Goal: Task Accomplishment & Management: Manage account settings

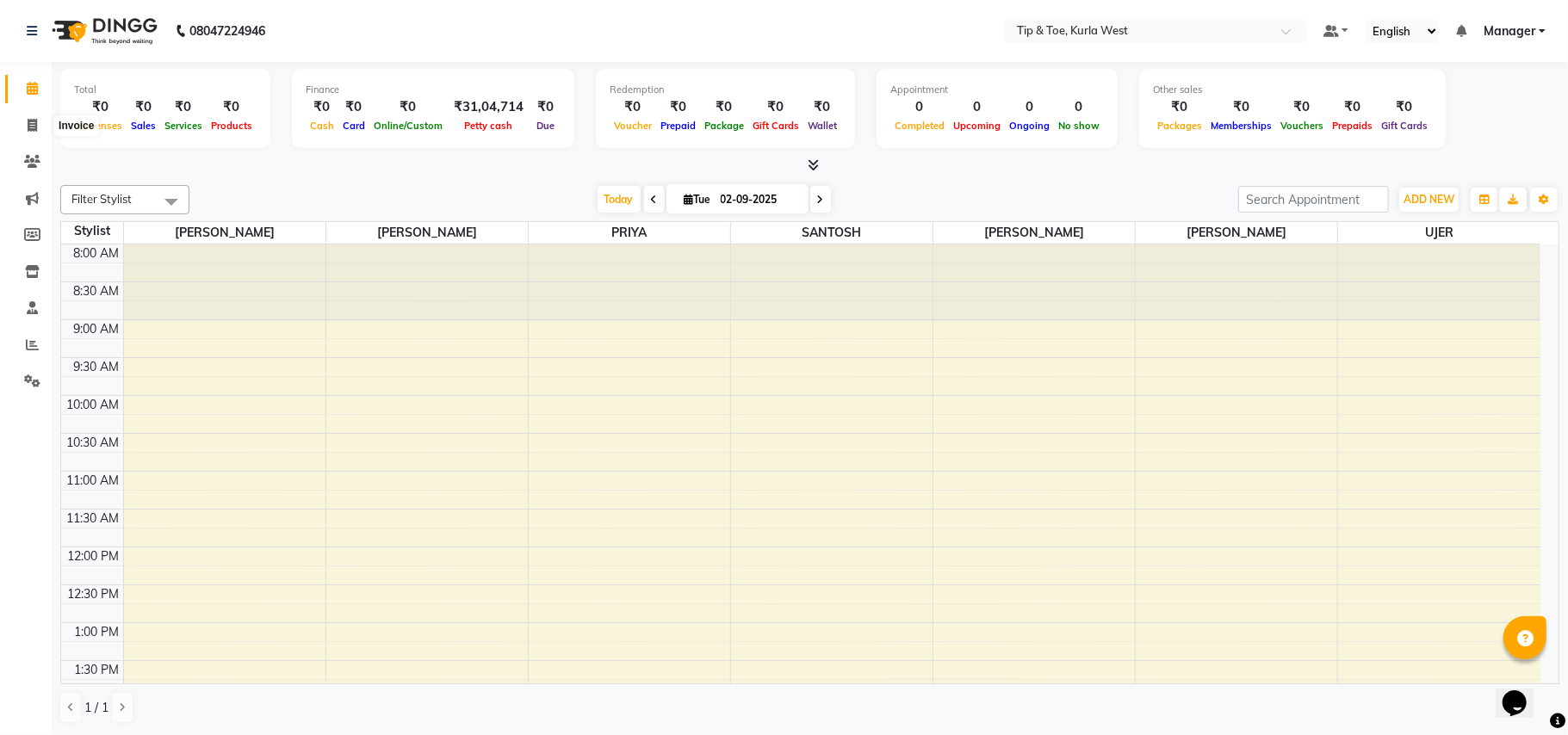
scroll to position [12, 0]
click at [21, 118] on span at bounding box center [32, 126] width 30 height 20
select select "service"
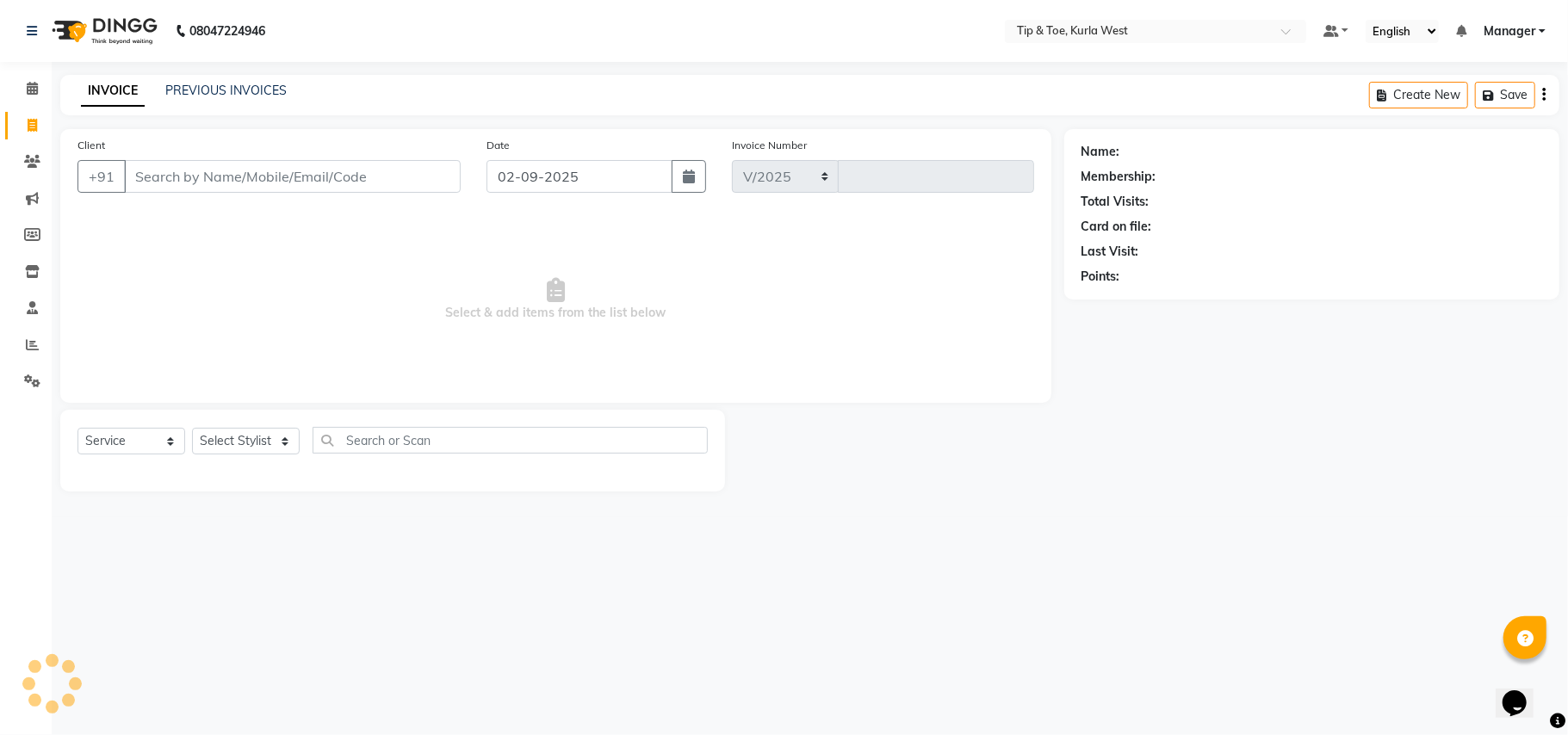
select select "5986"
type input "1811"
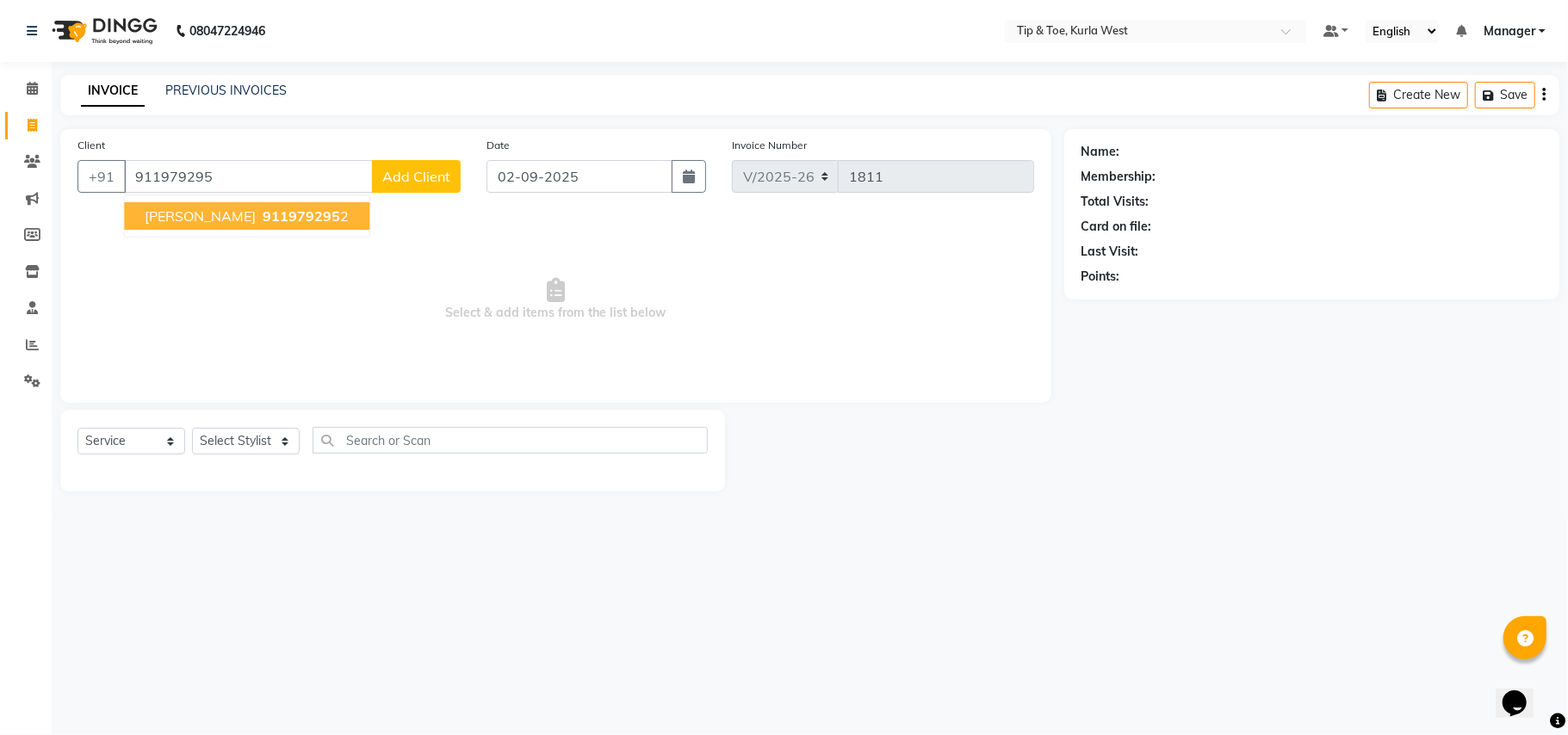
click at [201, 205] on button "[PERSON_NAME] 911979295 2" at bounding box center [247, 215] width 246 height 28
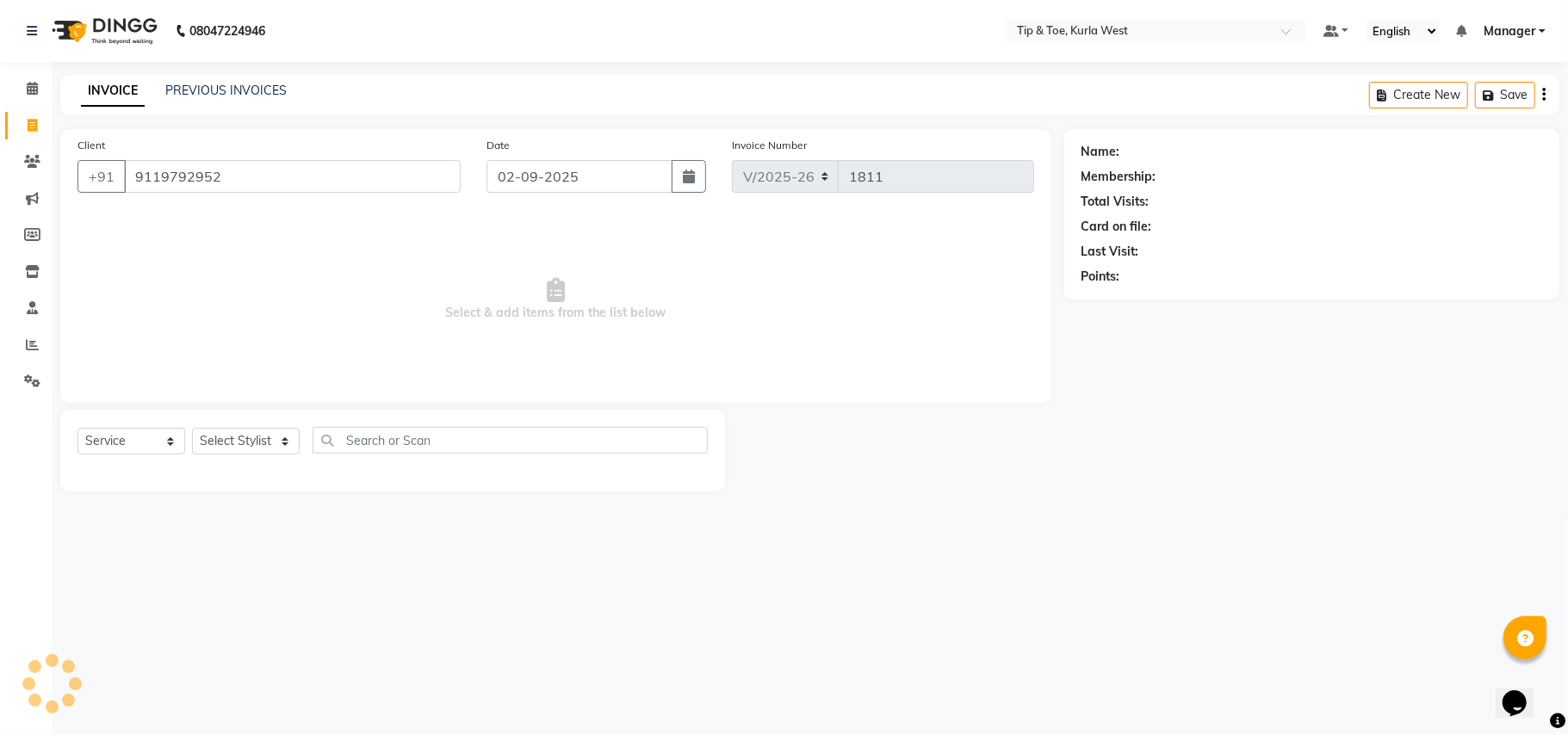
type input "9119792952"
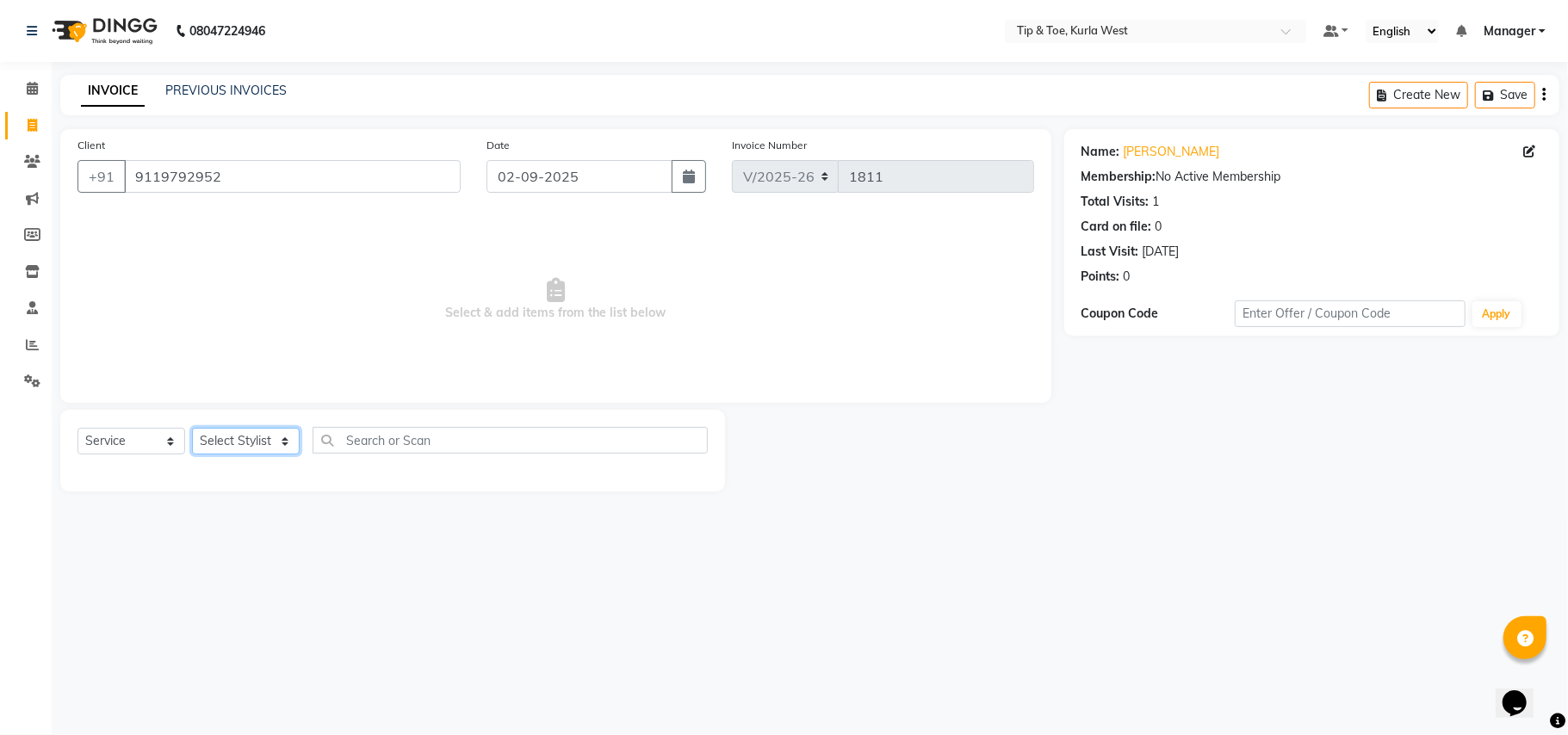
click at [197, 437] on select "Select Stylist [PERSON_NAME] [PERSON_NAME] Kurla login access Manager [PERSON_N…" at bounding box center [246, 441] width 108 height 27
select select "42757"
click at [192, 427] on select "Select Stylist [PERSON_NAME] [PERSON_NAME] Kurla login access Manager [PERSON_N…" at bounding box center [246, 441] width 108 height 27
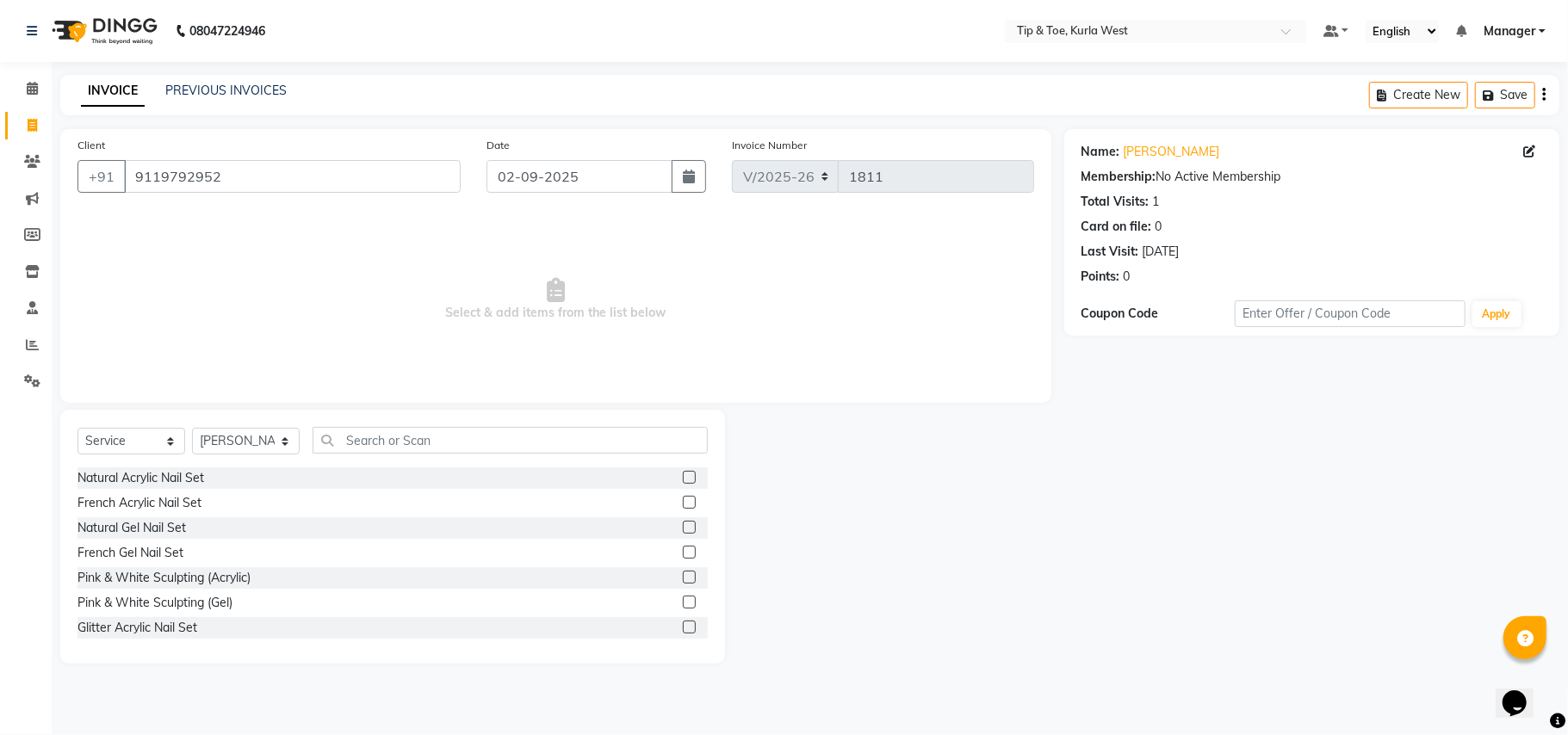
click at [373, 472] on div "Natural Acrylic Nail Set" at bounding box center [392, 478] width 631 height 22
click at [683, 473] on label at bounding box center [690, 477] width 13 height 13
click at [683, 473] on input "checkbox" at bounding box center [689, 478] width 11 height 11
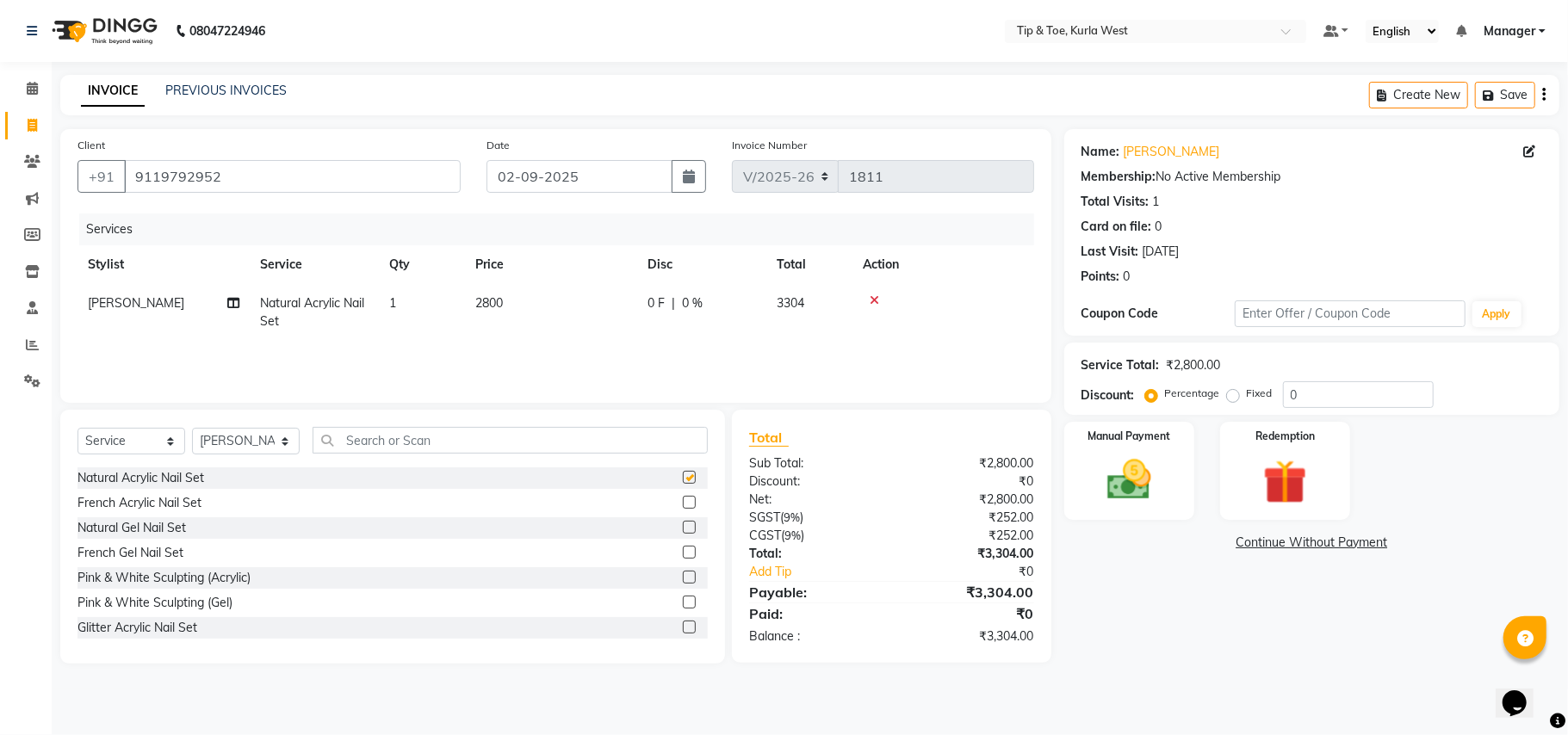
click at [683, 473] on label at bounding box center [690, 477] width 13 height 13
click at [683, 473] on input "checkbox" at bounding box center [689, 478] width 11 height 11
checkbox input "false"
click at [501, 446] on input "text" at bounding box center [510, 440] width 395 height 27
type input "per"
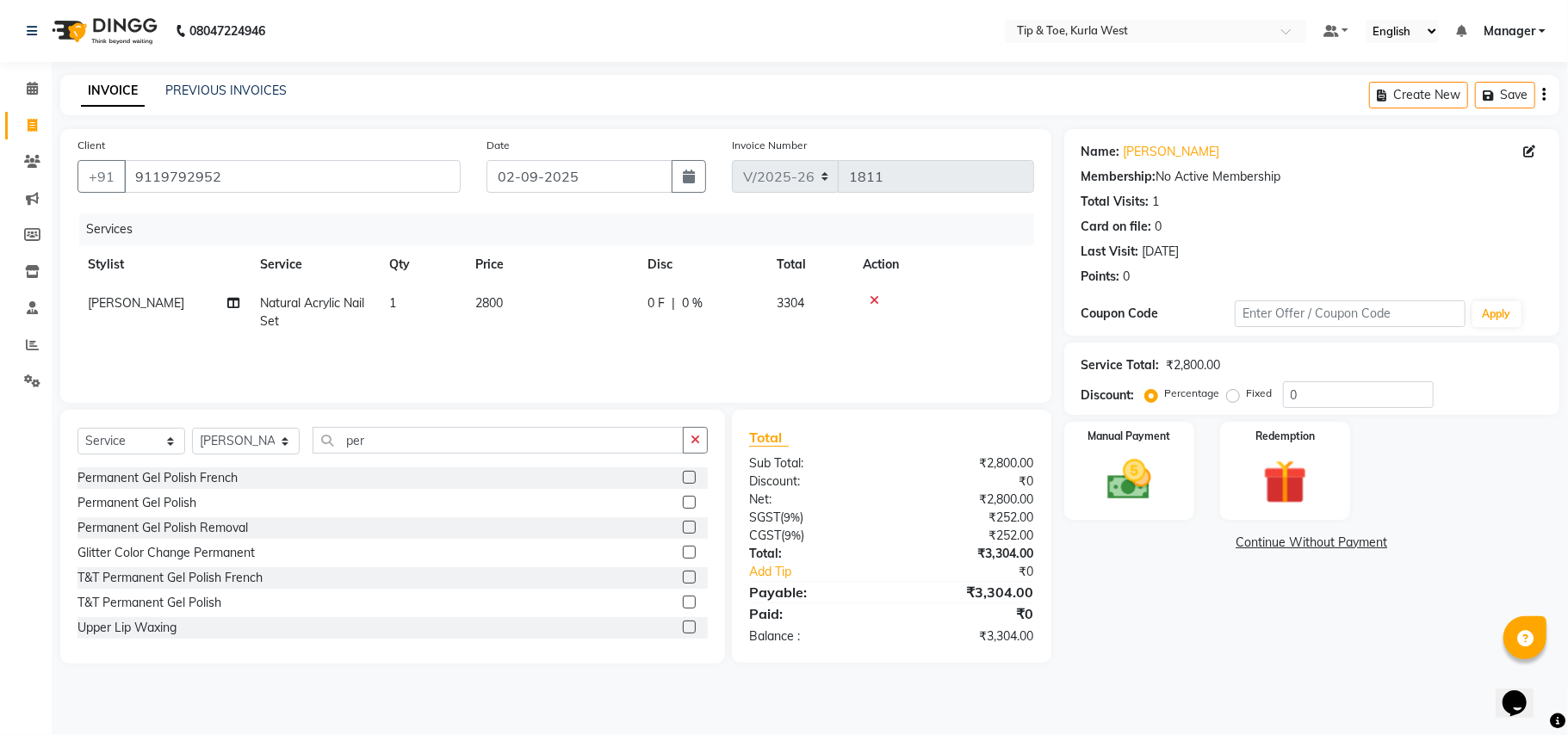
click at [683, 505] on label at bounding box center [690, 503] width 13 height 13
click at [683, 505] on input "checkbox" at bounding box center [689, 503] width 11 height 11
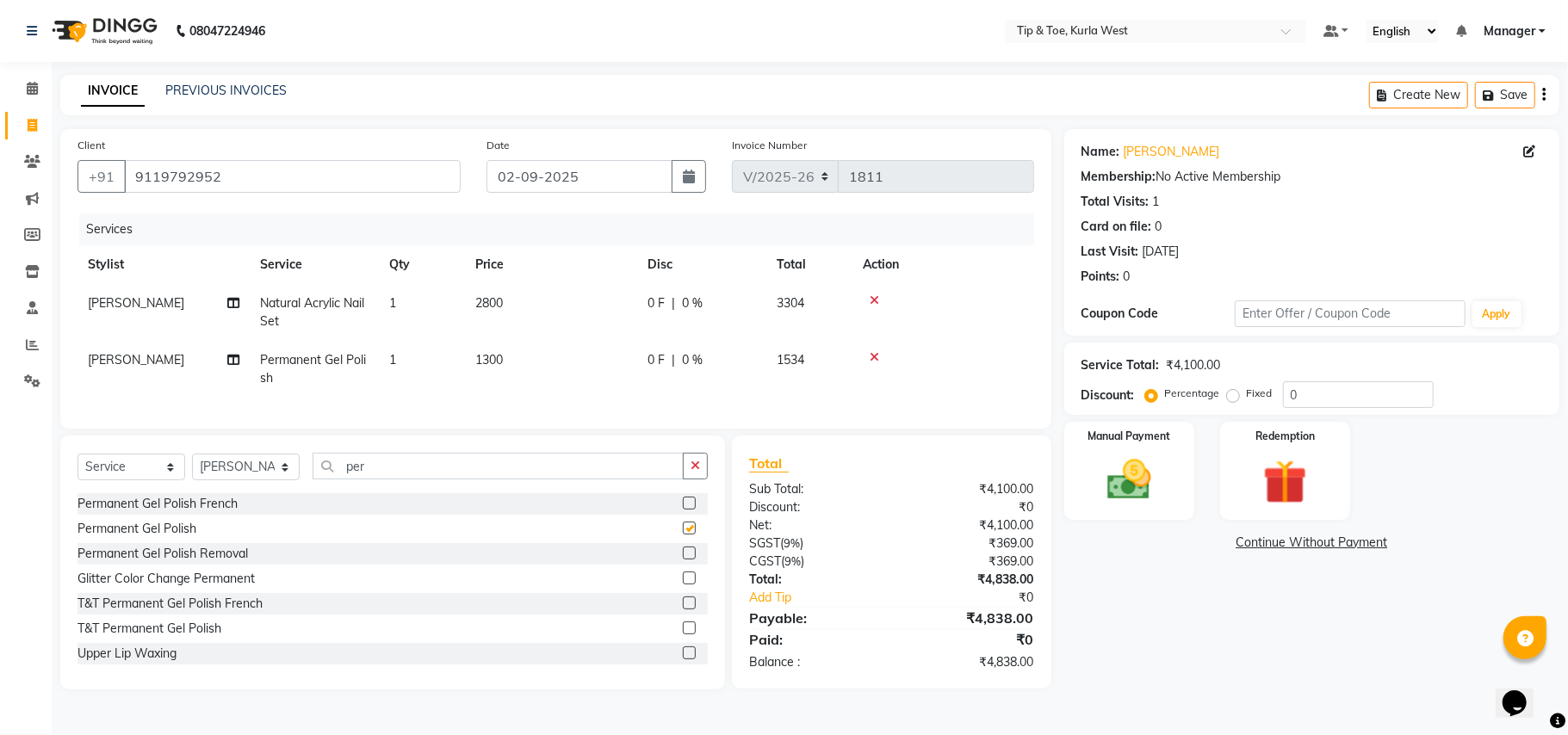
checkbox input "false"
click at [379, 479] on input "per" at bounding box center [498, 466] width 372 height 27
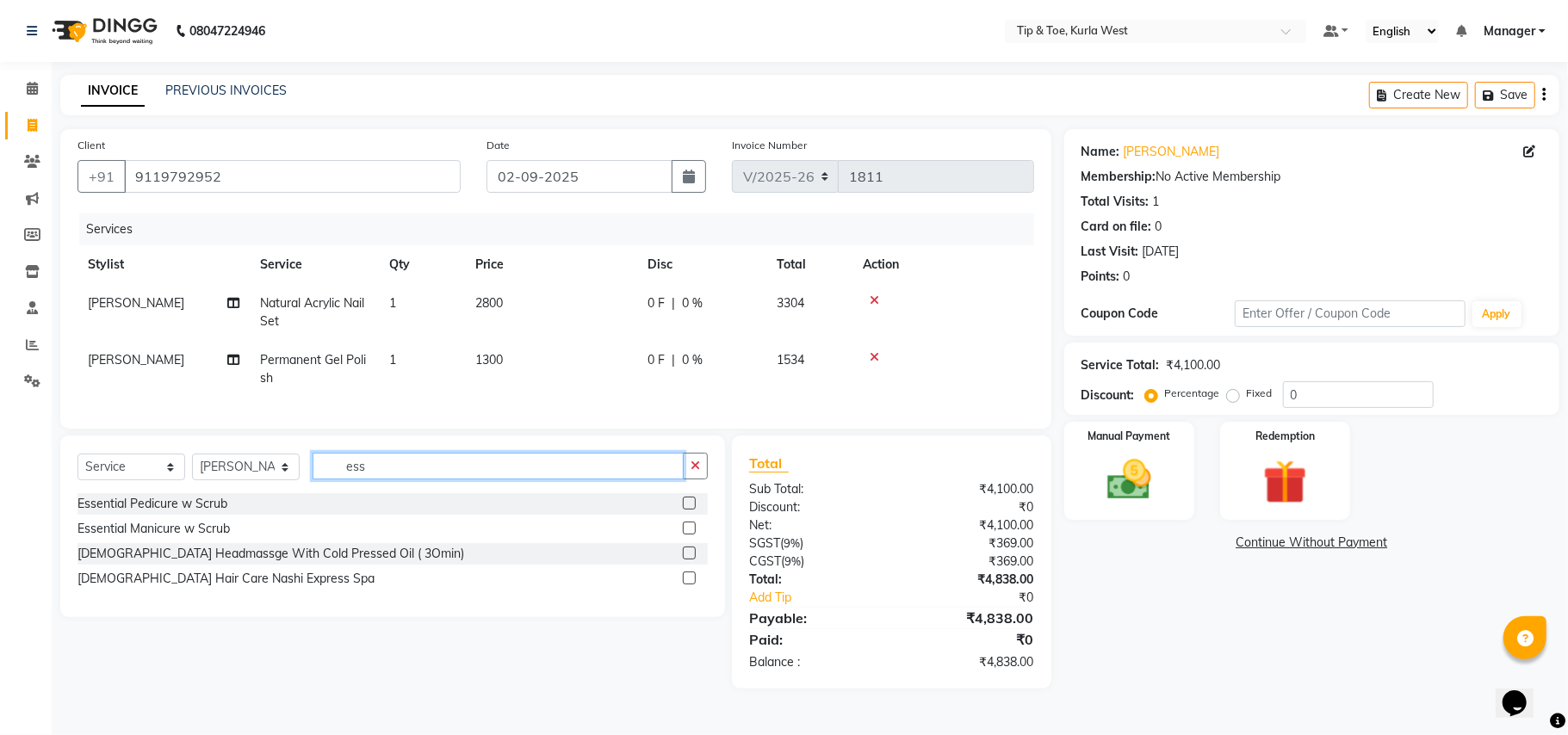
type input "ess"
click at [607, 540] on div "Essential Manicure w Scrub" at bounding box center [392, 528] width 631 height 22
click at [693, 534] on label at bounding box center [690, 528] width 13 height 13
click at [693, 534] on input "checkbox" at bounding box center [689, 528] width 11 height 11
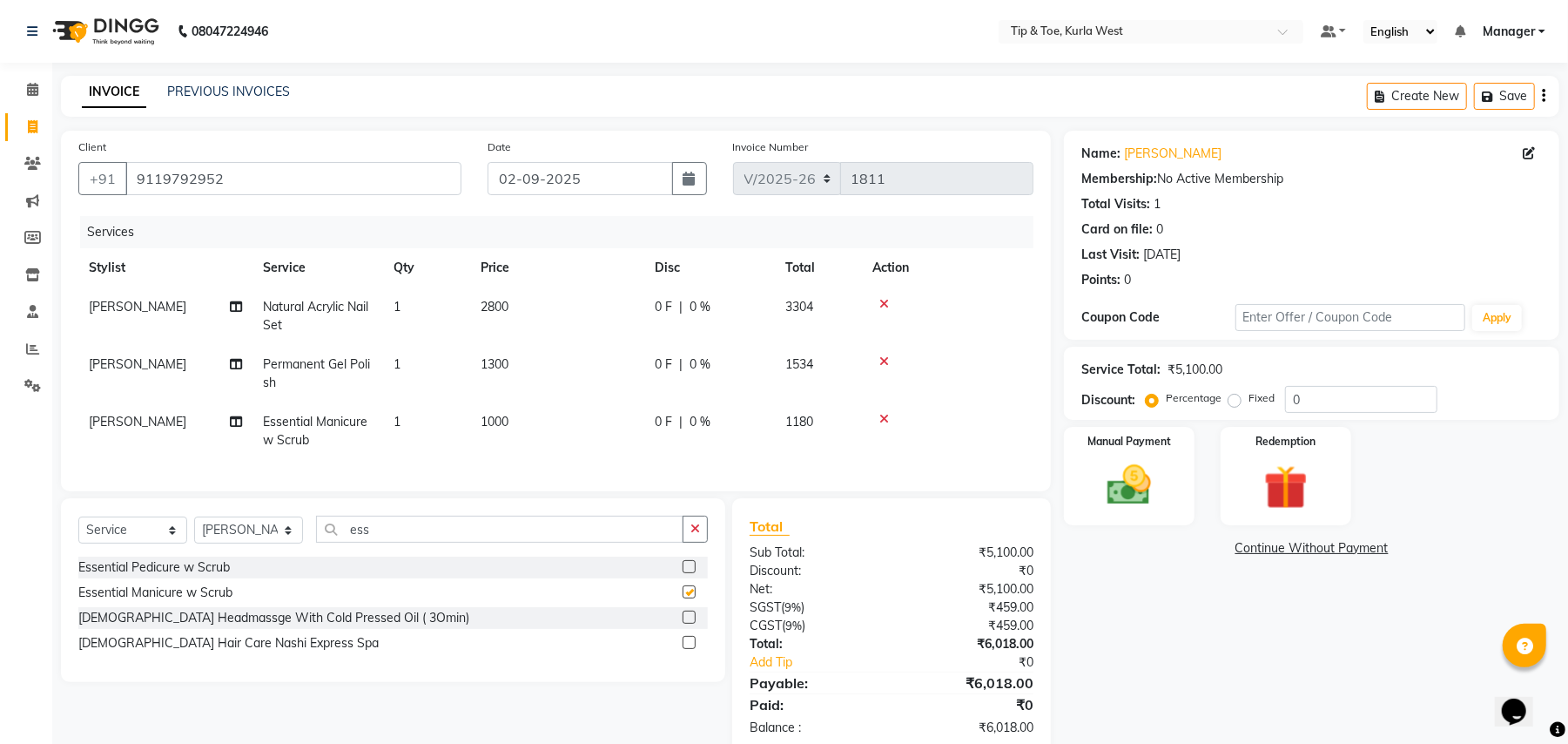
checkbox input "false"
click at [1167, 496] on div "Manual Payment" at bounding box center [1129, 476] width 136 height 102
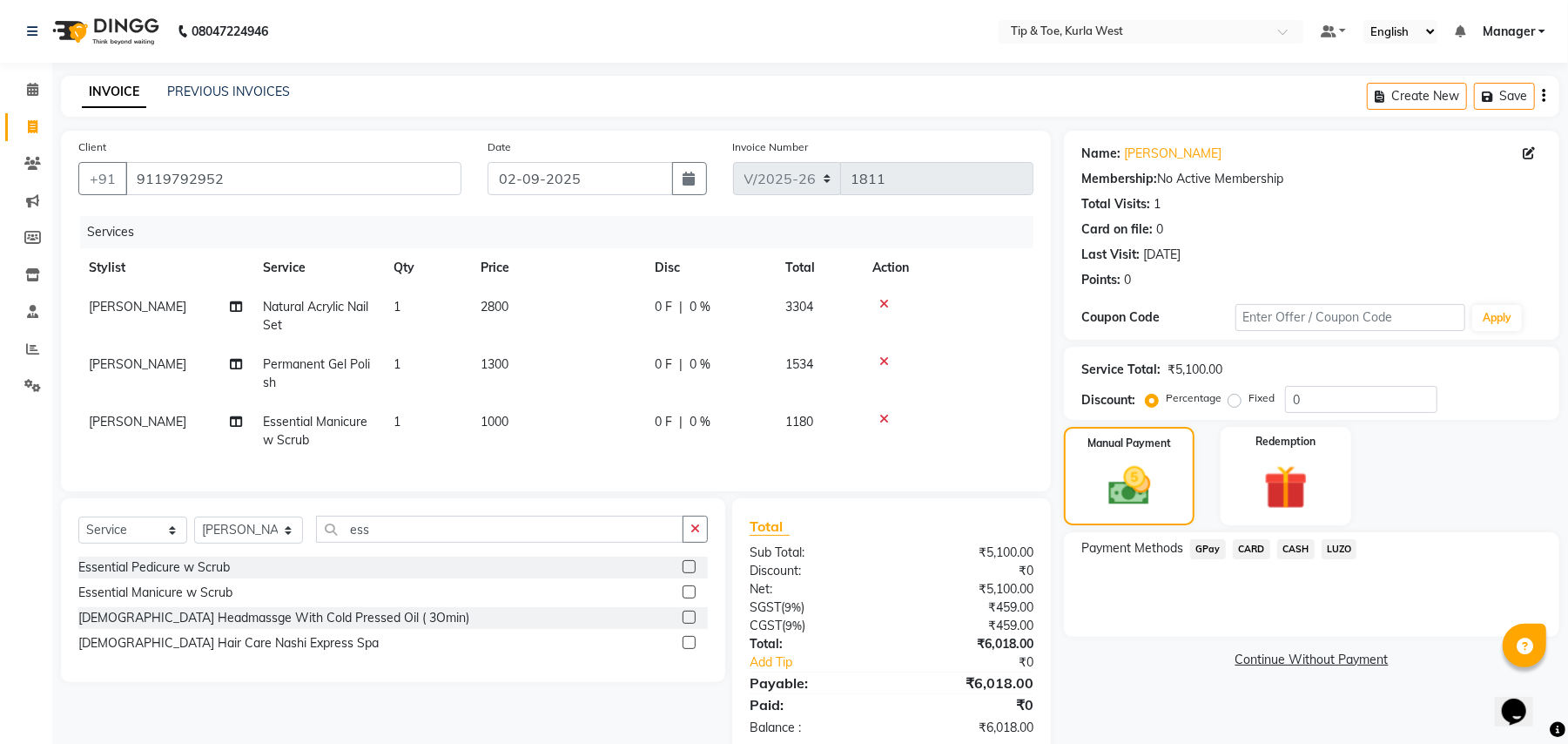
click at [1281, 541] on span "CASH" at bounding box center [1295, 548] width 38 height 20
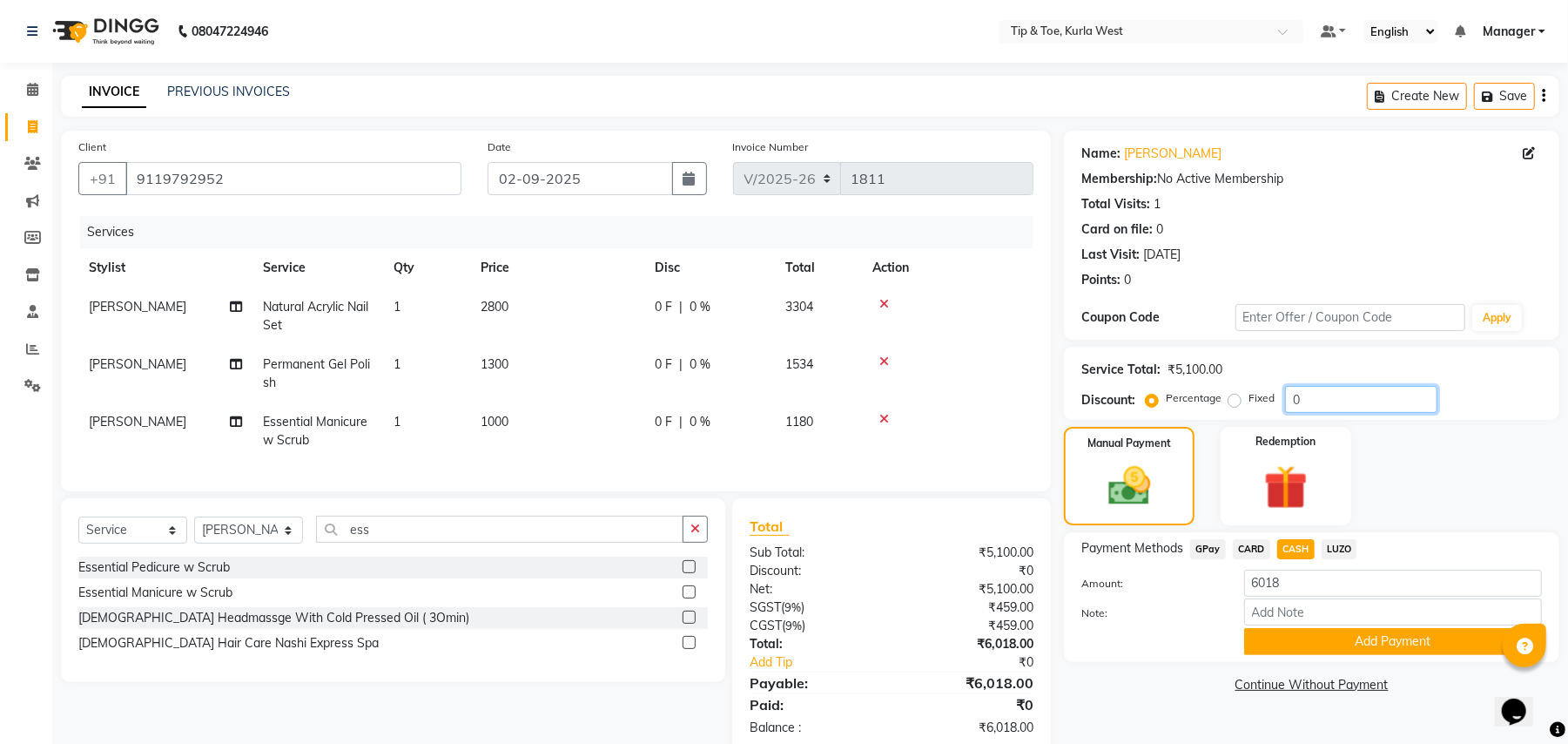
click at [1318, 393] on input "0" at bounding box center [1361, 399] width 152 height 27
type input "0"
type input "50"
click at [1283, 548] on span "CASH" at bounding box center [1295, 548] width 38 height 20
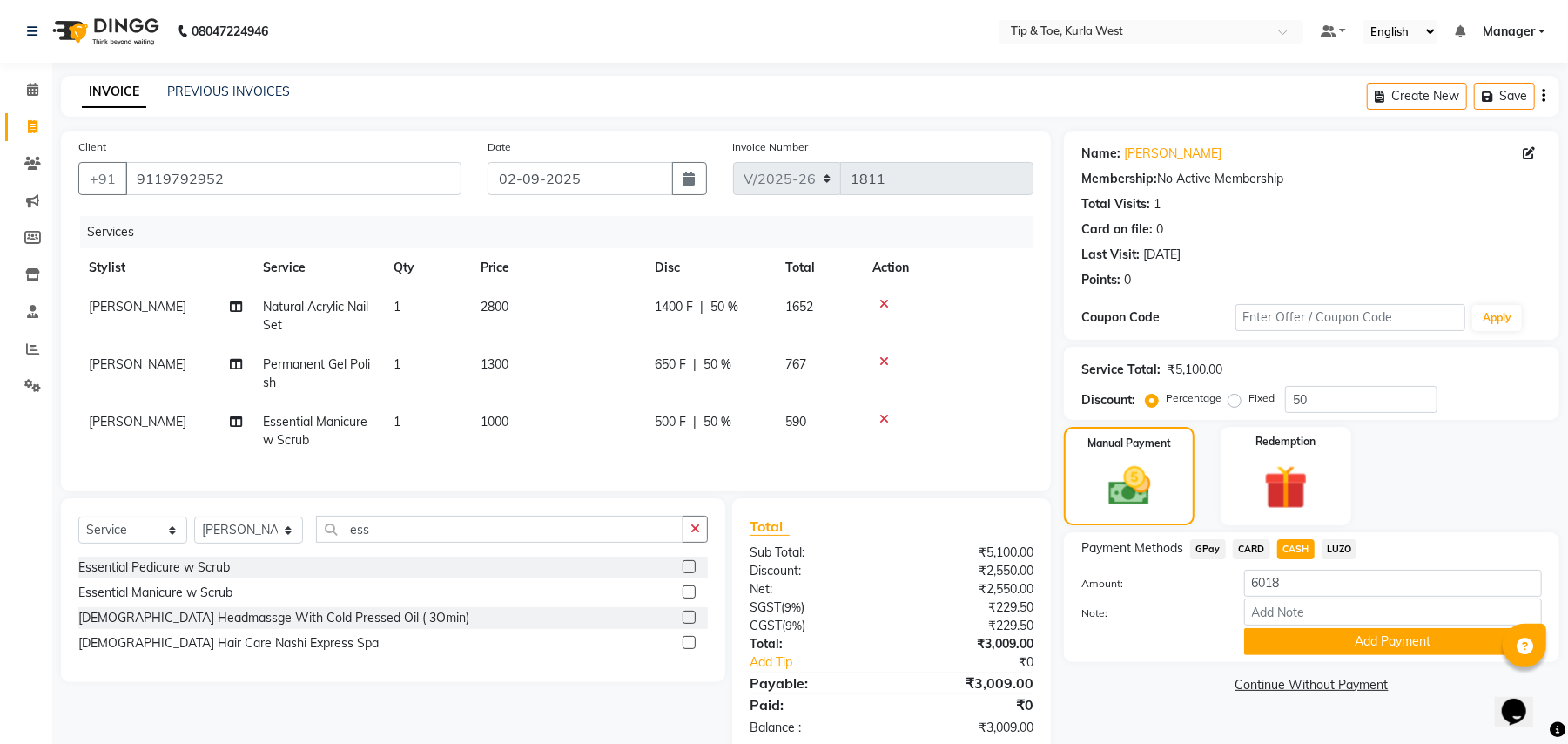
type input "3009"
click at [1266, 646] on button "Add Payment" at bounding box center [1392, 642] width 298 height 27
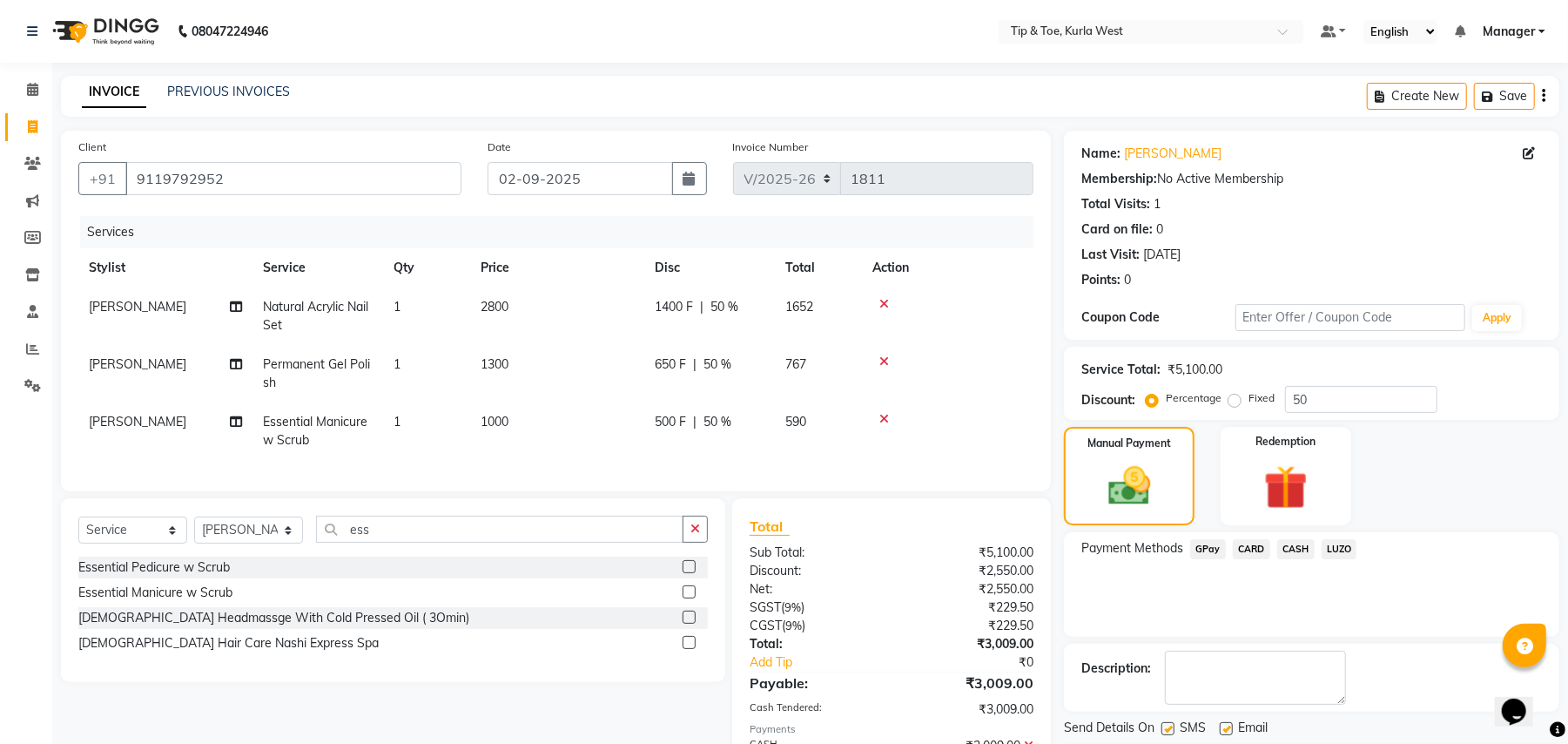
scroll to position [116, 0]
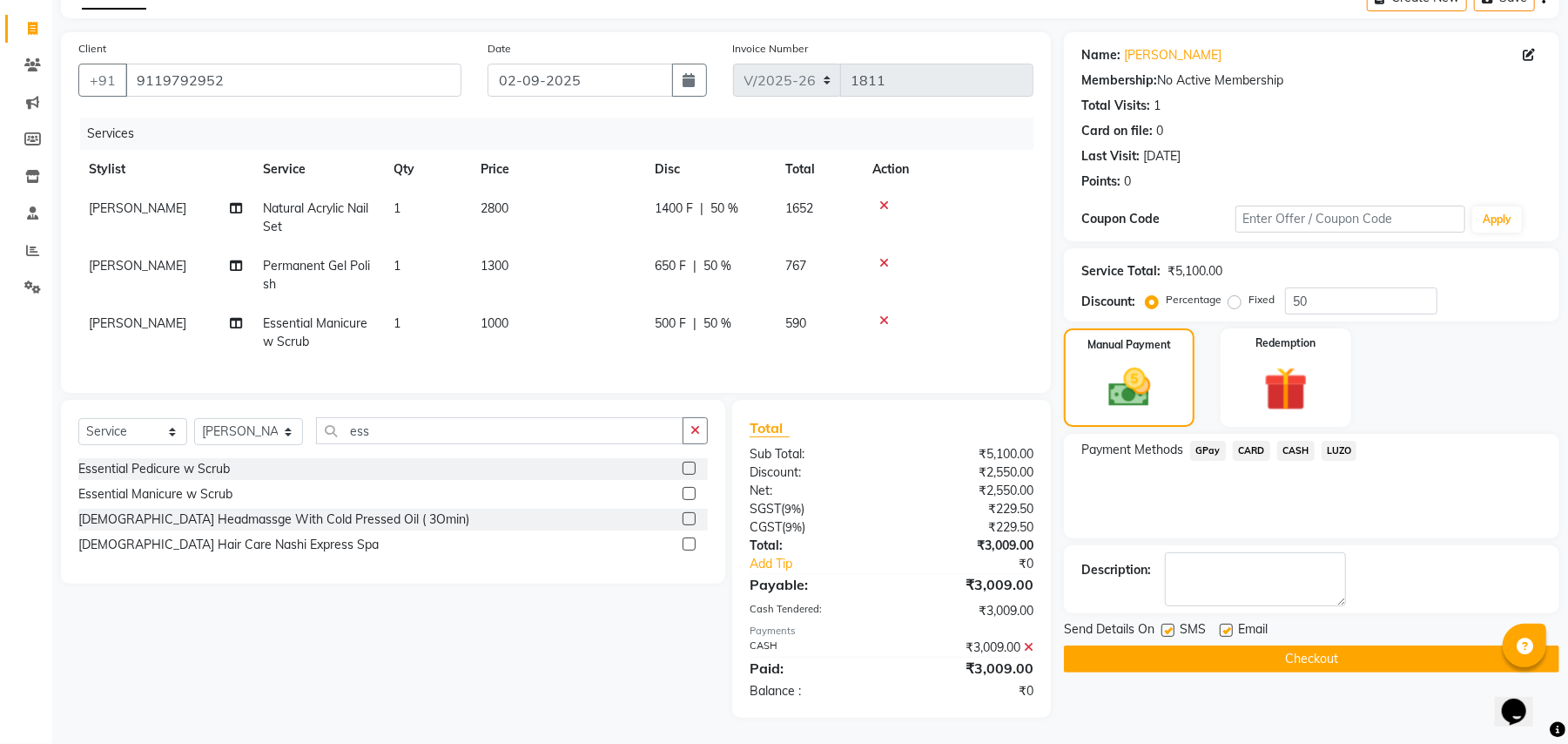
click at [1163, 624] on label at bounding box center [1168, 630] width 13 height 13
click at [1163, 625] on input "checkbox" at bounding box center [1167, 631] width 12 height 12
checkbox input "false"
click at [1175, 646] on button "Checkout" at bounding box center [1311, 659] width 495 height 27
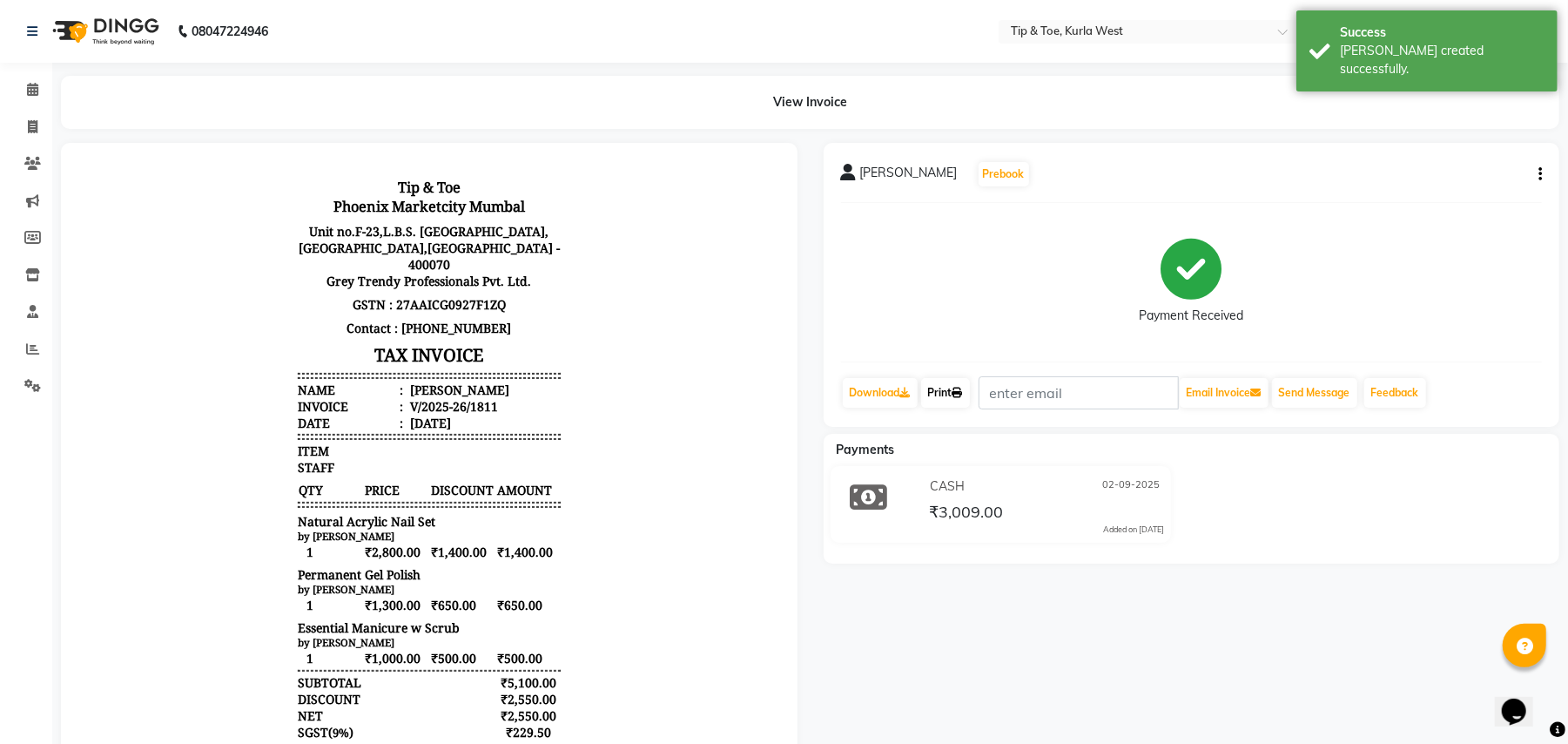
click at [953, 393] on link "Print" at bounding box center [945, 392] width 49 height 30
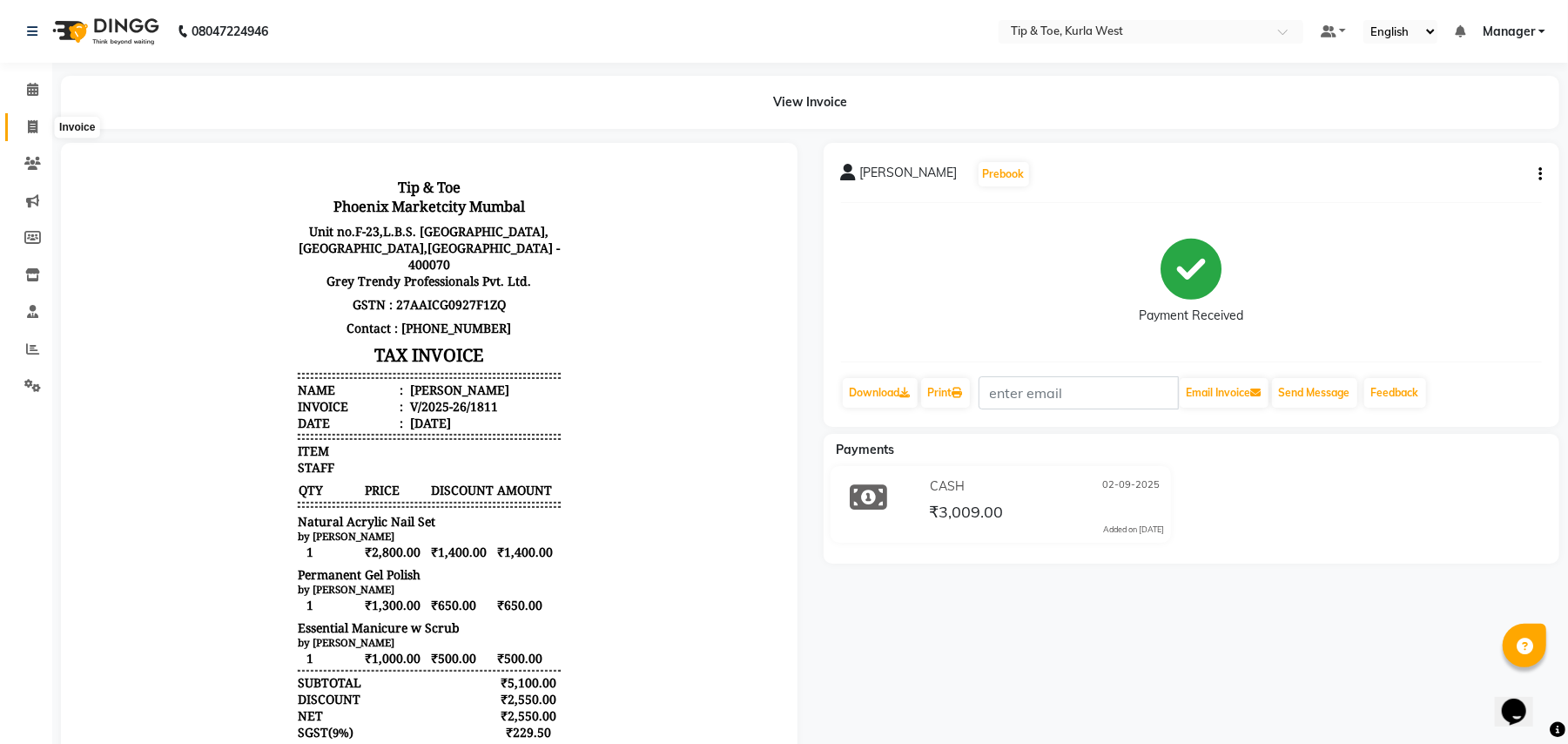
click at [29, 126] on icon at bounding box center [33, 127] width 10 height 13
select select "service"
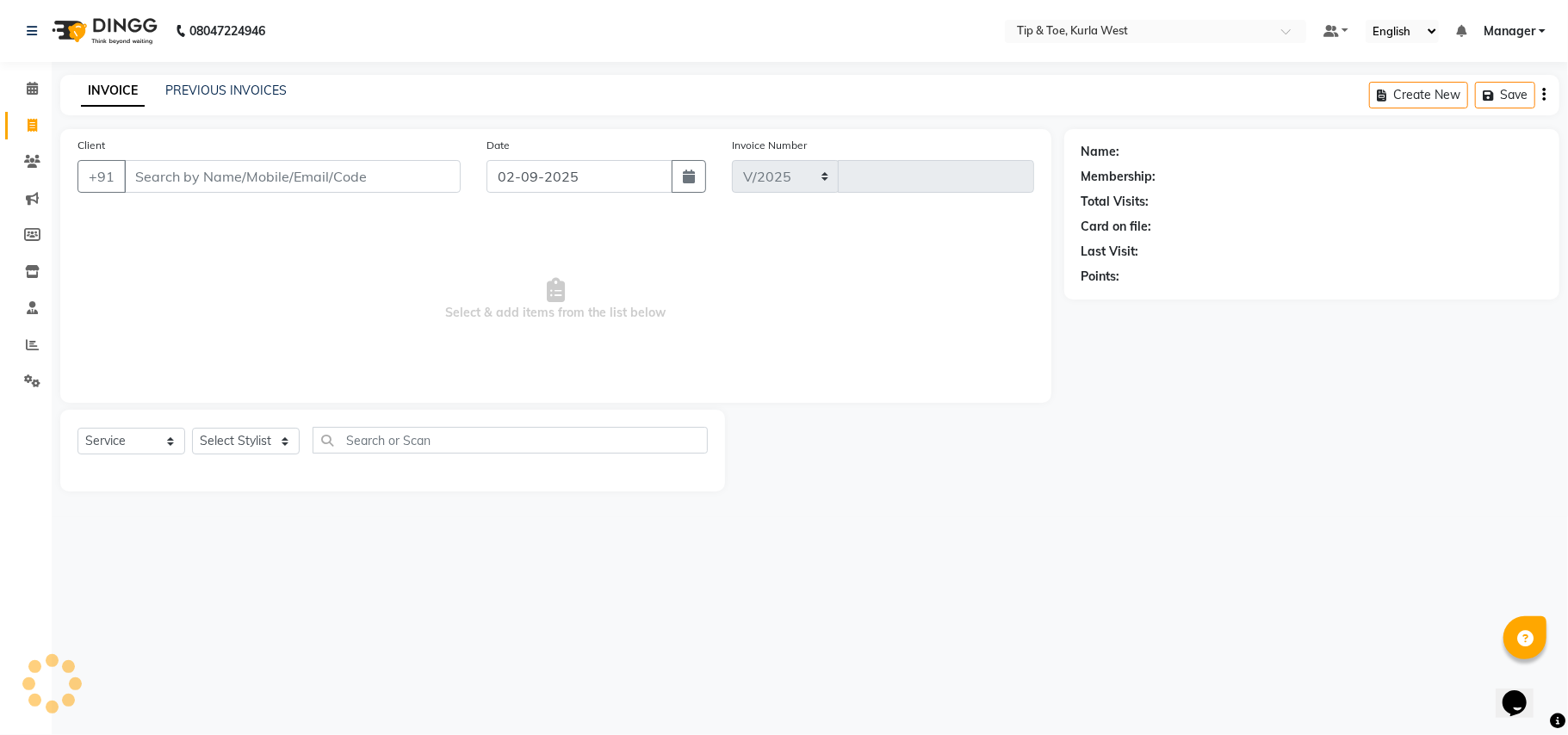
select select "5986"
type input "1812"
click at [180, 175] on input "Client" at bounding box center [291, 176] width 336 height 32
click at [143, 179] on input "Client" at bounding box center [291, 176] width 336 height 32
type input "8450970464"
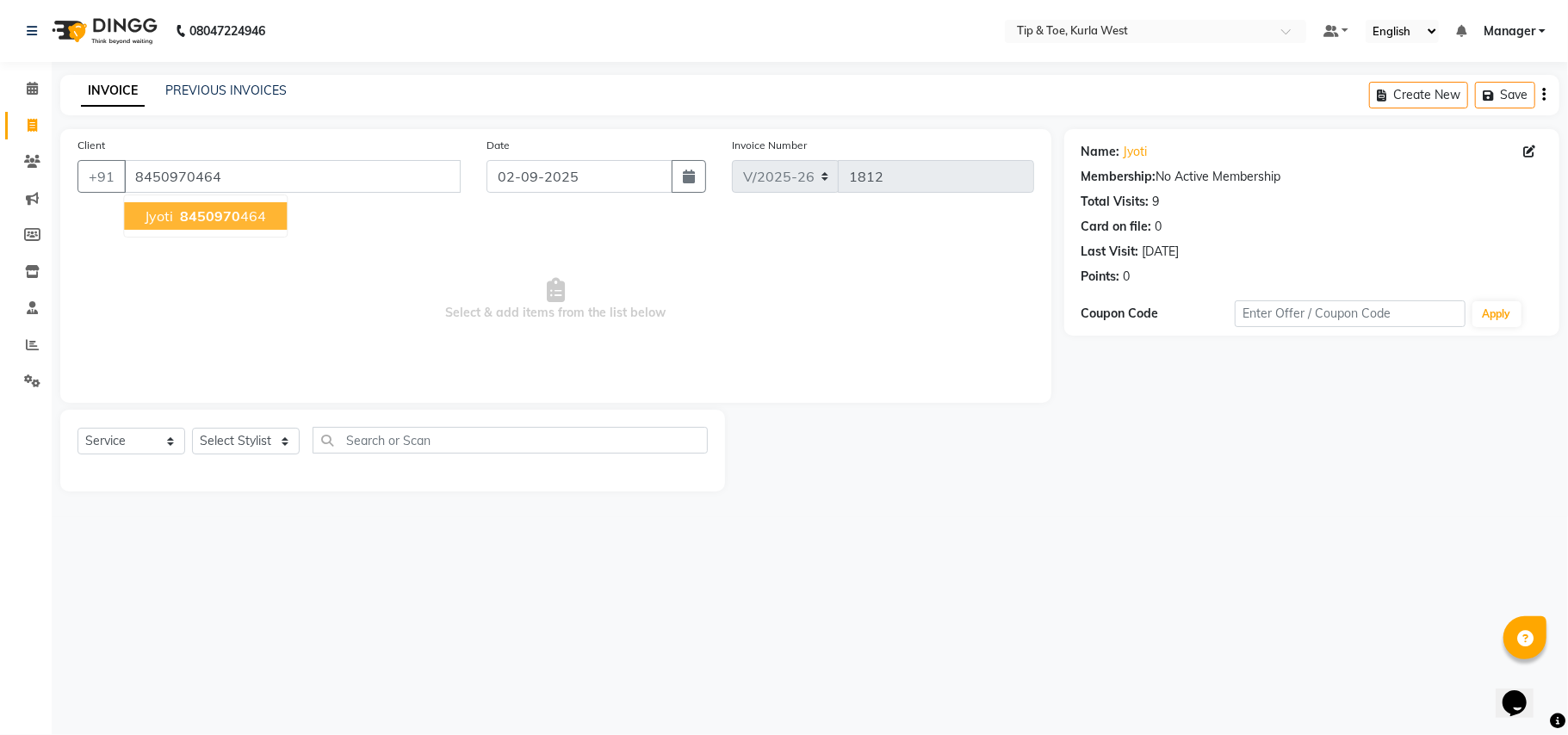
click at [238, 222] on ngb-highlight "8450970 464" at bounding box center [221, 216] width 90 height 17
click at [266, 448] on select "Select Stylist [PERSON_NAME] [PERSON_NAME] Kurla login access Manager [PERSON_N…" at bounding box center [246, 441] width 108 height 27
click at [229, 447] on select "Select Stylist [PERSON_NAME] [PERSON_NAME] Kurla login access Manager [PERSON_N…" at bounding box center [246, 441] width 108 height 27
click at [458, 541] on div "08047224946 Select Location × Tip & Toe, Kurla West Default Panel My Panel Engl…" at bounding box center [784, 368] width 1568 height 735
click at [21, 89] on span at bounding box center [32, 89] width 30 height 20
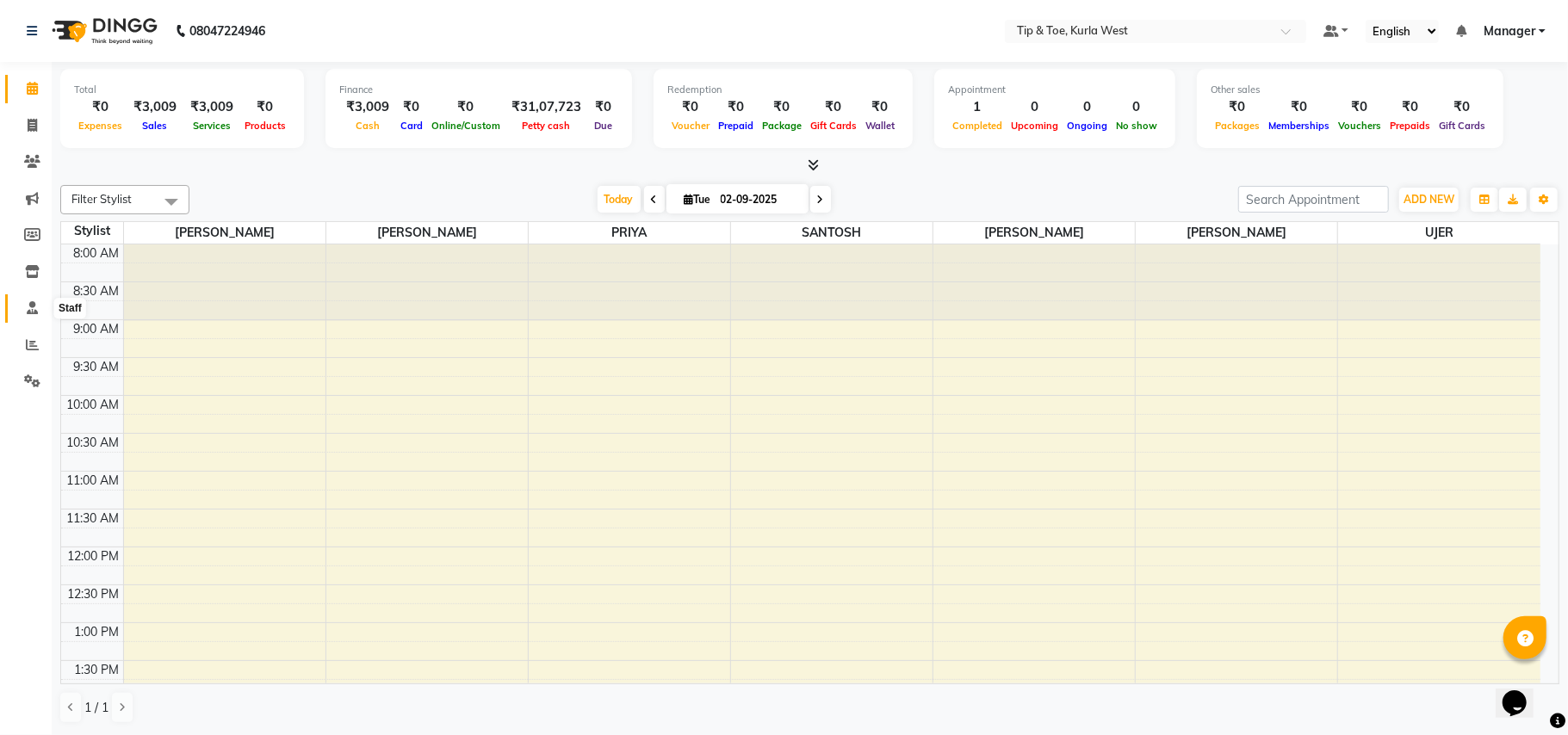
click at [34, 308] on icon at bounding box center [32, 308] width 11 height 13
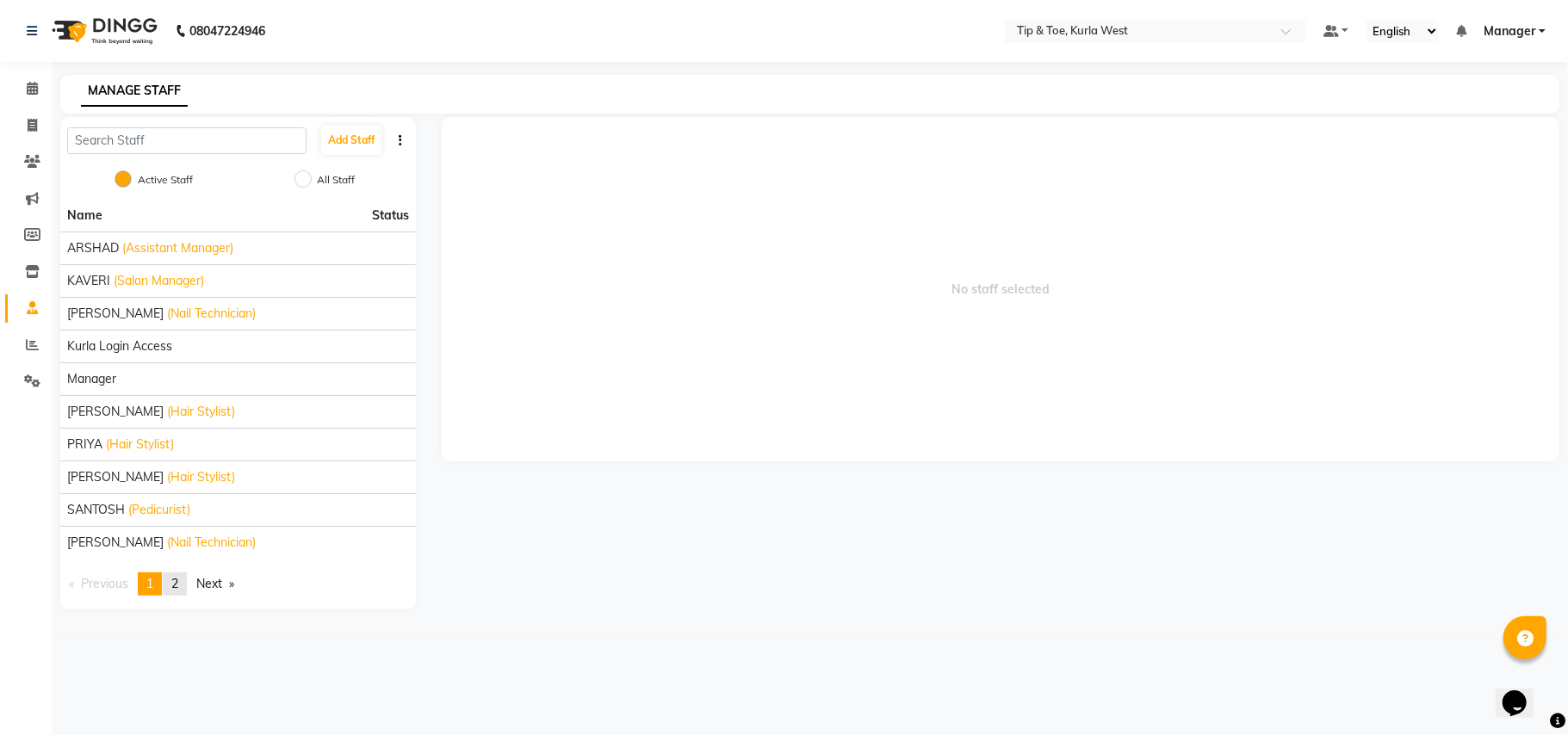
click at [178, 582] on span "2" at bounding box center [174, 584] width 7 height 15
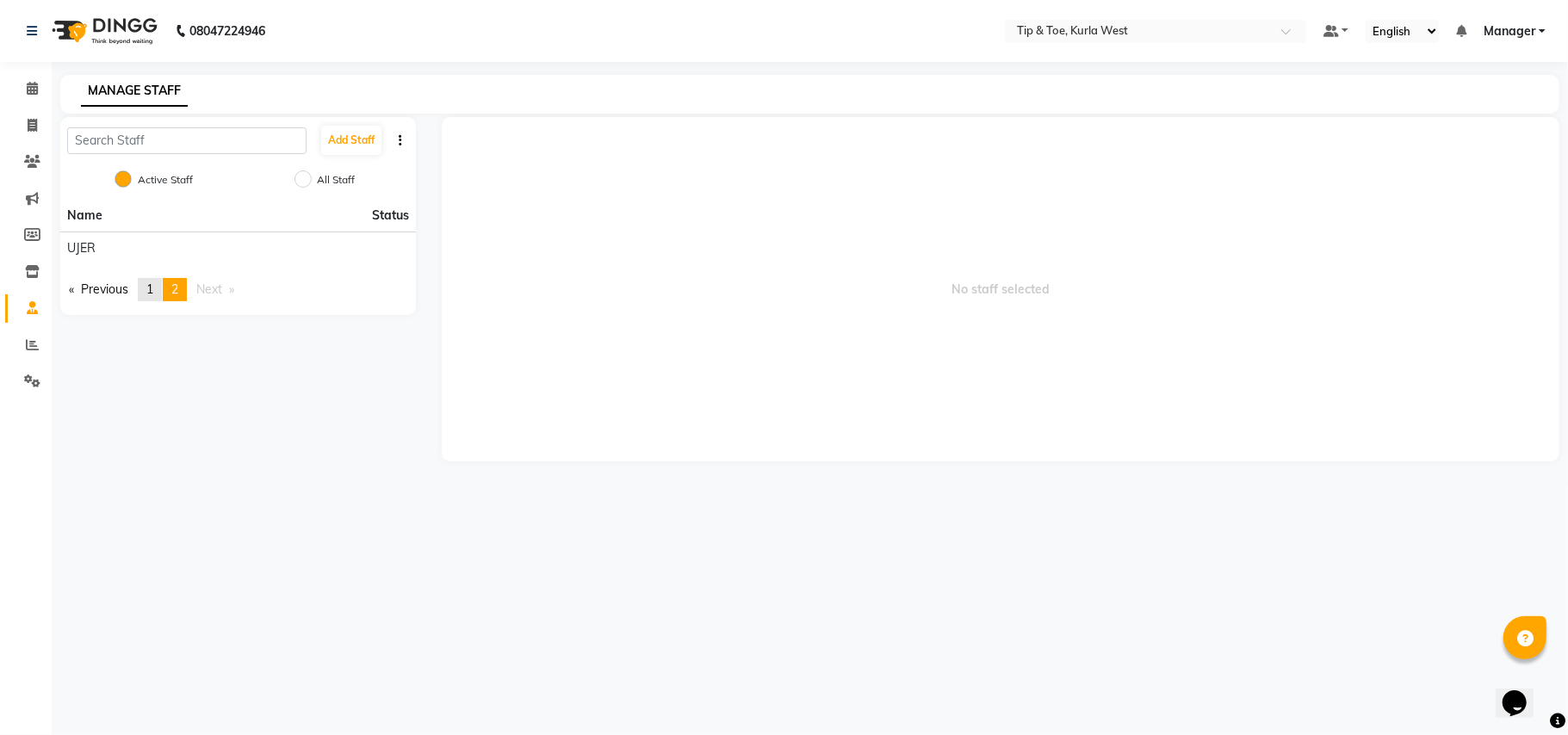
click at [146, 281] on link "page 1" at bounding box center [150, 289] width 24 height 23
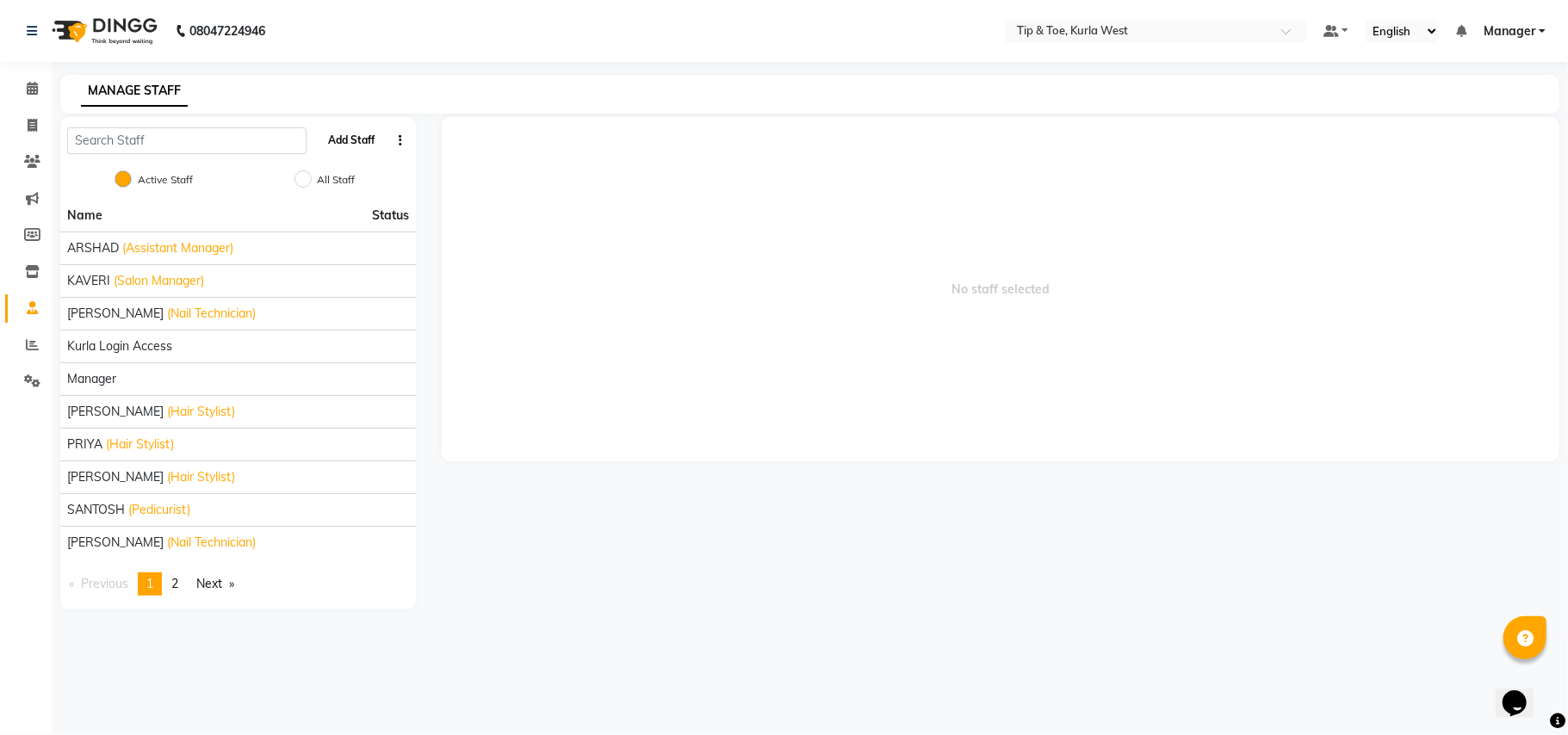
click at [362, 138] on button "Add Staff" at bounding box center [351, 140] width 60 height 30
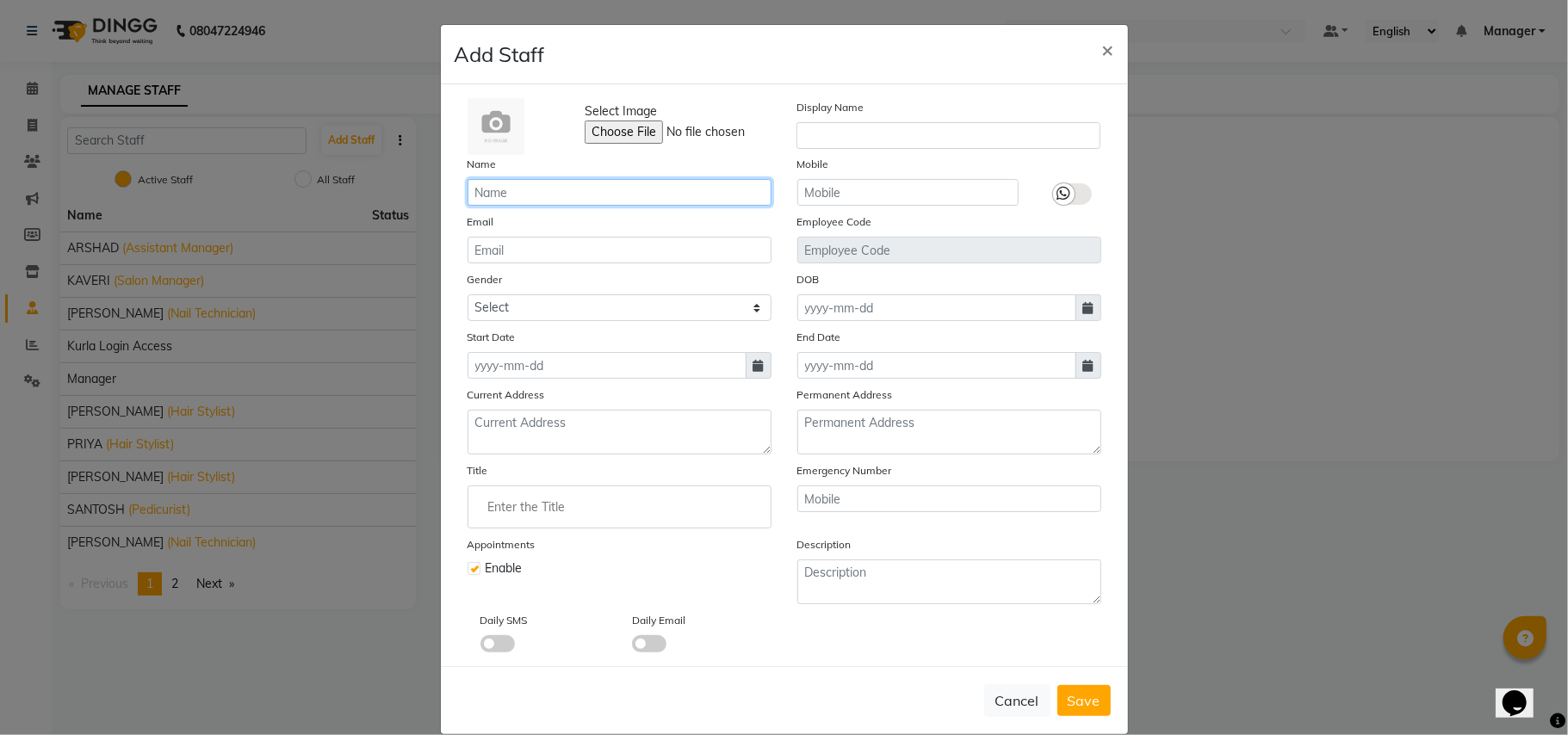
click at [582, 192] on input "text" at bounding box center [619, 192] width 304 height 27
type input "SAIMA"
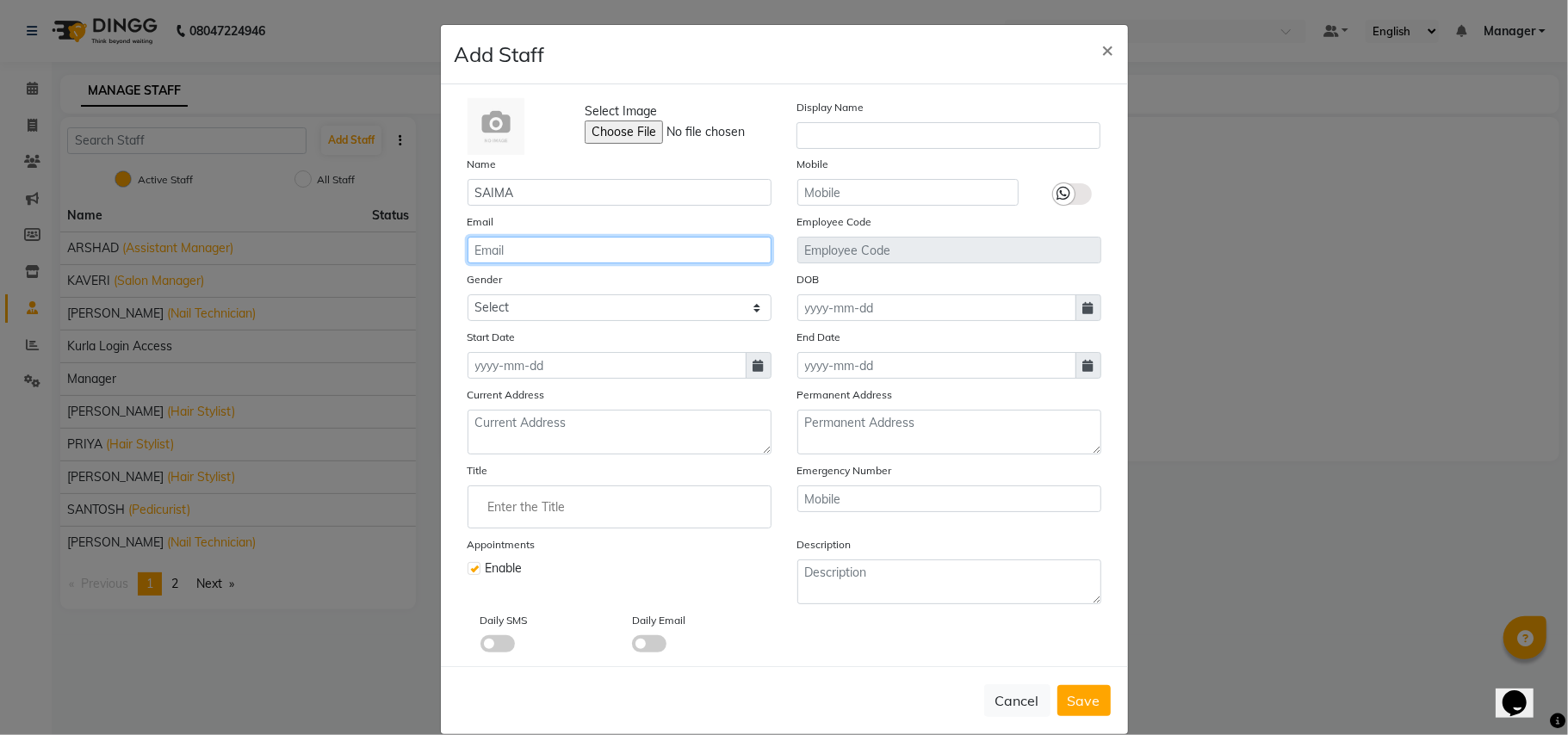
click at [569, 239] on input "email" at bounding box center [619, 250] width 304 height 27
type input "saima@125"
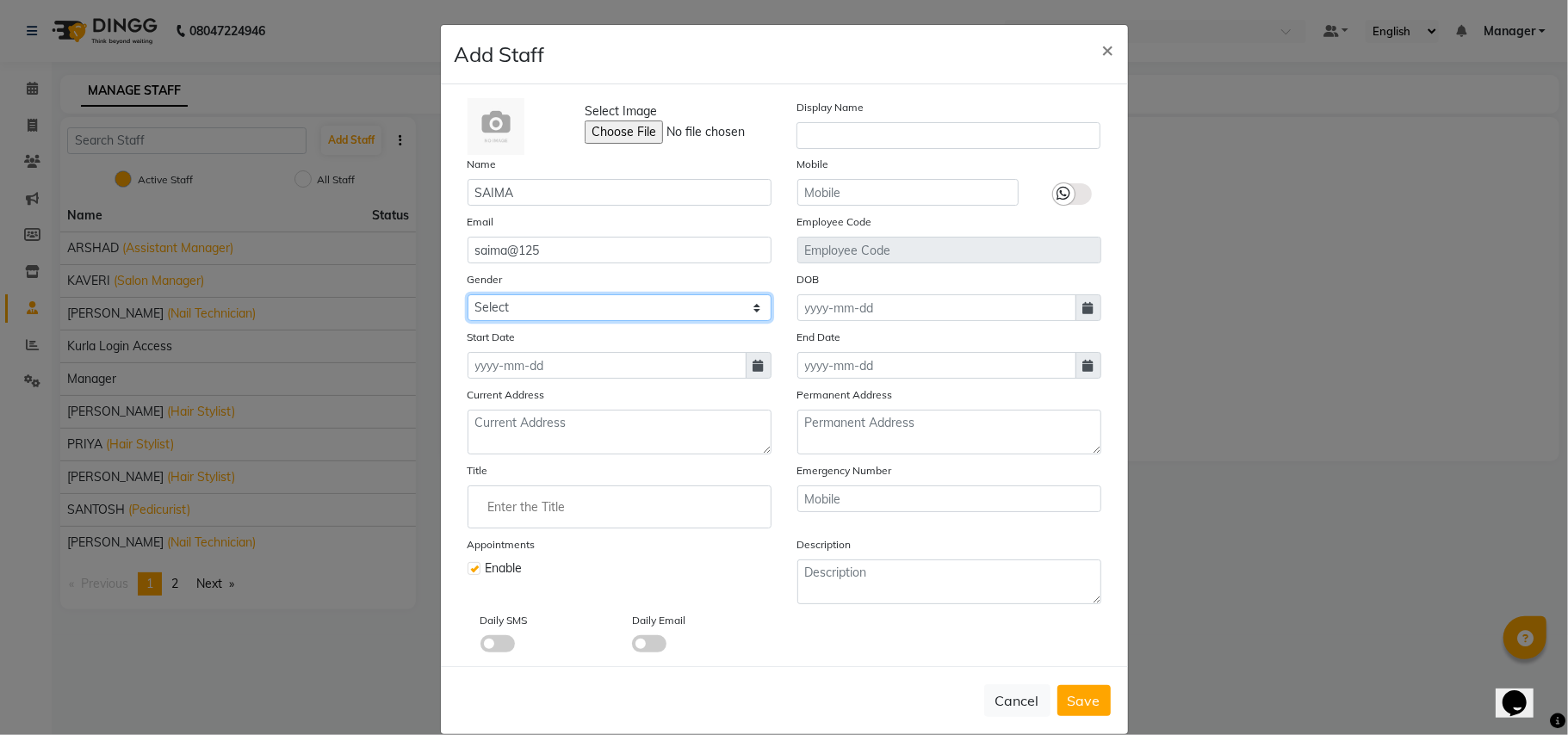
click at [566, 300] on select "Select [DEMOGRAPHIC_DATA] [DEMOGRAPHIC_DATA] Other Prefer Not To Say" at bounding box center [619, 308] width 304 height 27
select select "[DEMOGRAPHIC_DATA]"
click at [468, 294] on select "Select [DEMOGRAPHIC_DATA] [DEMOGRAPHIC_DATA] Other Prefer Not To Say" at bounding box center [619, 308] width 304 height 27
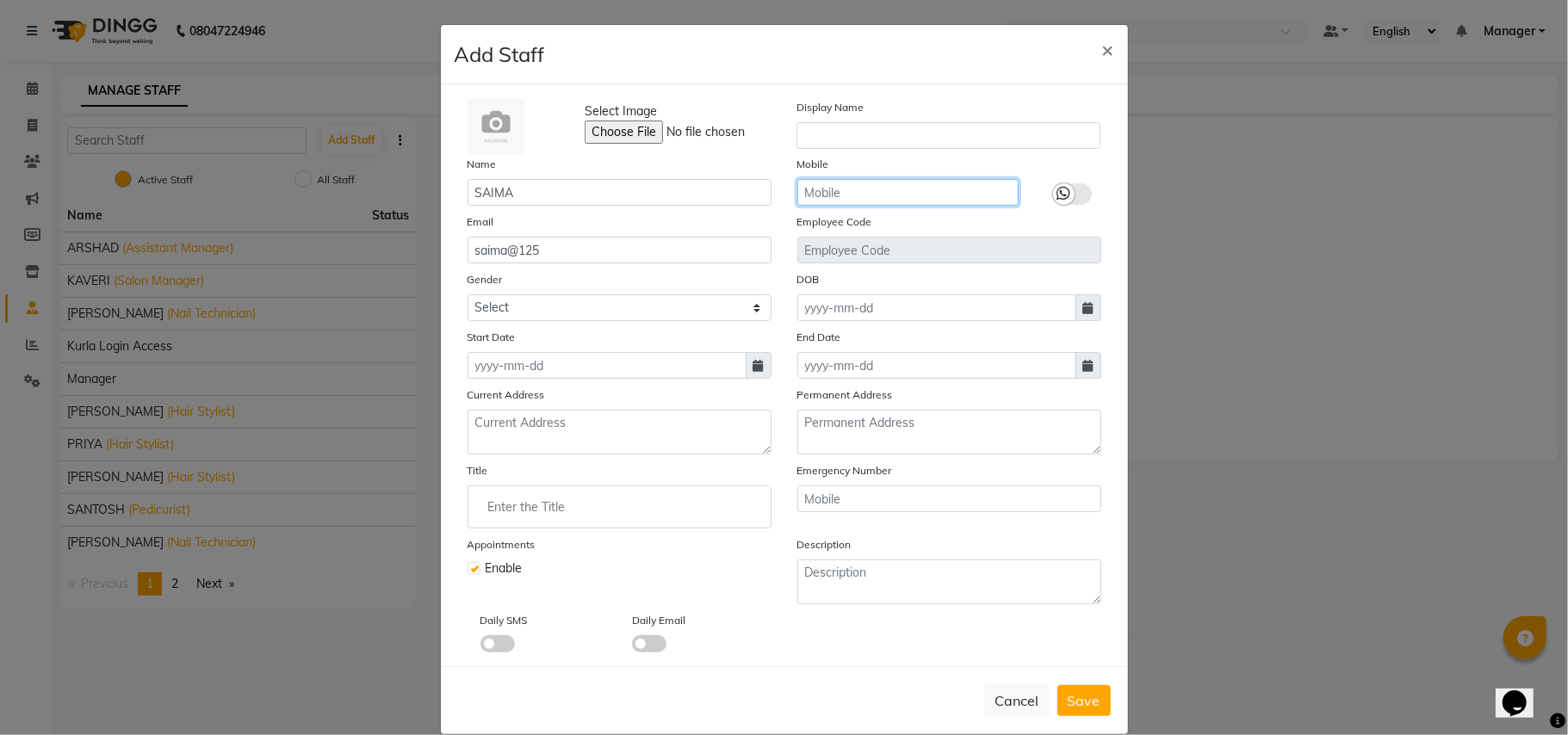
click at [885, 180] on input "text" at bounding box center [908, 192] width 221 height 27
type input "9137959543"
click at [1068, 700] on span "Save" at bounding box center [1084, 701] width 32 height 17
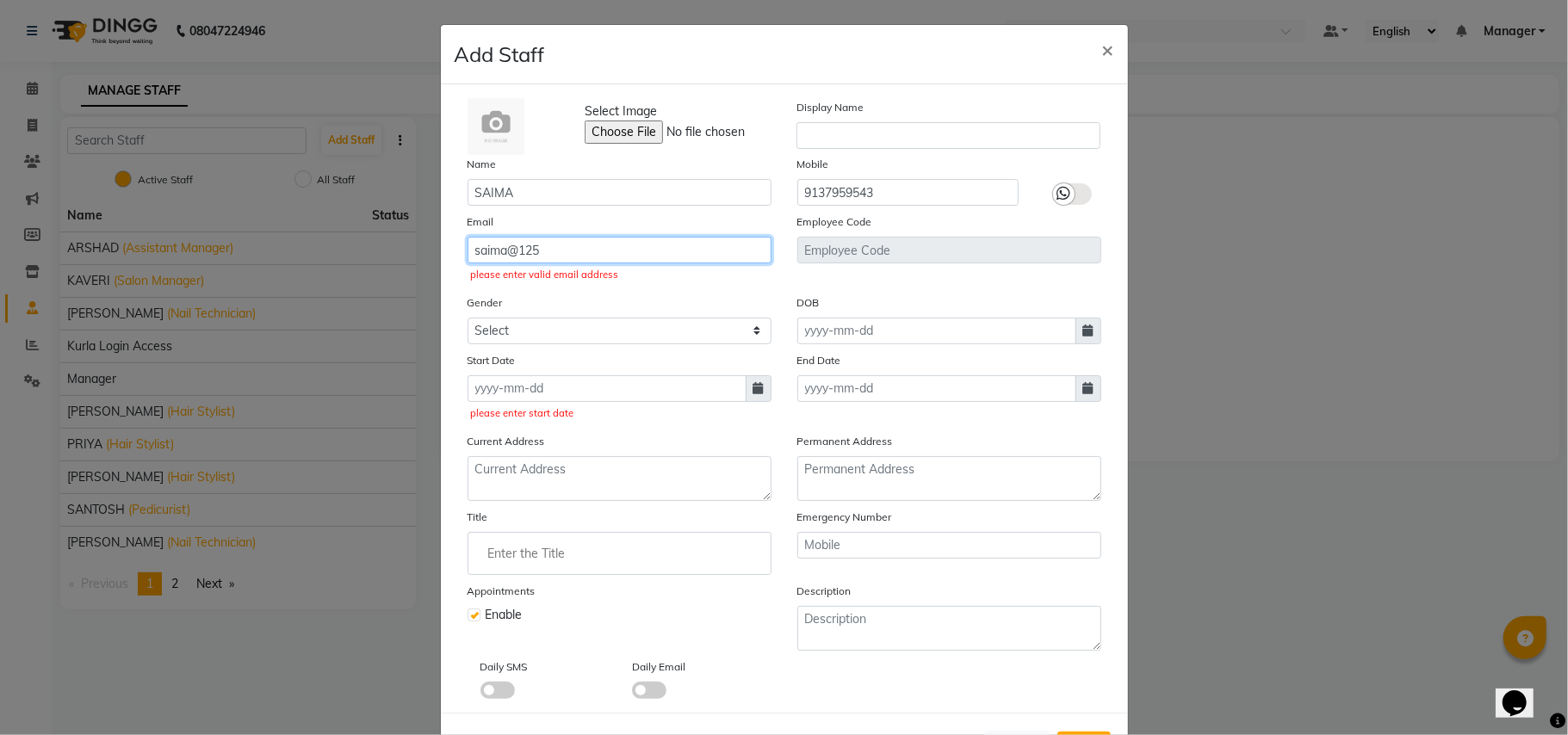
click at [596, 248] on input "saima@125" at bounding box center [619, 250] width 304 height 27
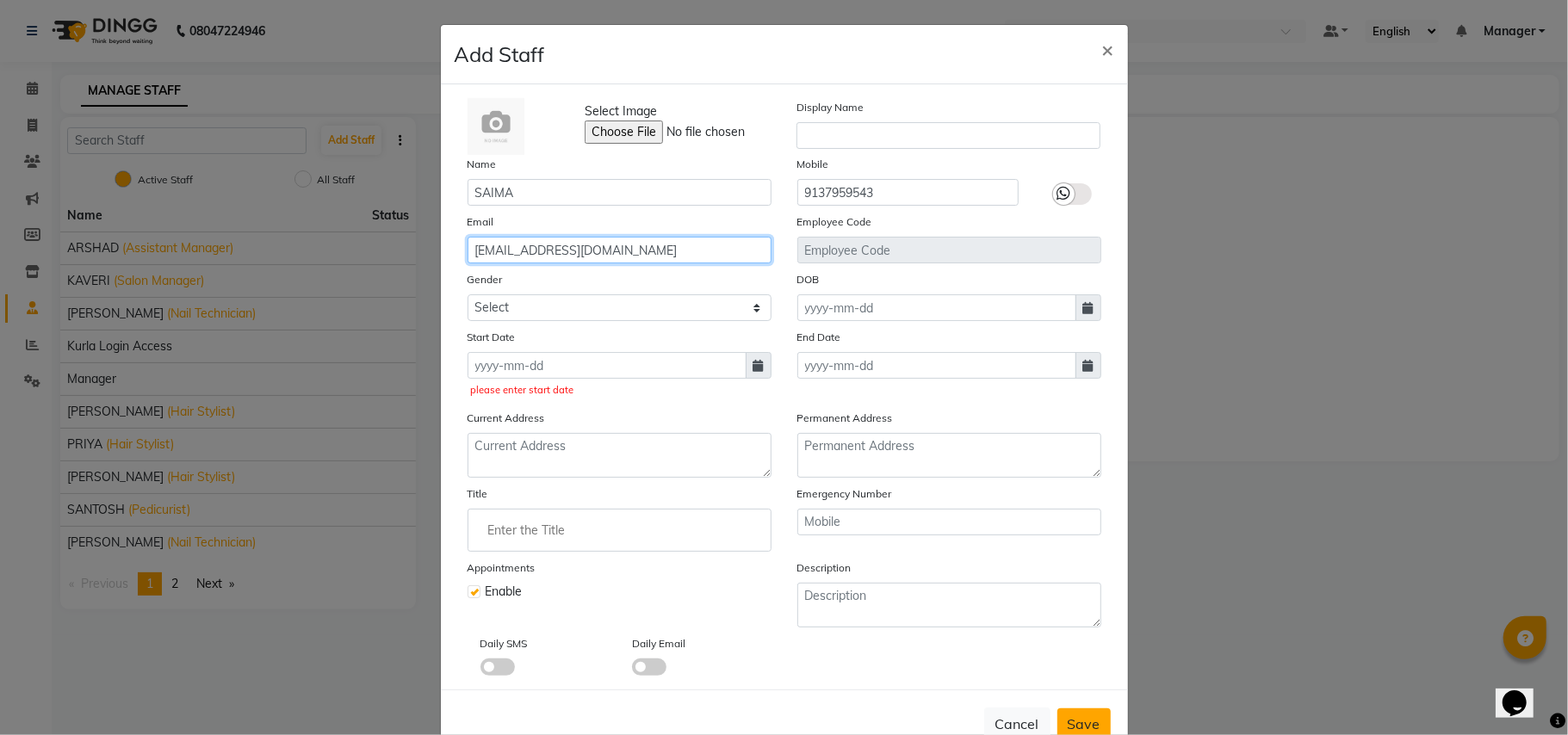
type input "[EMAIL_ADDRESS][DOMAIN_NAME]"
click at [1085, 720] on span "Save" at bounding box center [1084, 724] width 32 height 17
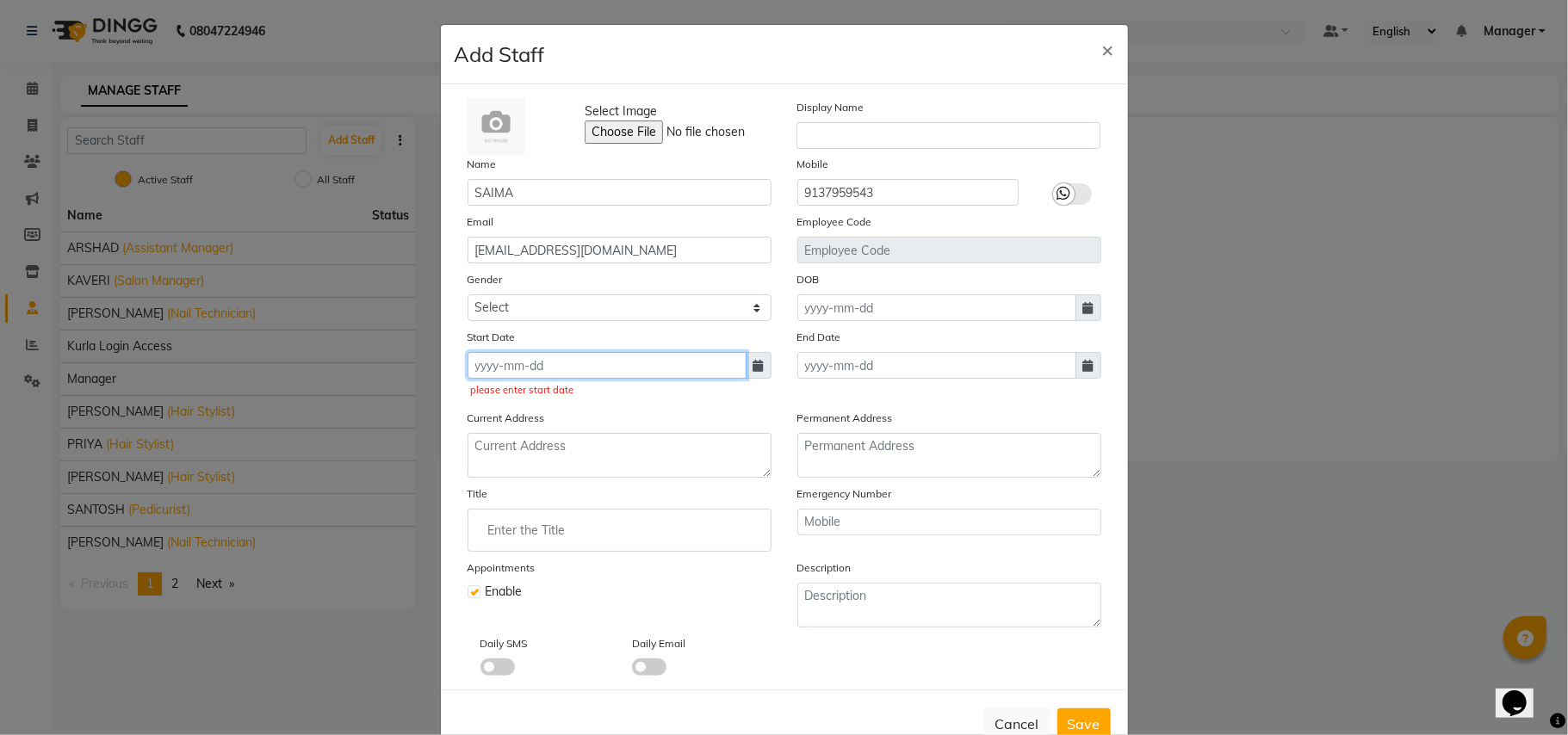
click at [591, 370] on input at bounding box center [607, 366] width 279 height 27
select select "9"
select select "2025"
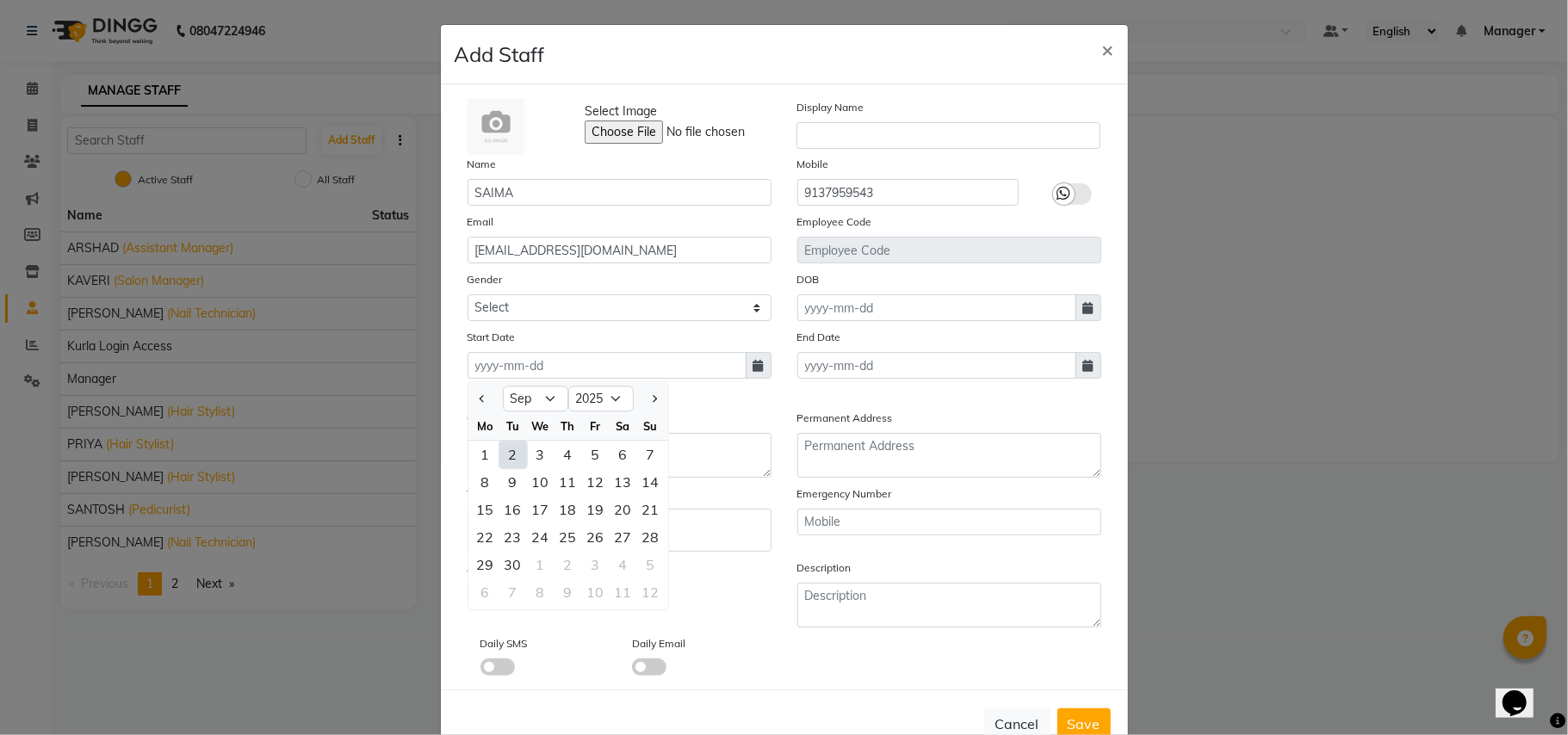
click at [504, 456] on div "2" at bounding box center [513, 454] width 28 height 28
type input "02-09-2025"
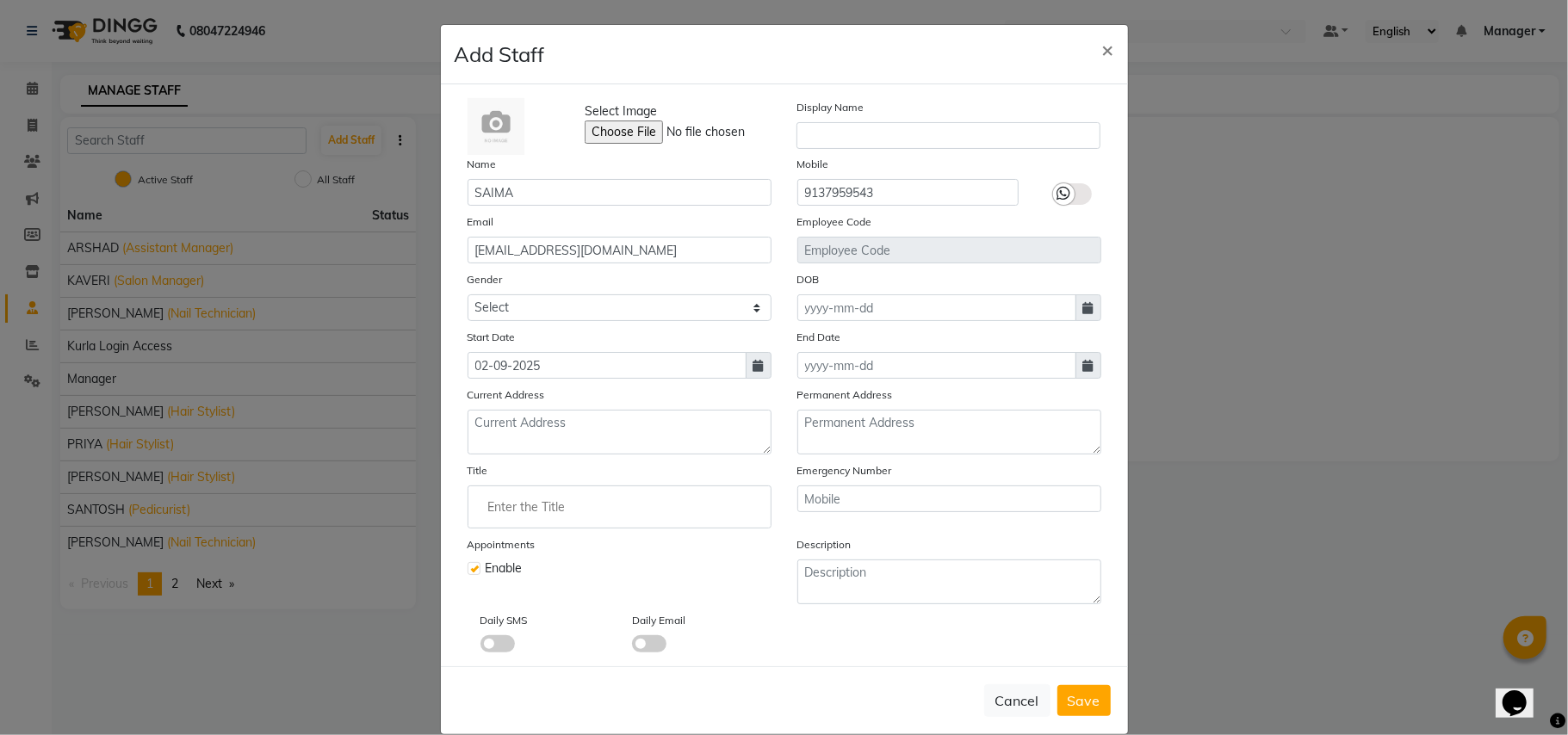
click at [1105, 699] on div "Cancel Save" at bounding box center [784, 700] width 687 height 68
click at [1057, 693] on button "Save" at bounding box center [1084, 700] width 53 height 31
select select
checkbox input "false"
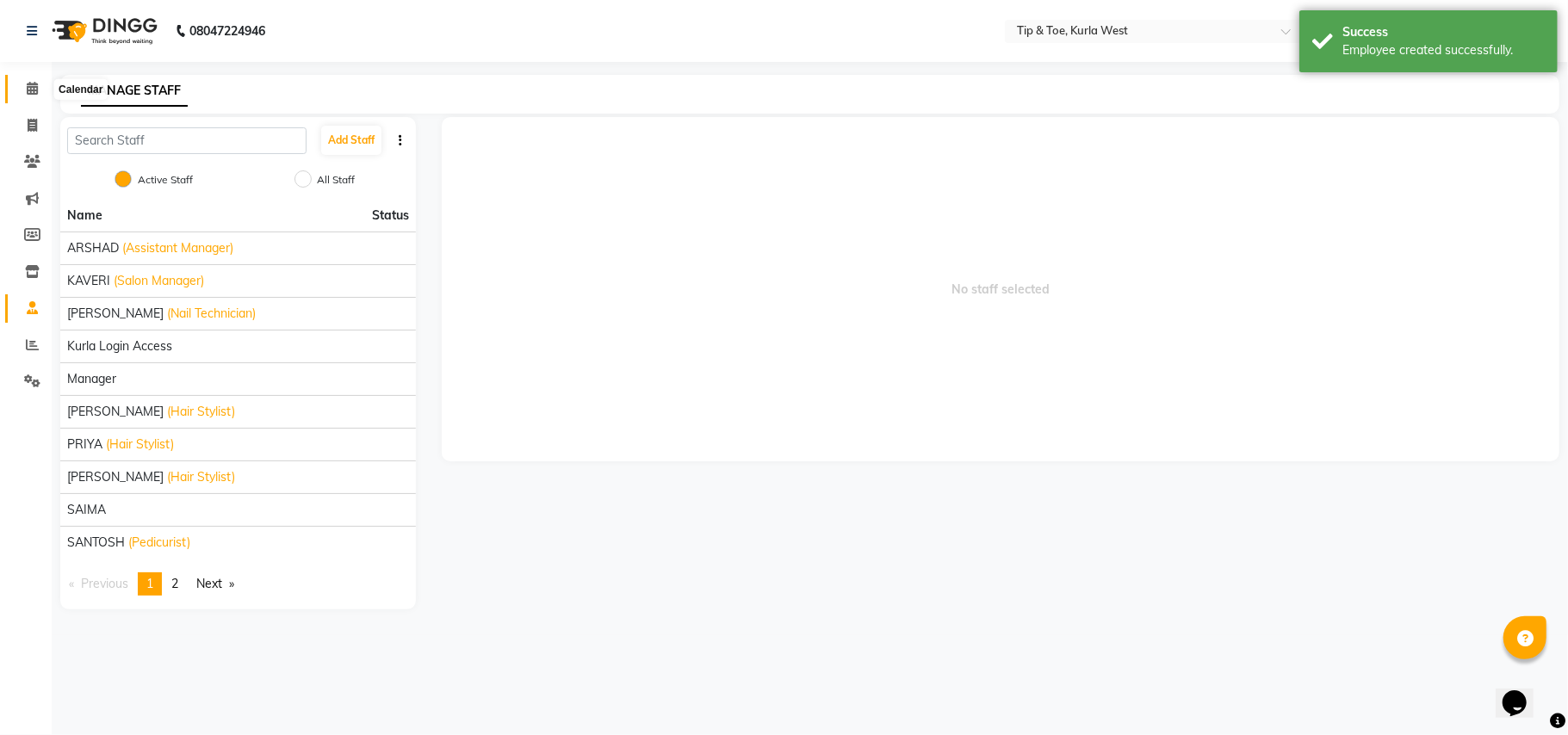
click at [31, 86] on icon at bounding box center [32, 89] width 11 height 13
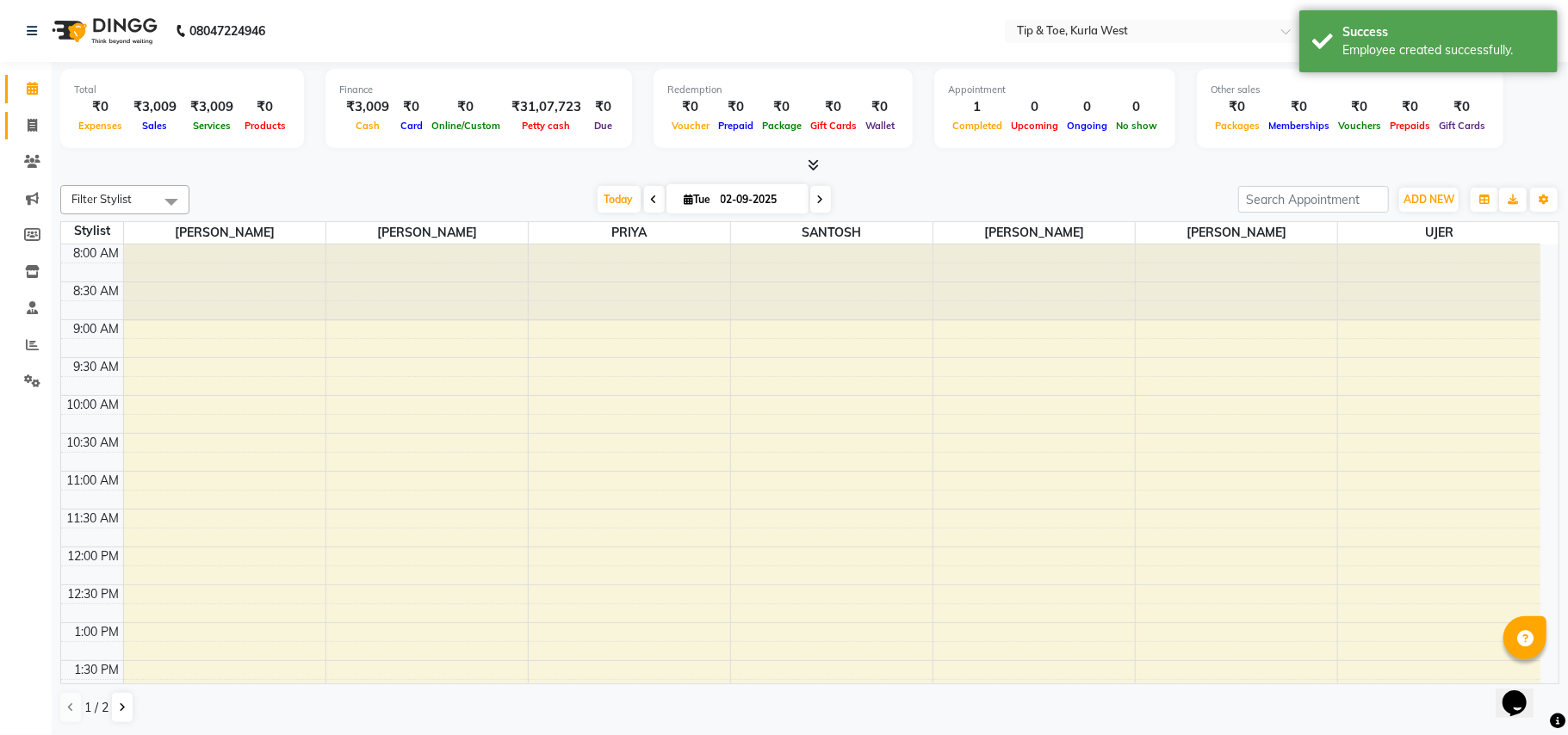
click at [30, 117] on span at bounding box center [32, 126] width 30 height 20
select select "5986"
select select "service"
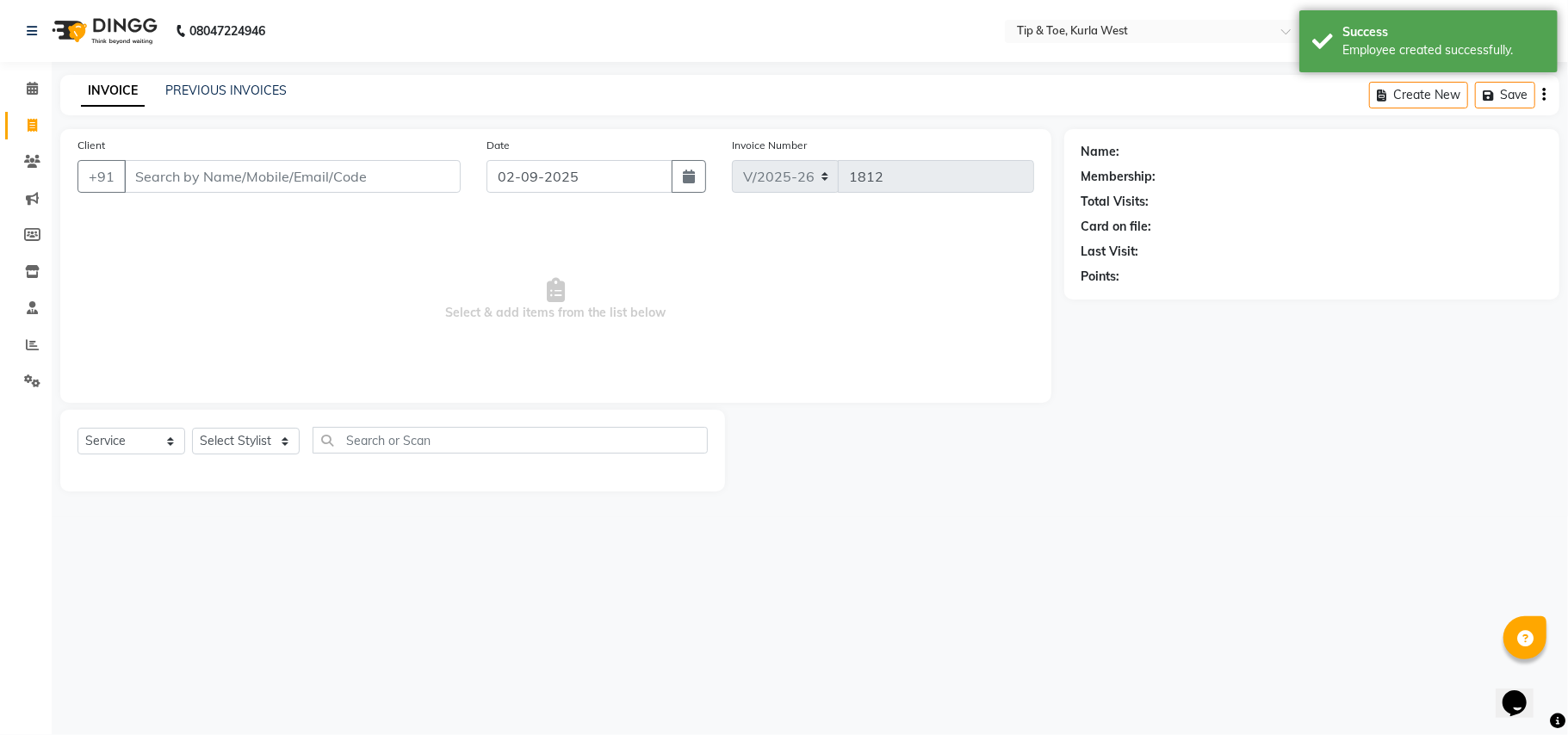
click at [255, 174] on input "Client" at bounding box center [291, 176] width 336 height 32
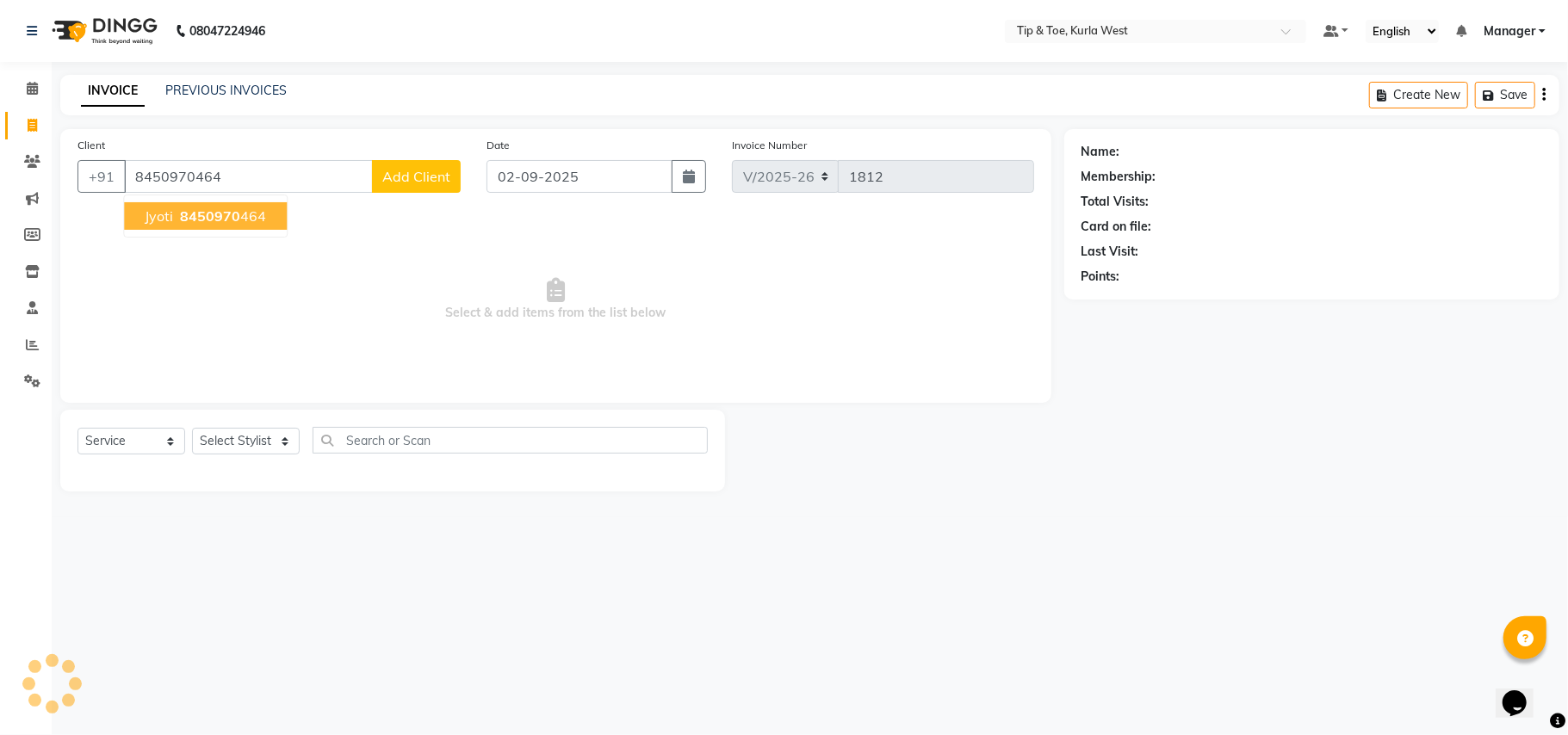
type input "8450970464"
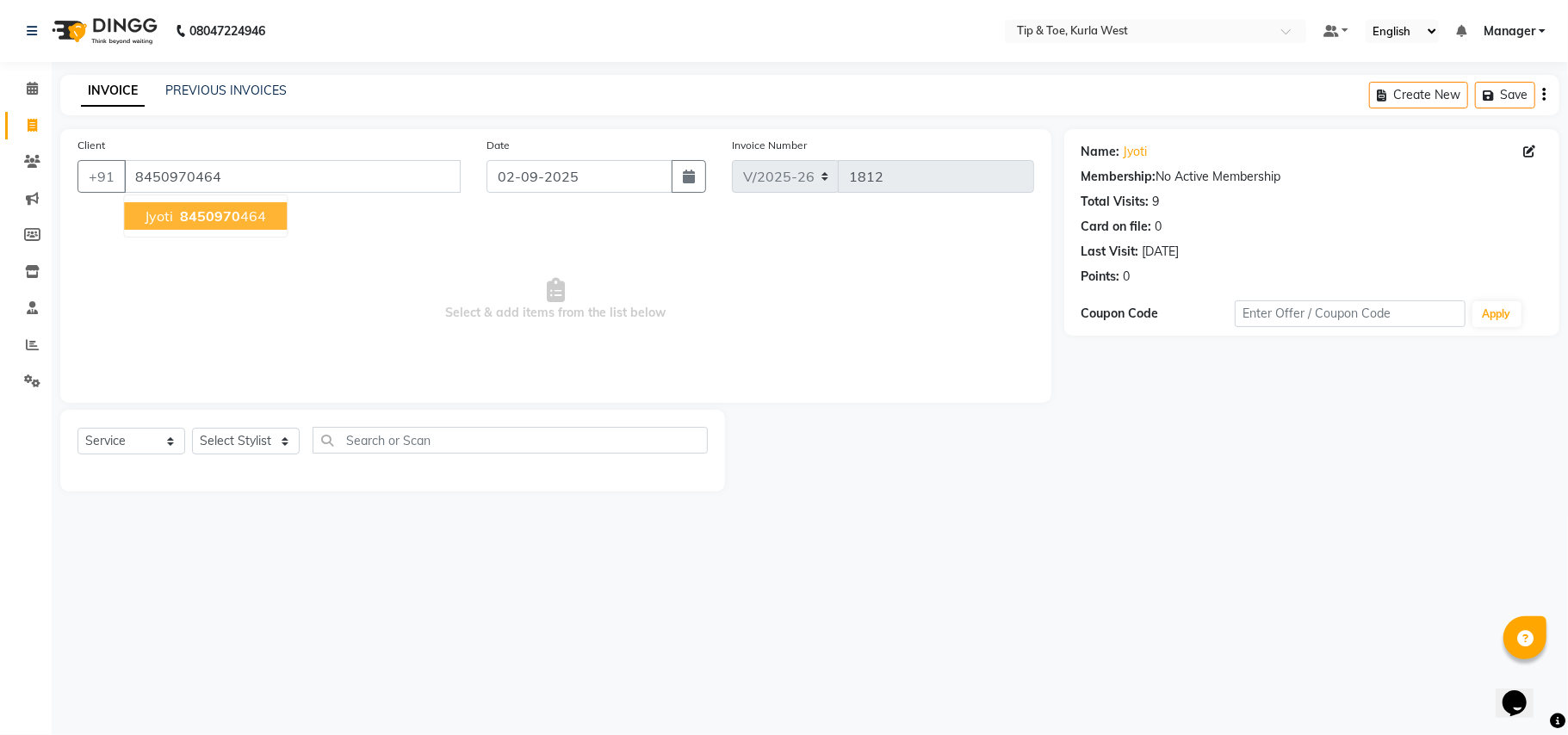
click at [239, 228] on button "jyoti 8450970 464" at bounding box center [205, 215] width 163 height 28
click at [259, 437] on select "Select Stylist [PERSON_NAME] [PERSON_NAME] Kurla login access Manager [PERSON_N…" at bounding box center [246, 441] width 108 height 27
select select "90658"
click at [192, 427] on select "Select Stylist [PERSON_NAME] [PERSON_NAME] Kurla login access Manager [PERSON_N…" at bounding box center [246, 441] width 108 height 27
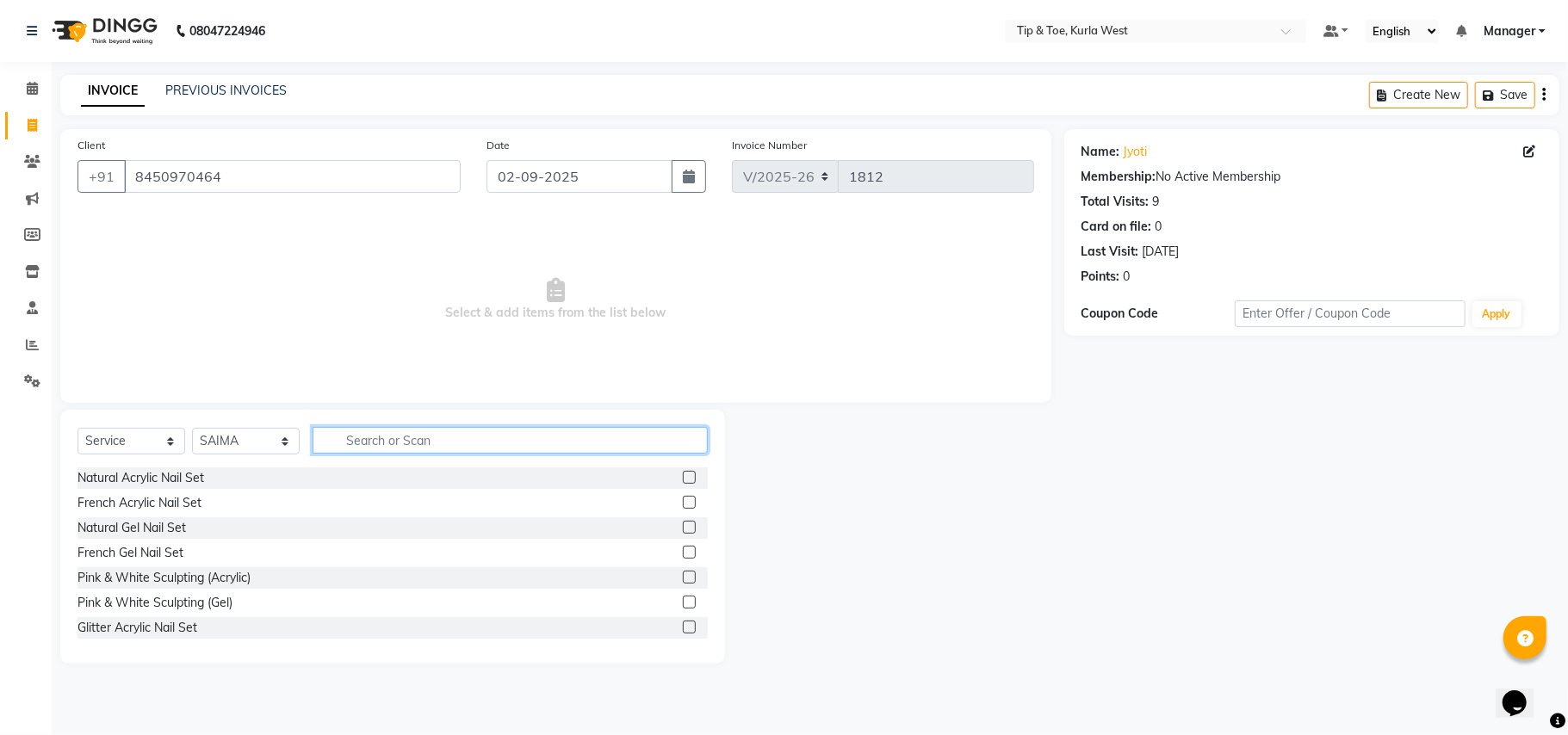
click at [377, 437] on input "text" at bounding box center [510, 440] width 395 height 27
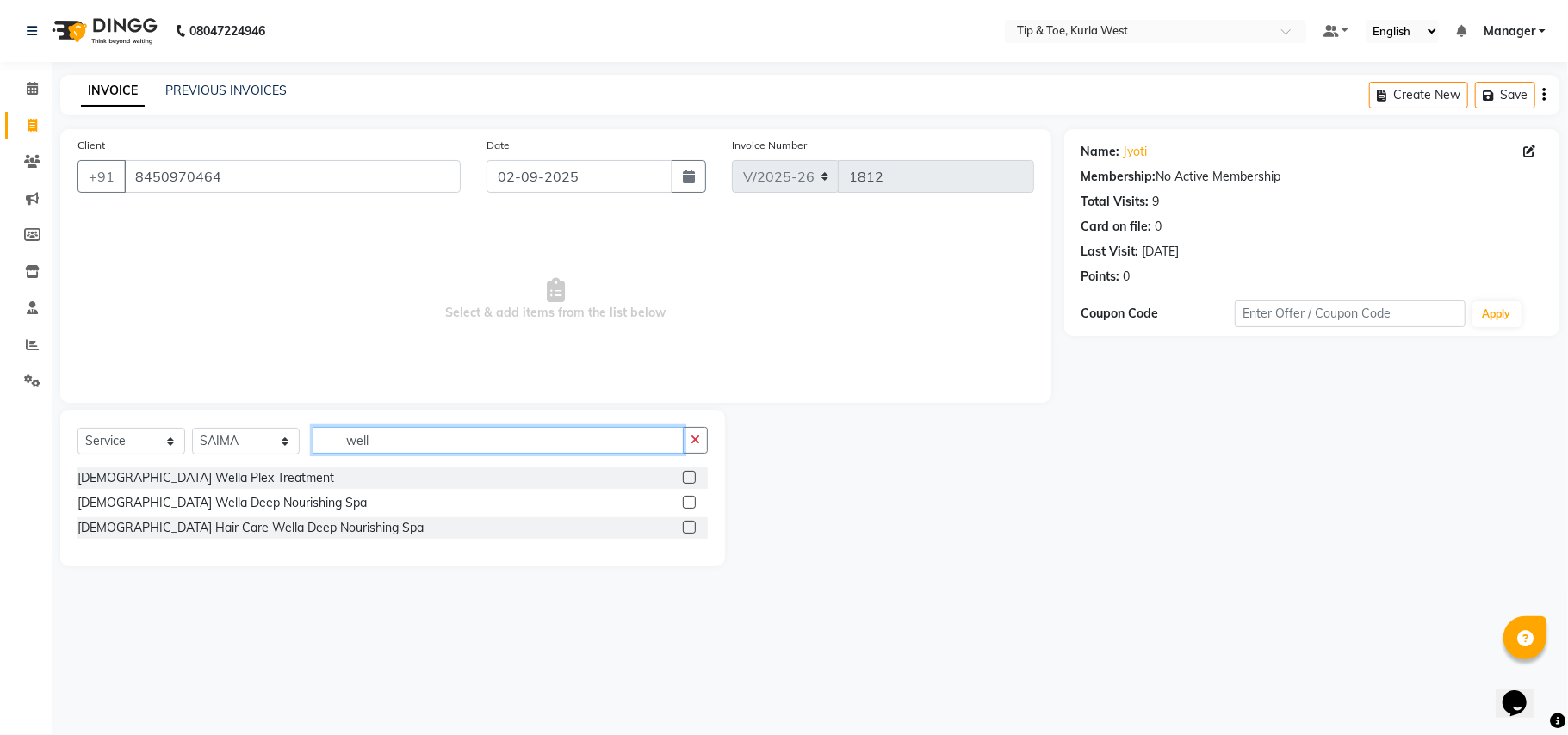
type input "well"
click at [693, 530] on label at bounding box center [690, 527] width 13 height 13
click at [693, 530] on input "checkbox" at bounding box center [689, 528] width 11 height 11
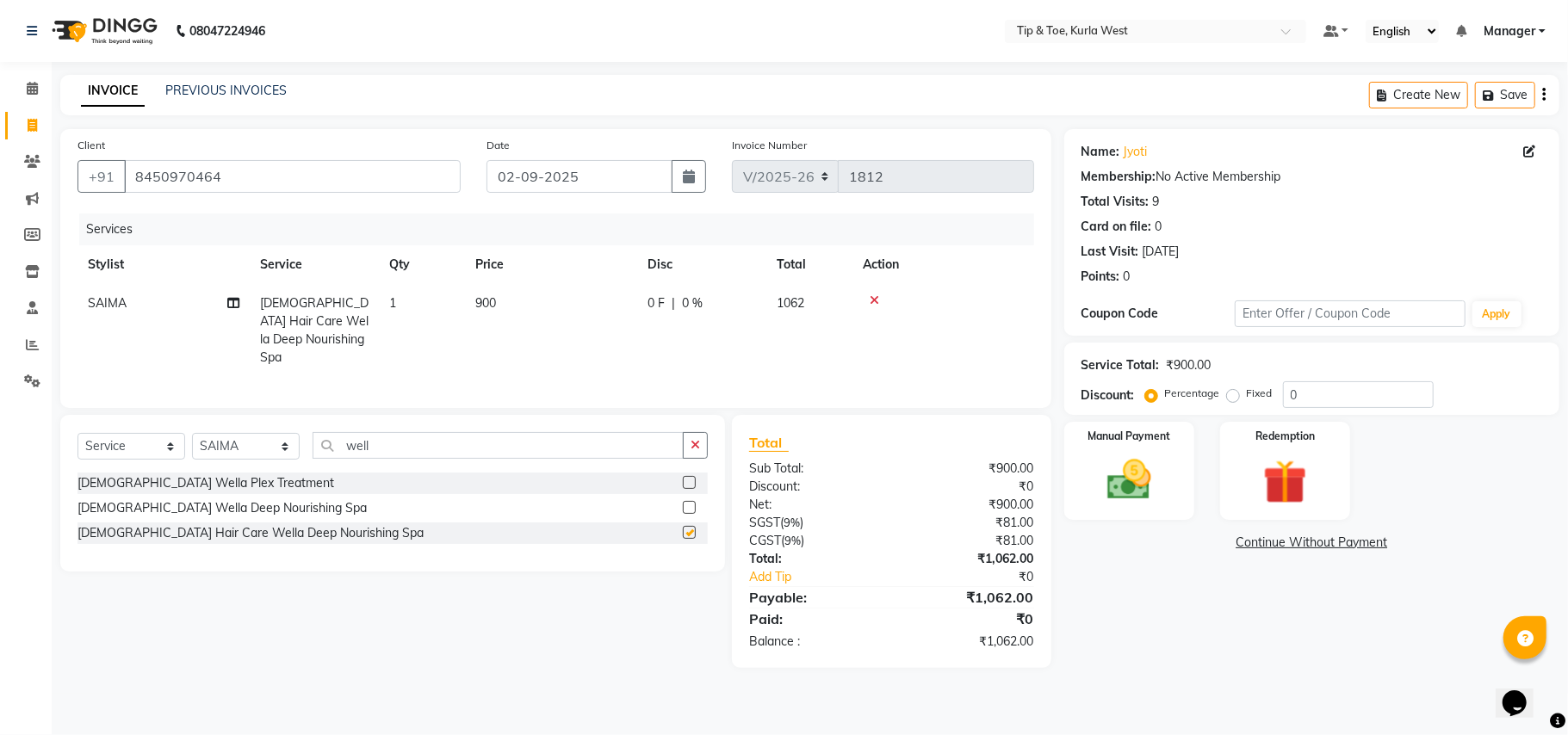
checkbox input "false"
click at [493, 308] on span "900" at bounding box center [486, 303] width 21 height 15
select select "90658"
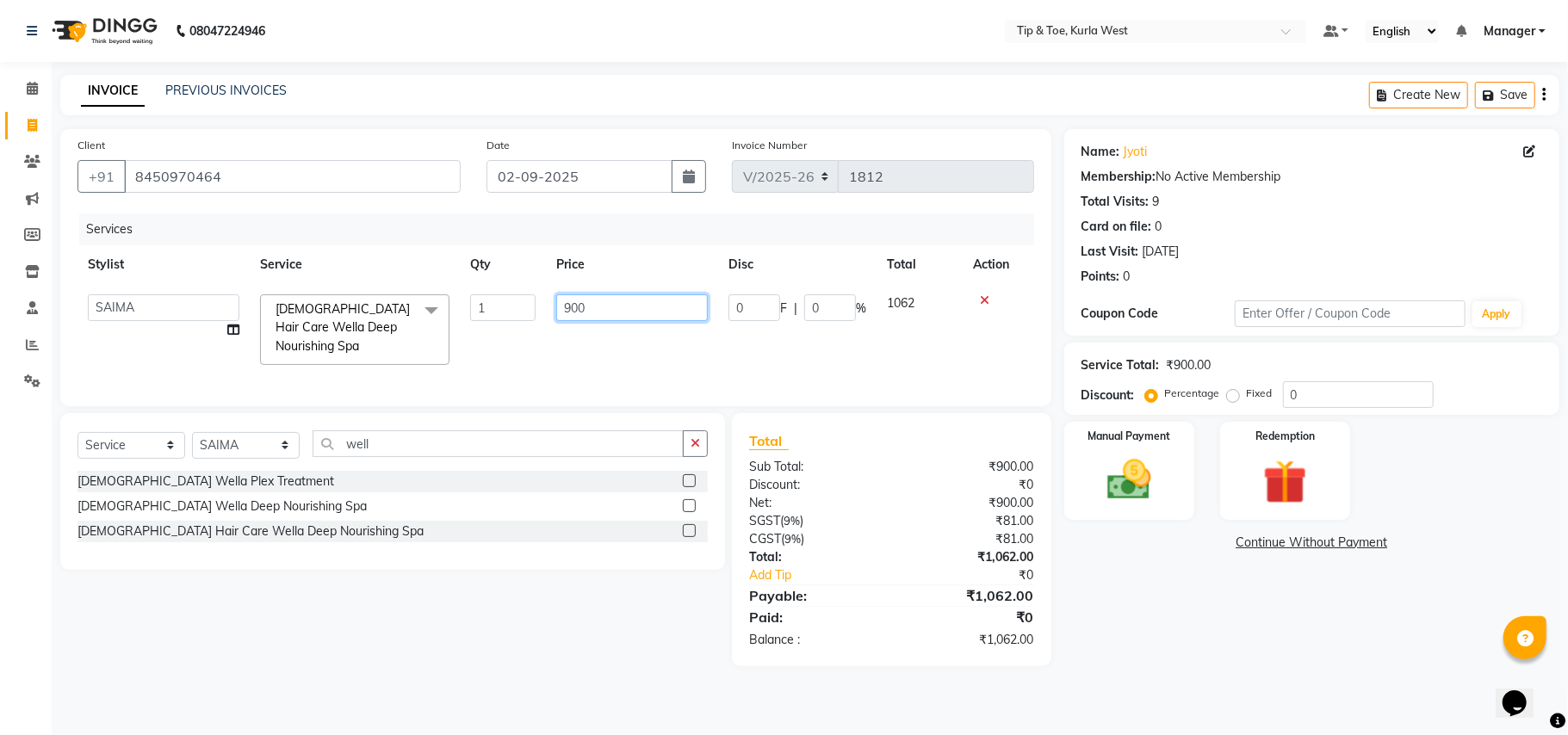
drag, startPoint x: 600, startPoint y: 310, endPoint x: 448, endPoint y: 300, distance: 152.3
click at [459, 307] on tr "[PERSON_NAME] [PERSON_NAME] Kurla login access Manager [PERSON_NAME] PRIYA [PER…" at bounding box center [555, 329] width 956 height 91
type input "1100"
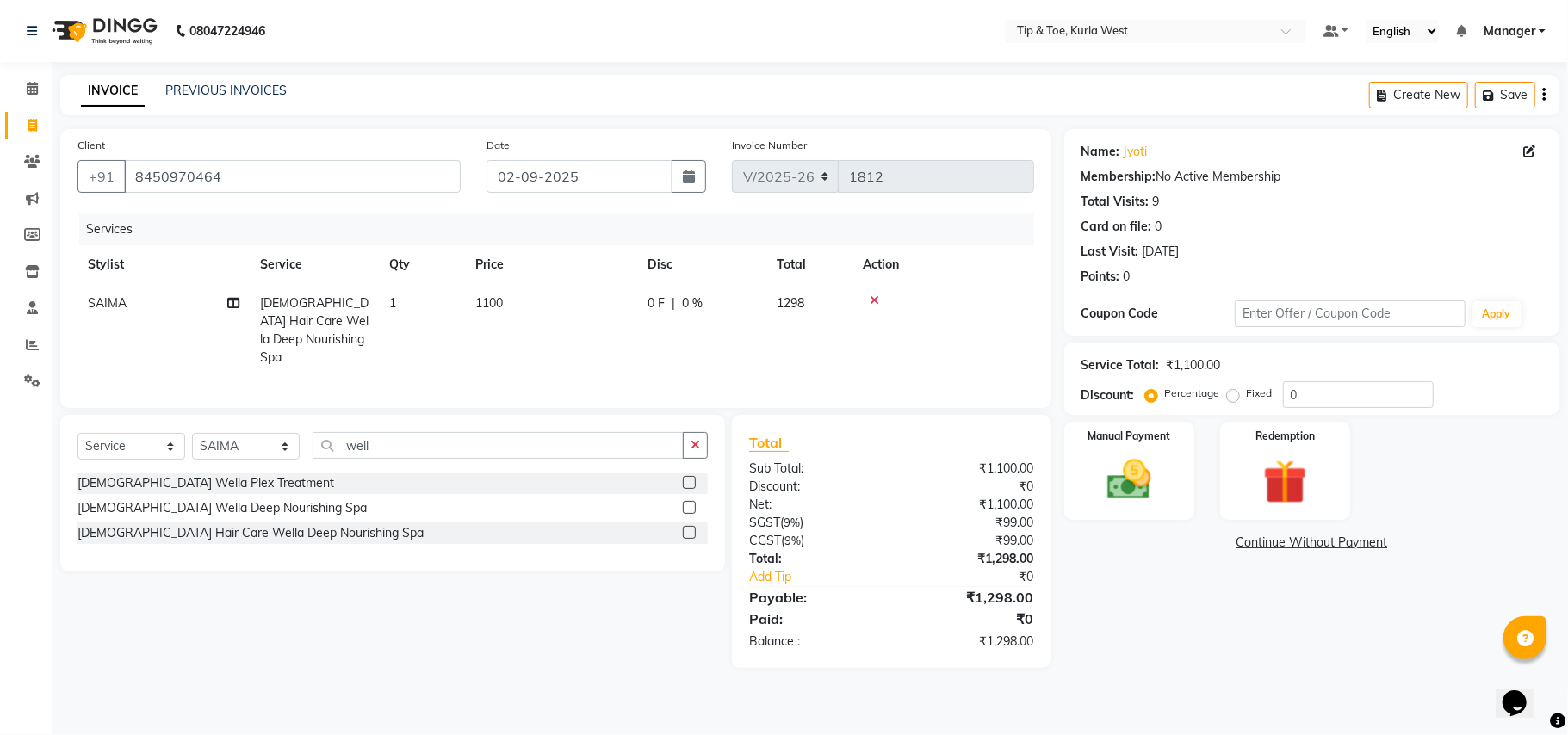
click at [1240, 648] on div "Name: Jyoti Membership: No Active Membership Total Visits: 9 Card on file: 0 La…" at bounding box center [1317, 399] width 508 height 539
click at [1141, 497] on img at bounding box center [1129, 480] width 75 height 53
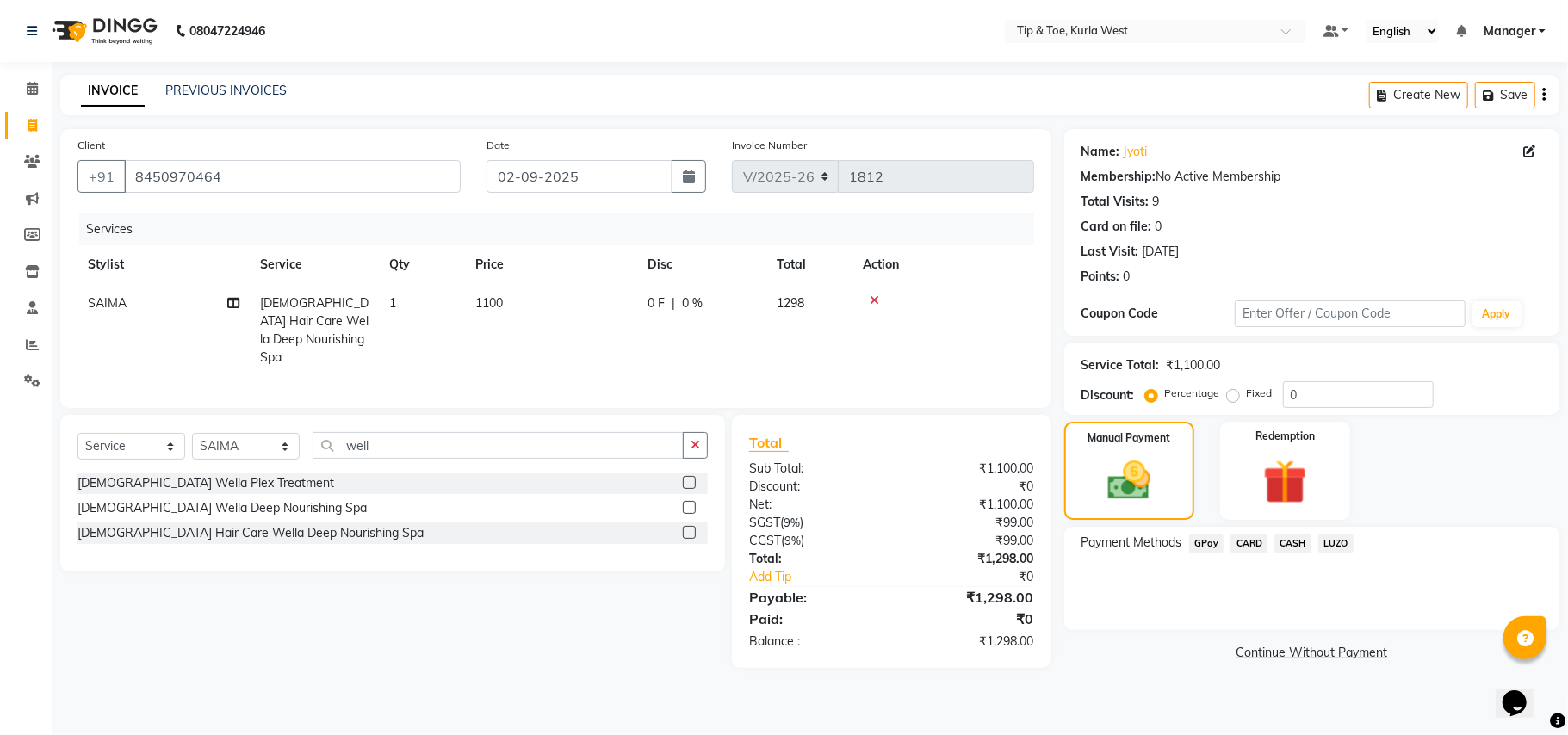
click at [1251, 547] on span "CARD" at bounding box center [1248, 543] width 37 height 20
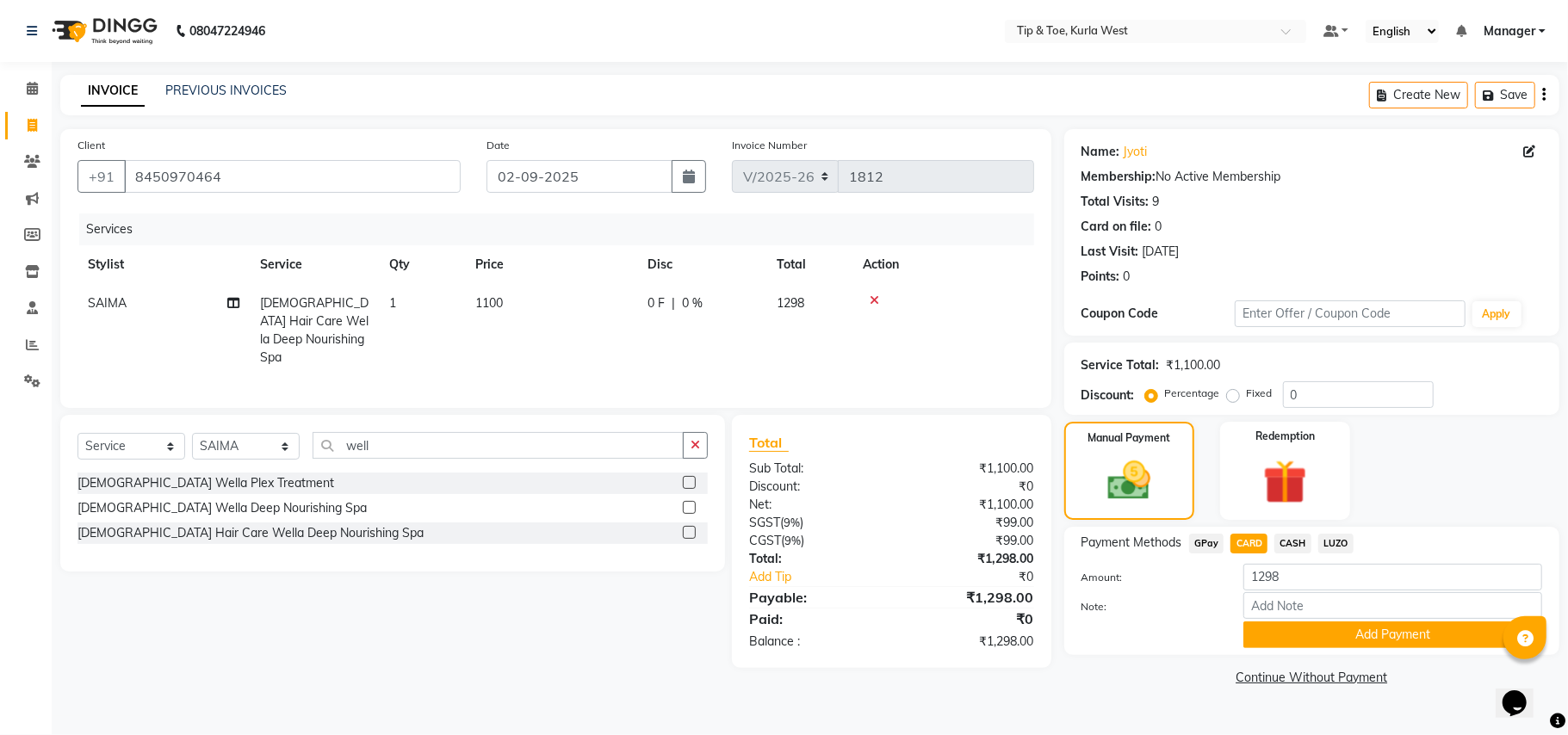
click at [1278, 623] on button "Add Payment" at bounding box center [1393, 635] width 299 height 27
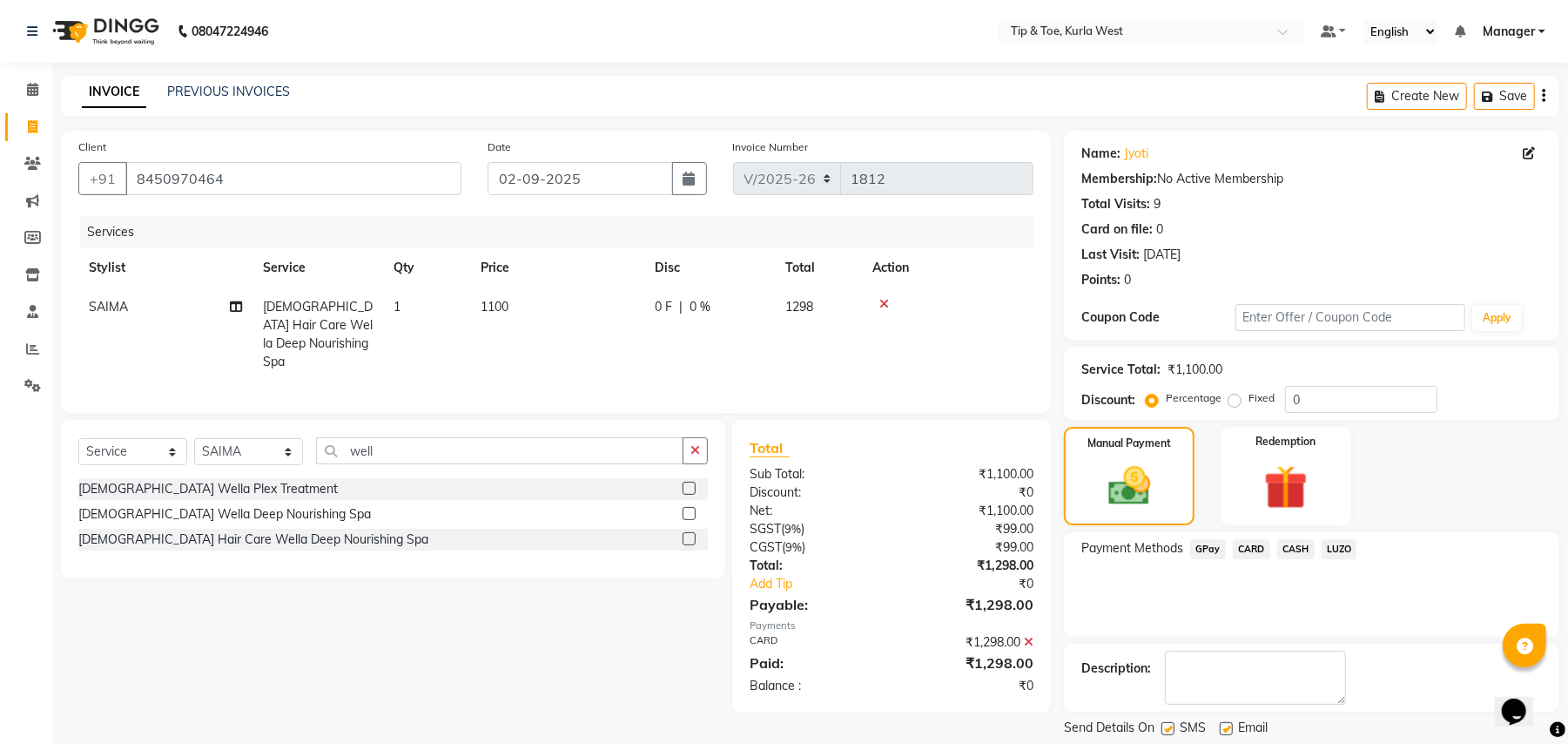
click at [1175, 731] on div "SMS" at bounding box center [1190, 730] width 59 height 22
click at [1170, 732] on label at bounding box center [1168, 729] width 13 height 13
click at [1170, 732] on input "checkbox" at bounding box center [1167, 730] width 12 height 12
checkbox input "false"
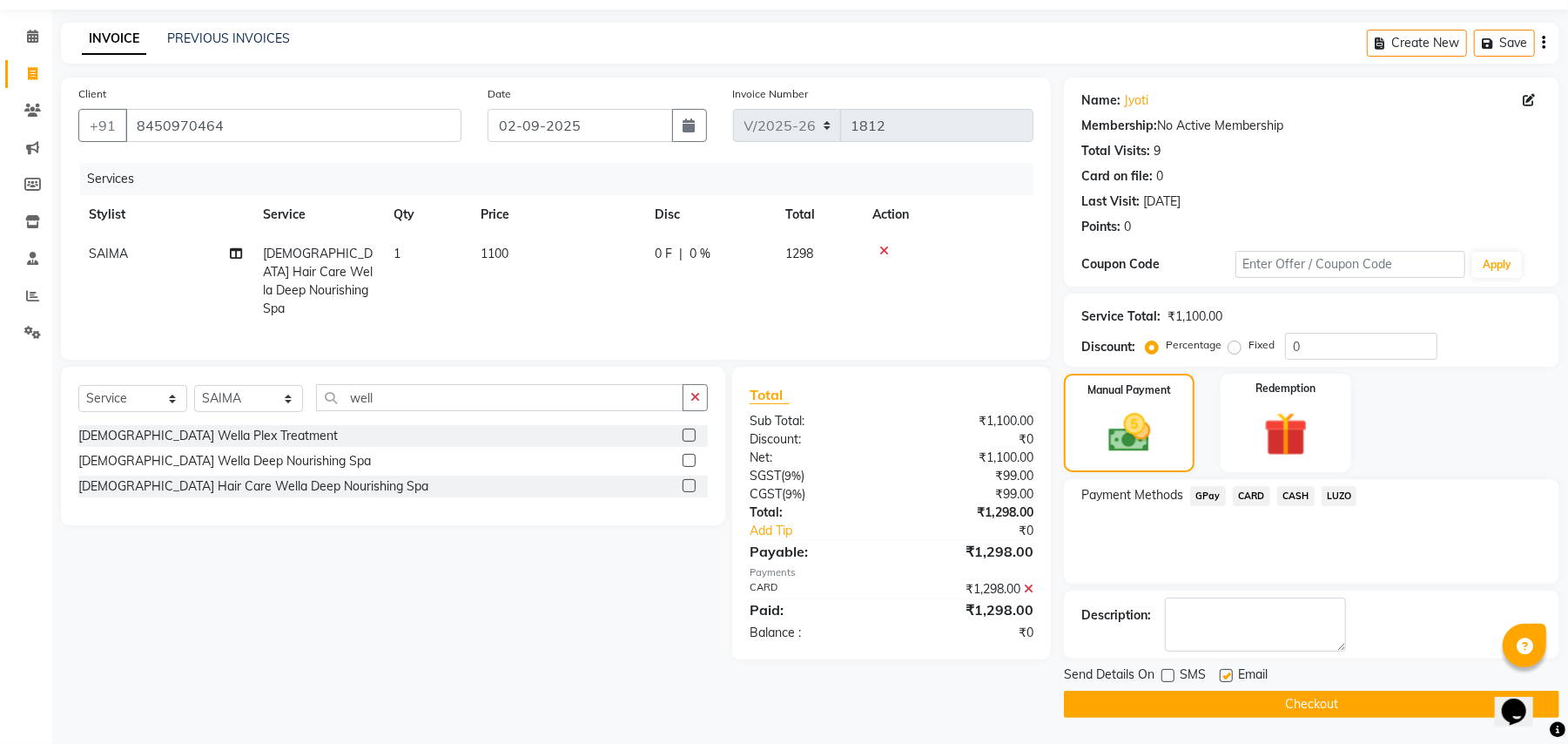
click at [1258, 702] on button "Checkout" at bounding box center [1311, 704] width 495 height 27
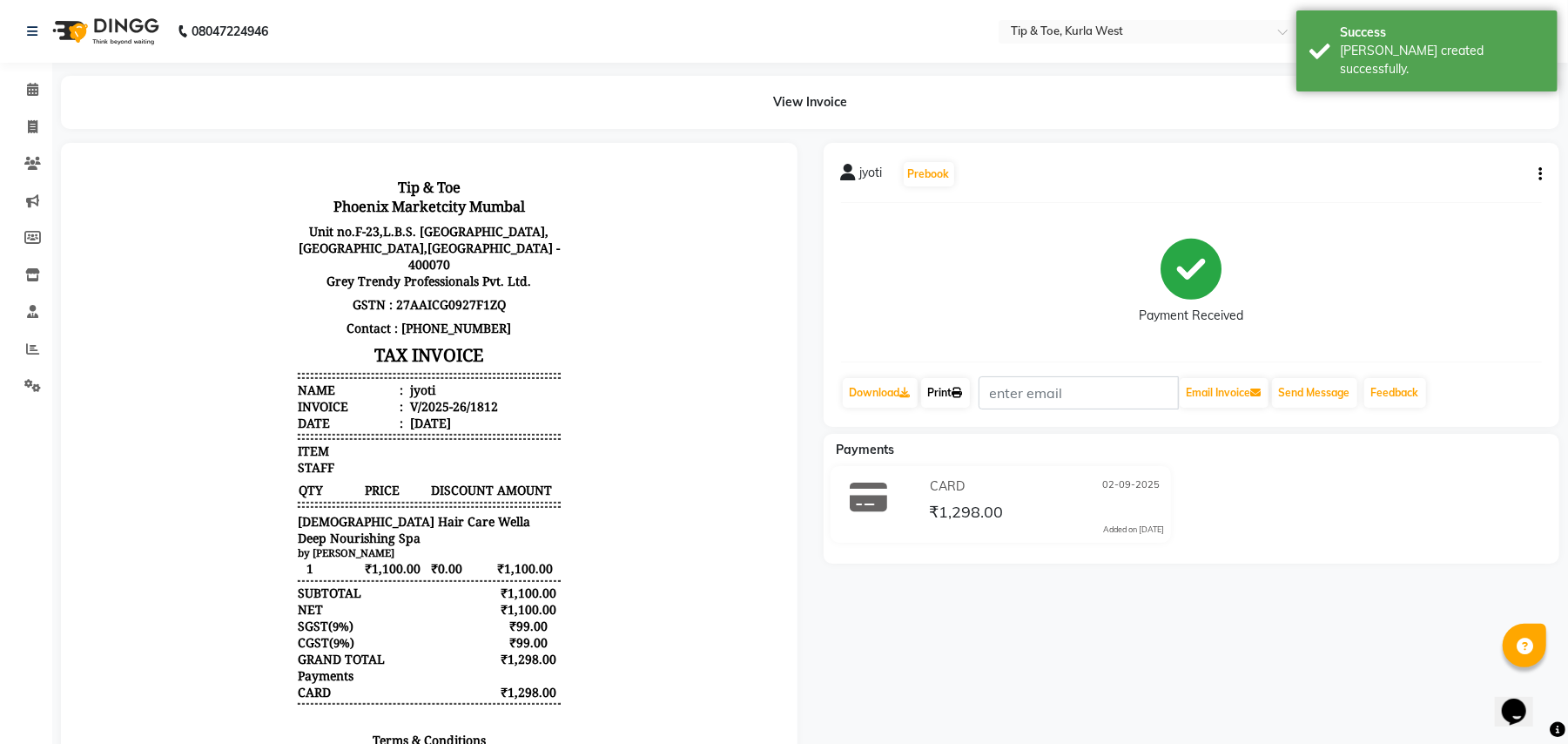
click at [954, 394] on link "Print" at bounding box center [945, 392] width 49 height 30
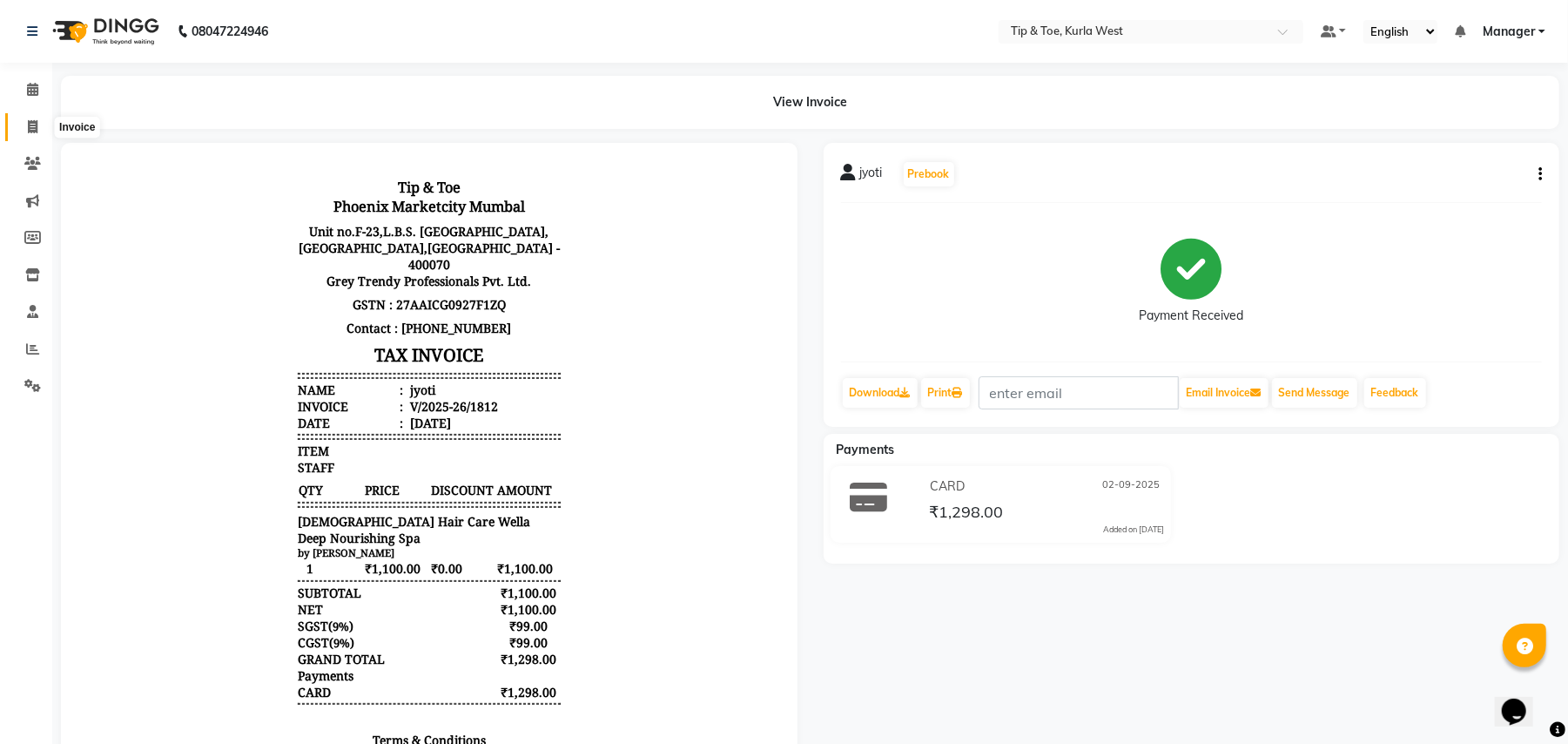
click at [25, 122] on span at bounding box center [33, 127] width 31 height 20
select select "5986"
select select "service"
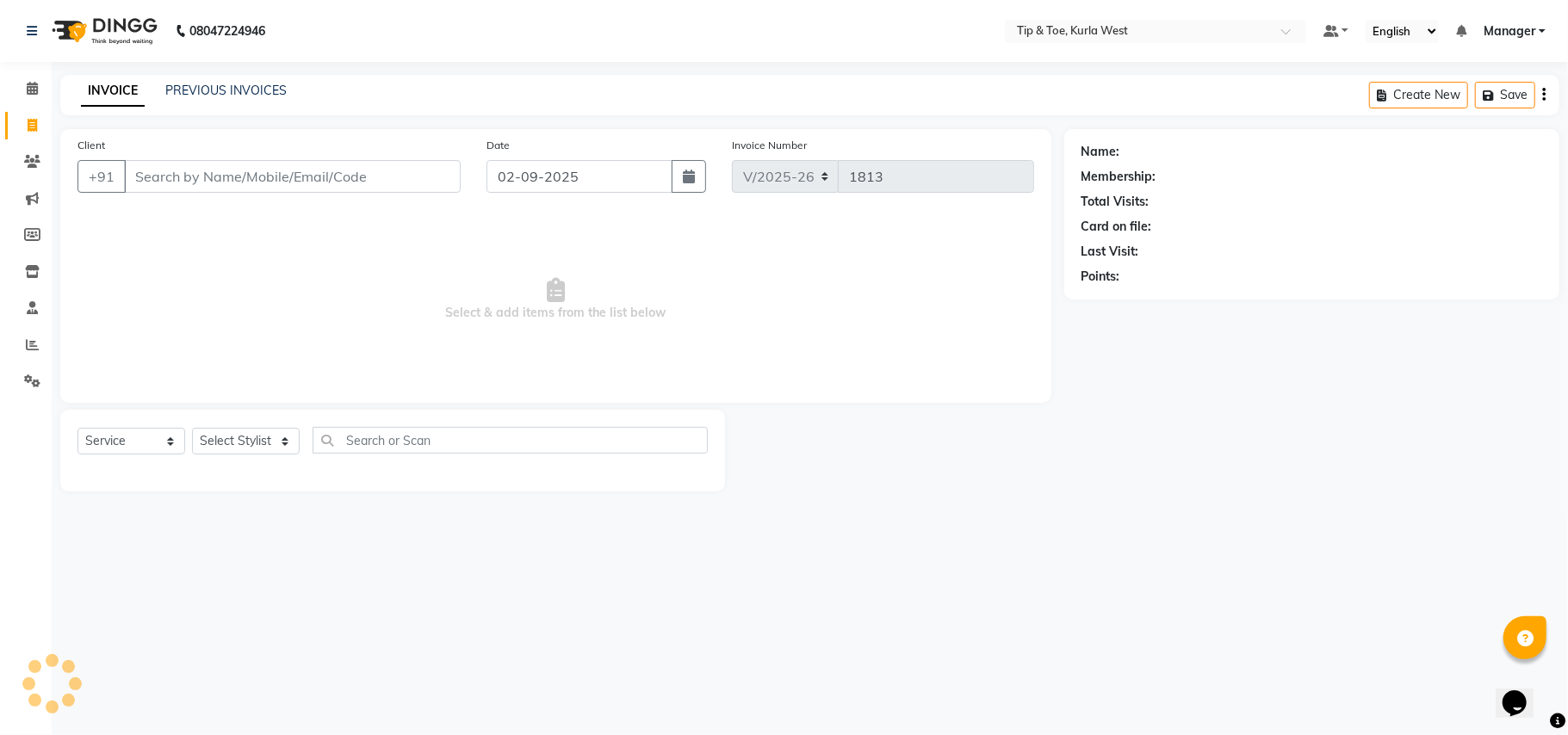
click at [235, 179] on input "Client" at bounding box center [291, 176] width 336 height 32
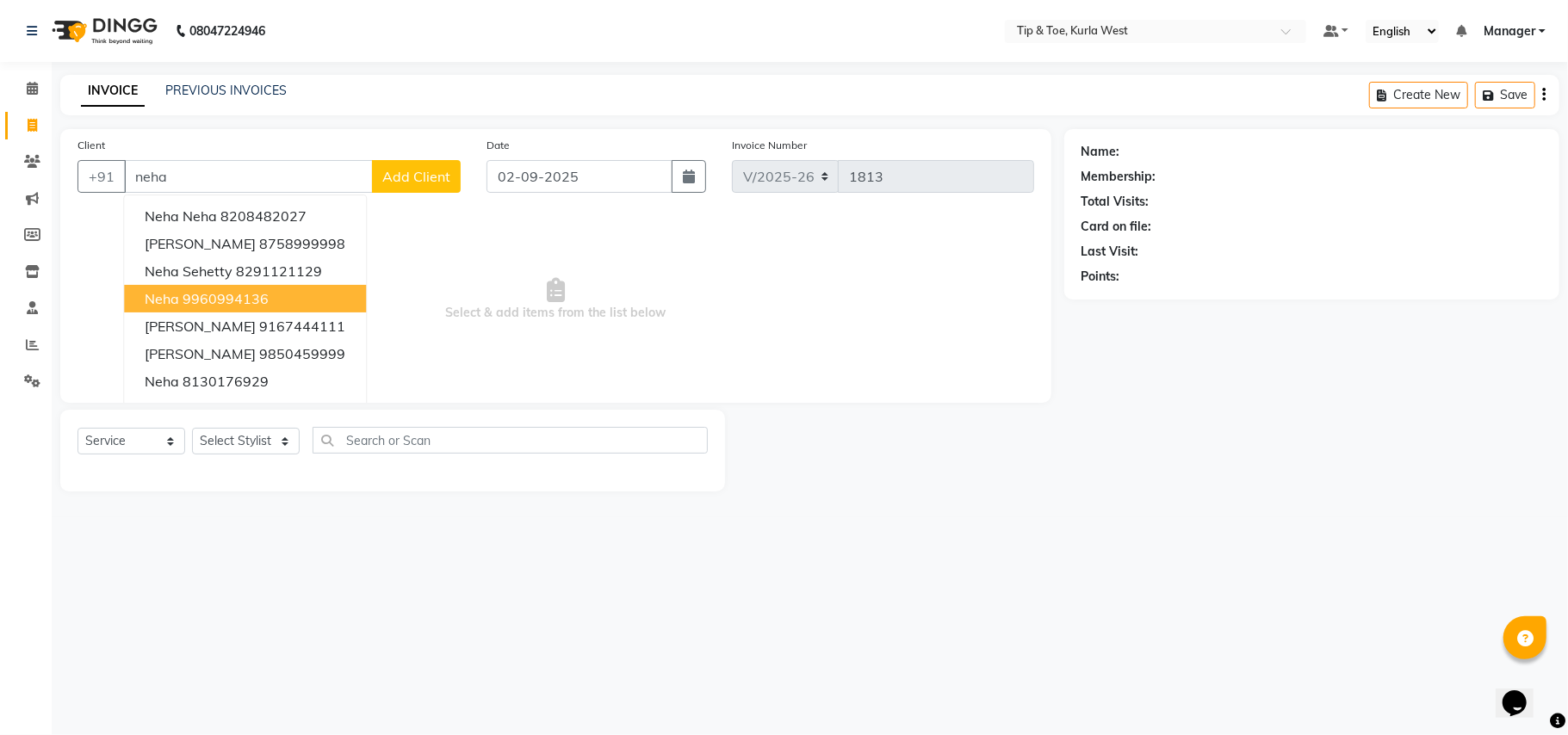
click at [228, 297] on ngb-highlight "9960994136" at bounding box center [226, 299] width 86 height 17
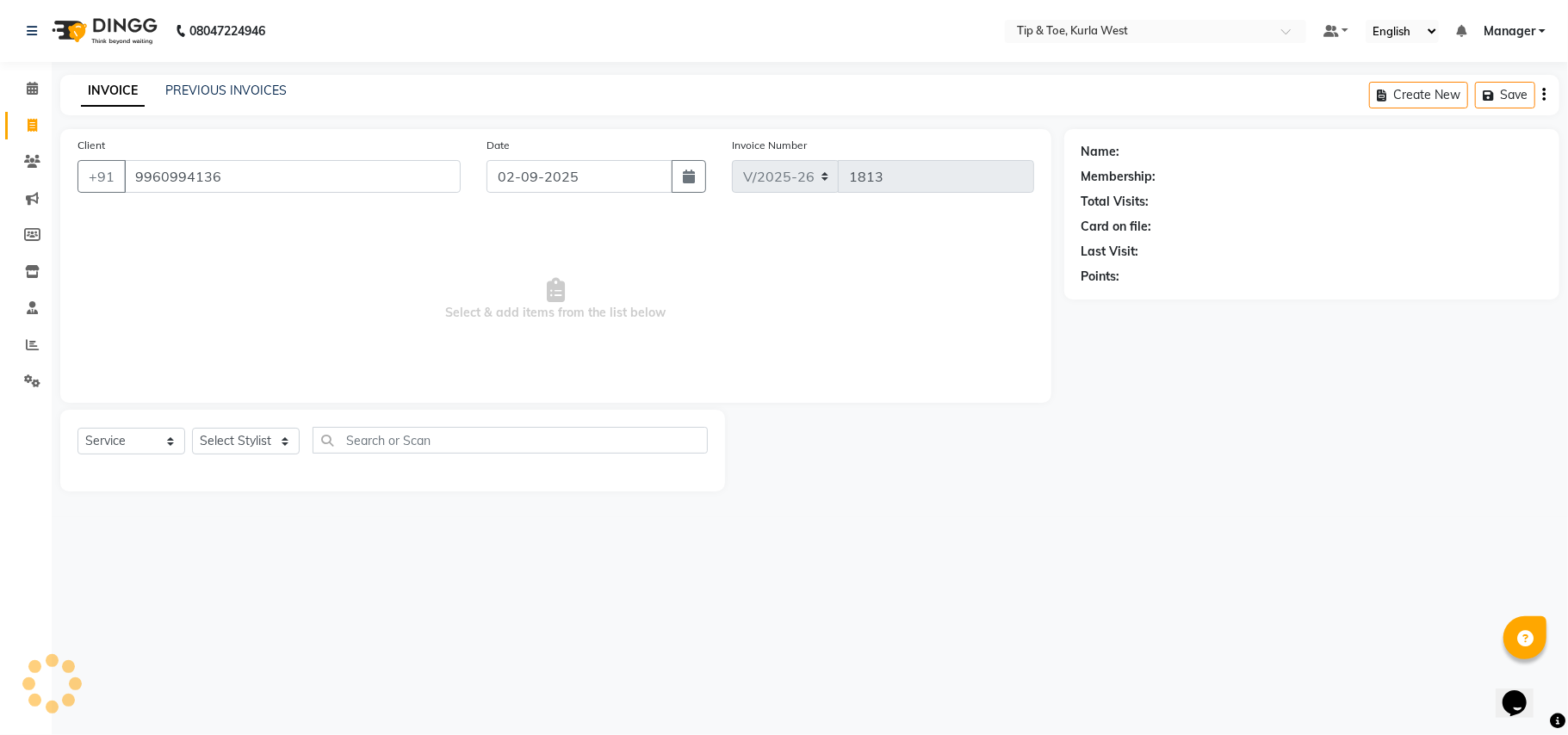
type input "9960994136"
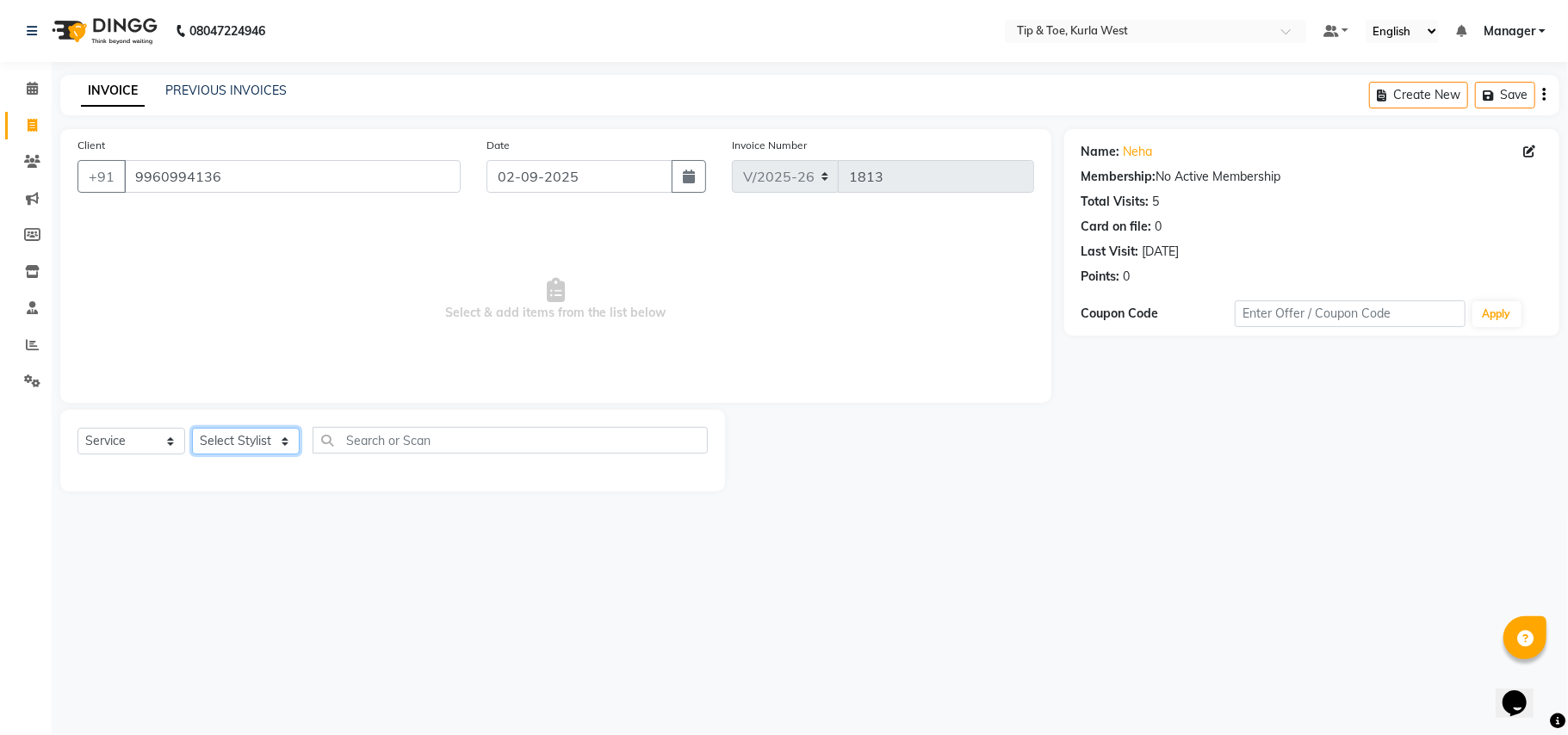
drag, startPoint x: 246, startPoint y: 432, endPoint x: 242, endPoint y: 449, distance: 17.5
click at [243, 439] on select "Select Stylist [PERSON_NAME] [PERSON_NAME] Kurla login access Manager [PERSON_N…" at bounding box center [246, 441] width 108 height 27
select select "42770"
click at [192, 427] on select "Select Stylist [PERSON_NAME] [PERSON_NAME] Kurla login access Manager [PERSON_N…" at bounding box center [246, 441] width 108 height 27
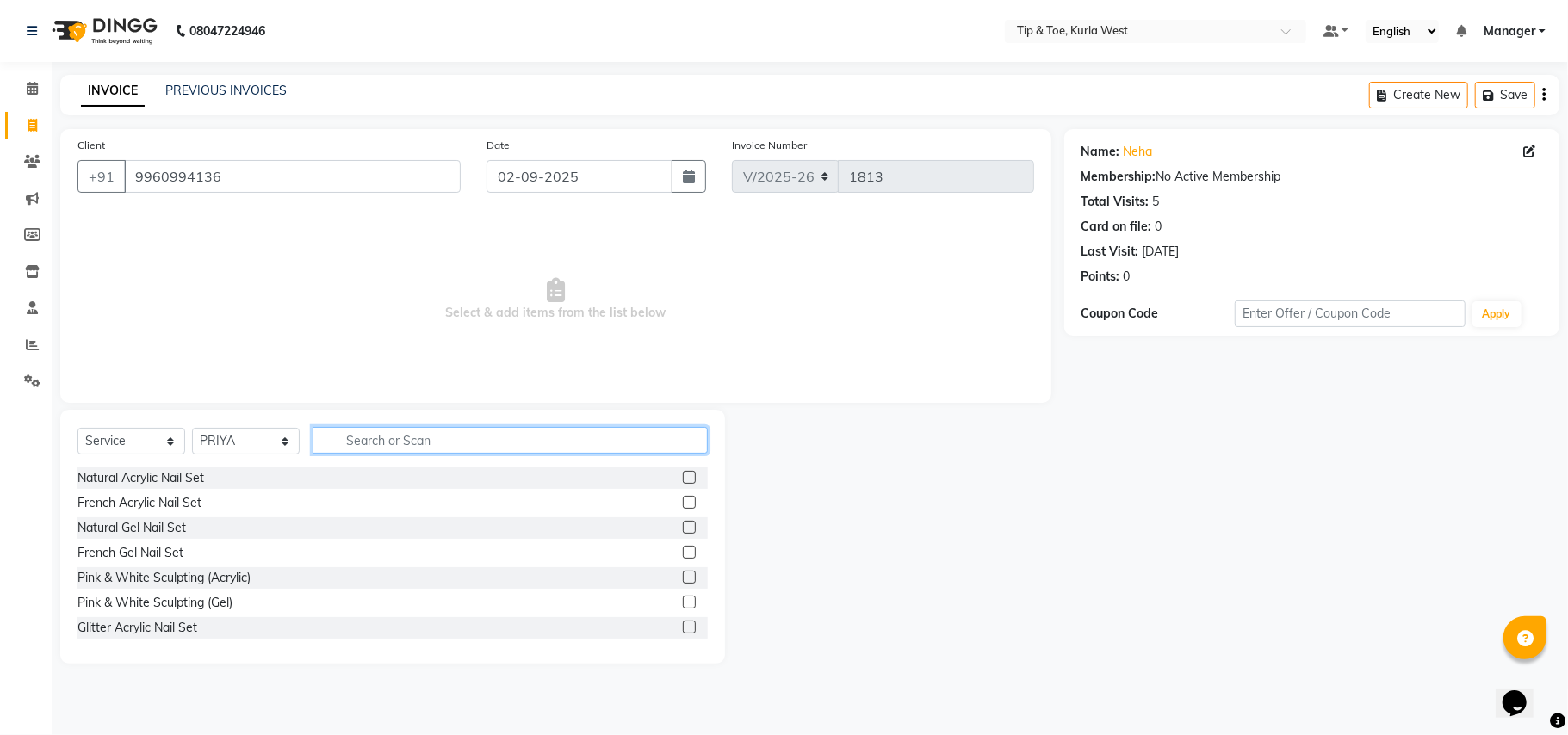
click at [437, 430] on input "text" at bounding box center [510, 440] width 395 height 27
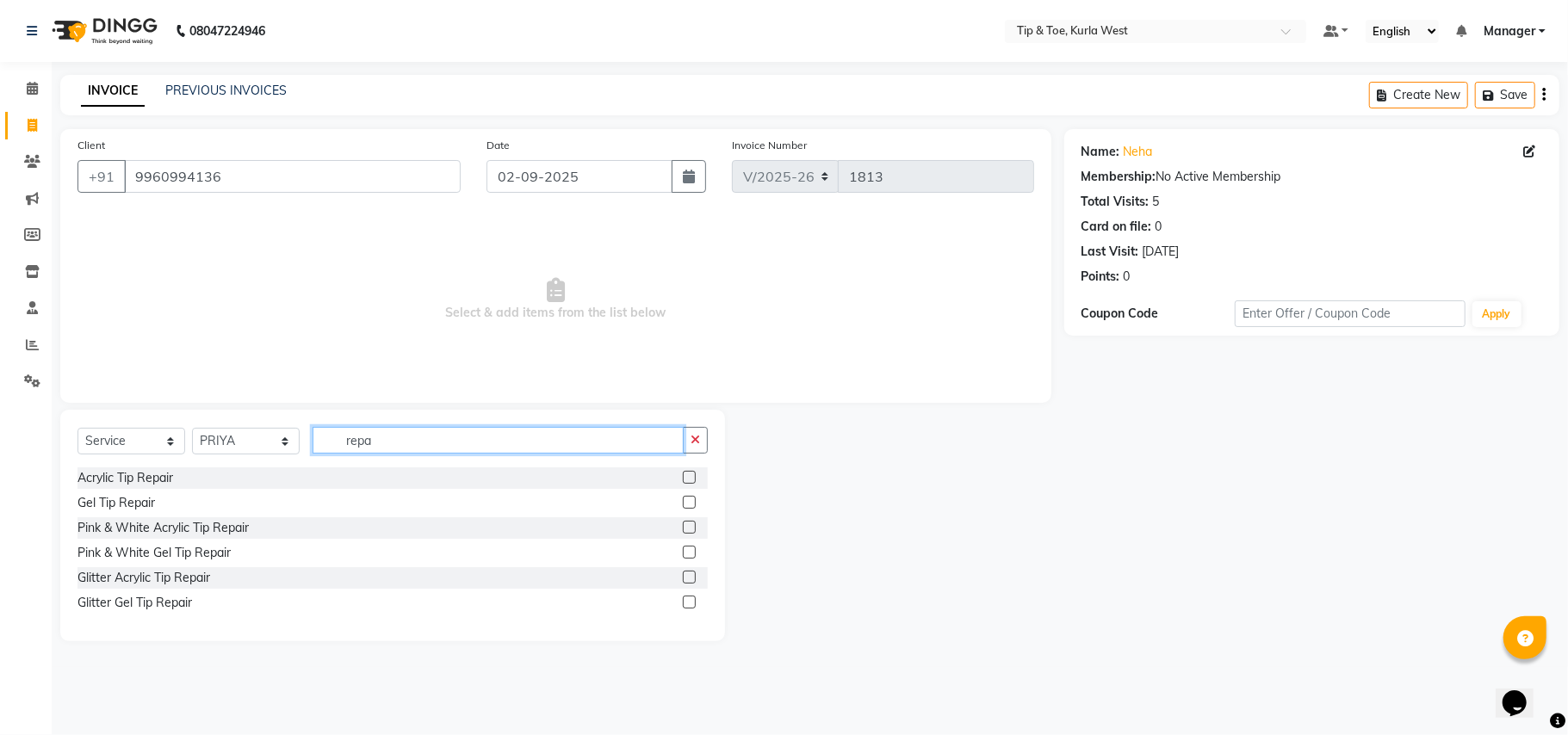
type input "repa"
click at [685, 475] on label at bounding box center [690, 477] width 13 height 13
click at [685, 475] on input "checkbox" at bounding box center [689, 478] width 11 height 11
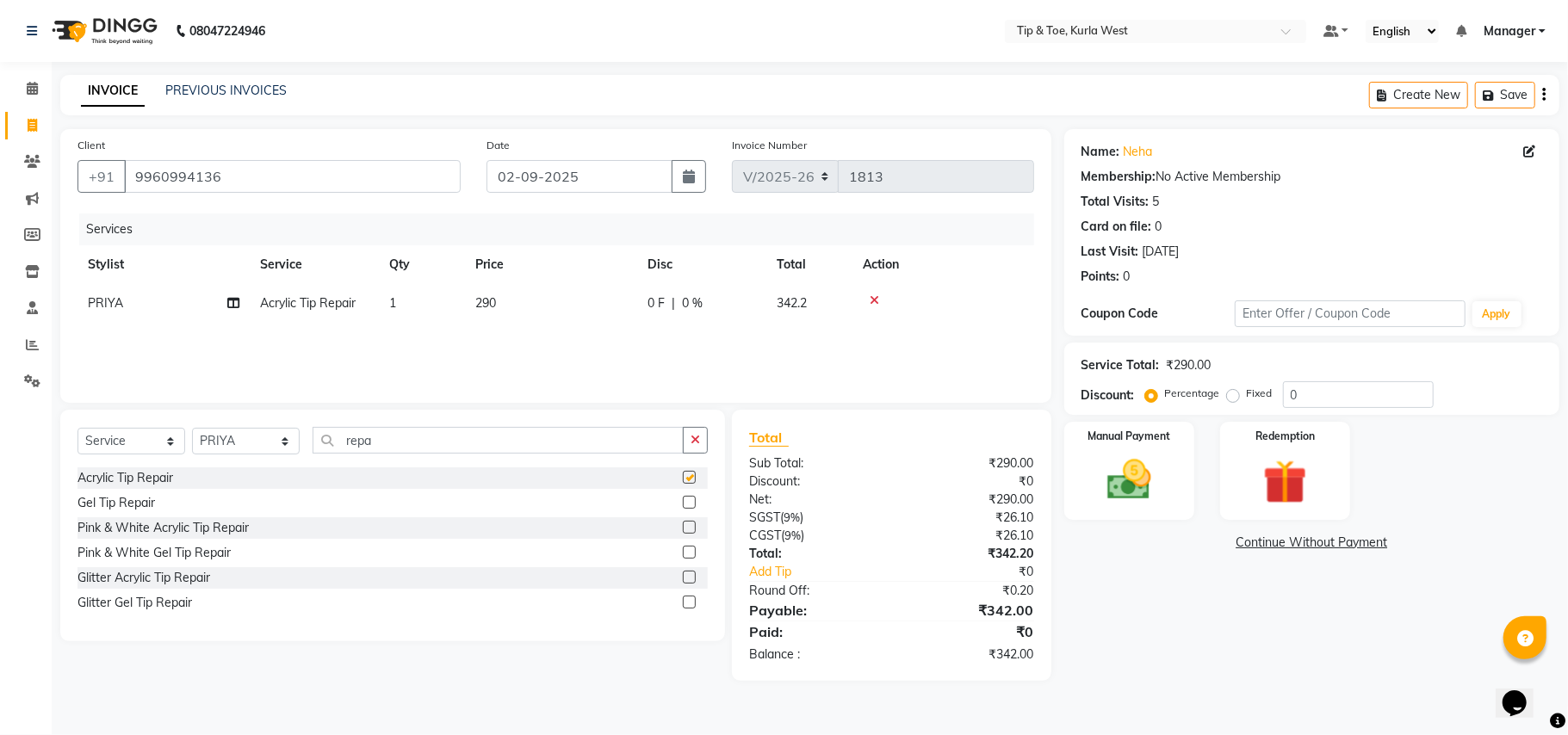
checkbox input "false"
click at [441, 307] on td "1" at bounding box center [422, 303] width 86 height 39
select select "42770"
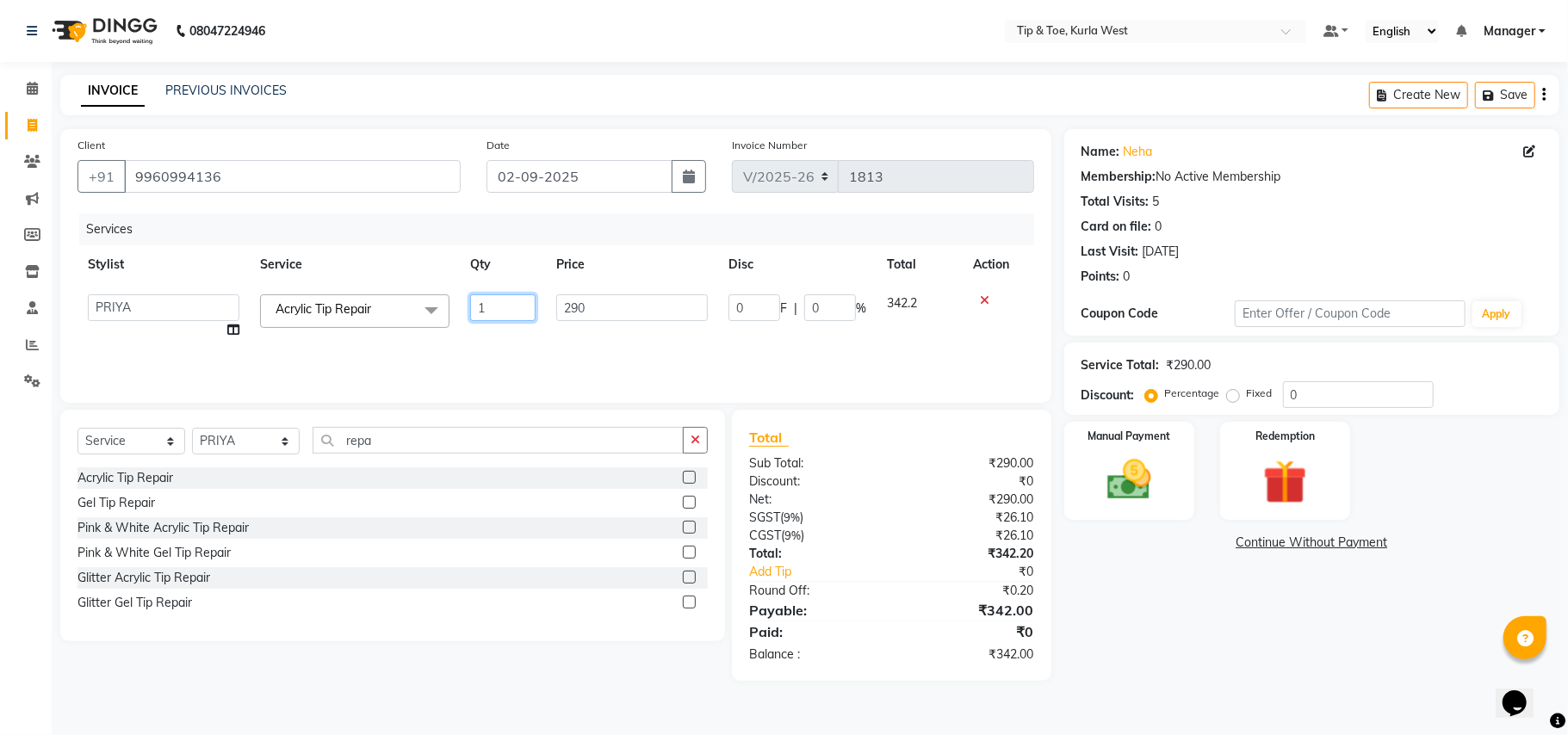
drag, startPoint x: 488, startPoint y: 305, endPoint x: 421, endPoint y: 317, distance: 68.1
click at [444, 308] on tr "[PERSON_NAME] [PERSON_NAME] Kurla login access Manager [PERSON_NAME] [PERSON_NA…" at bounding box center [555, 316] width 956 height 66
type input "2"
click at [1261, 607] on div "Name: Neha Membership: No Active Membership Total Visits: 5 Card on file: 0 Las…" at bounding box center [1317, 405] width 508 height 551
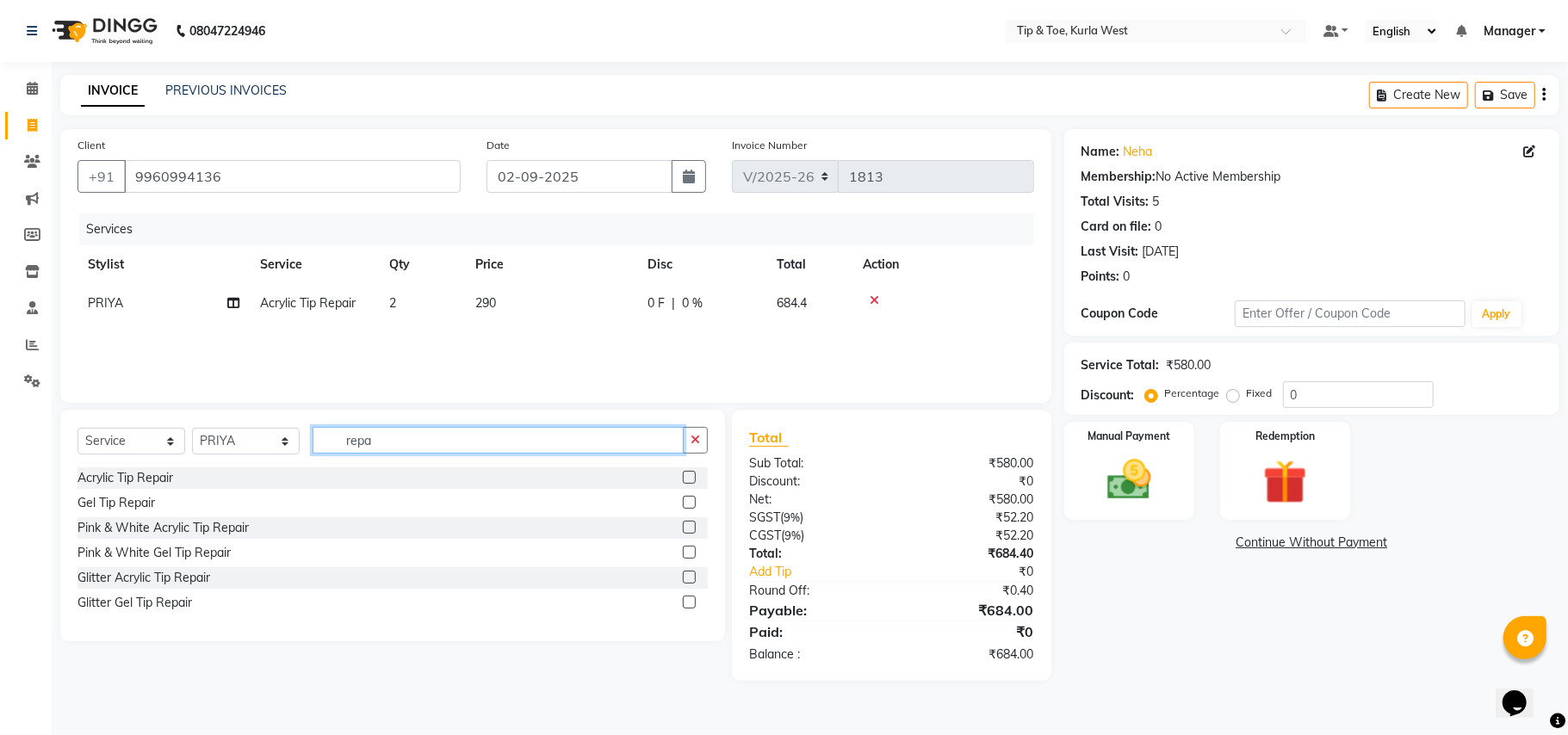
click at [428, 438] on input "repa" at bounding box center [498, 440] width 372 height 27
type input "remo"
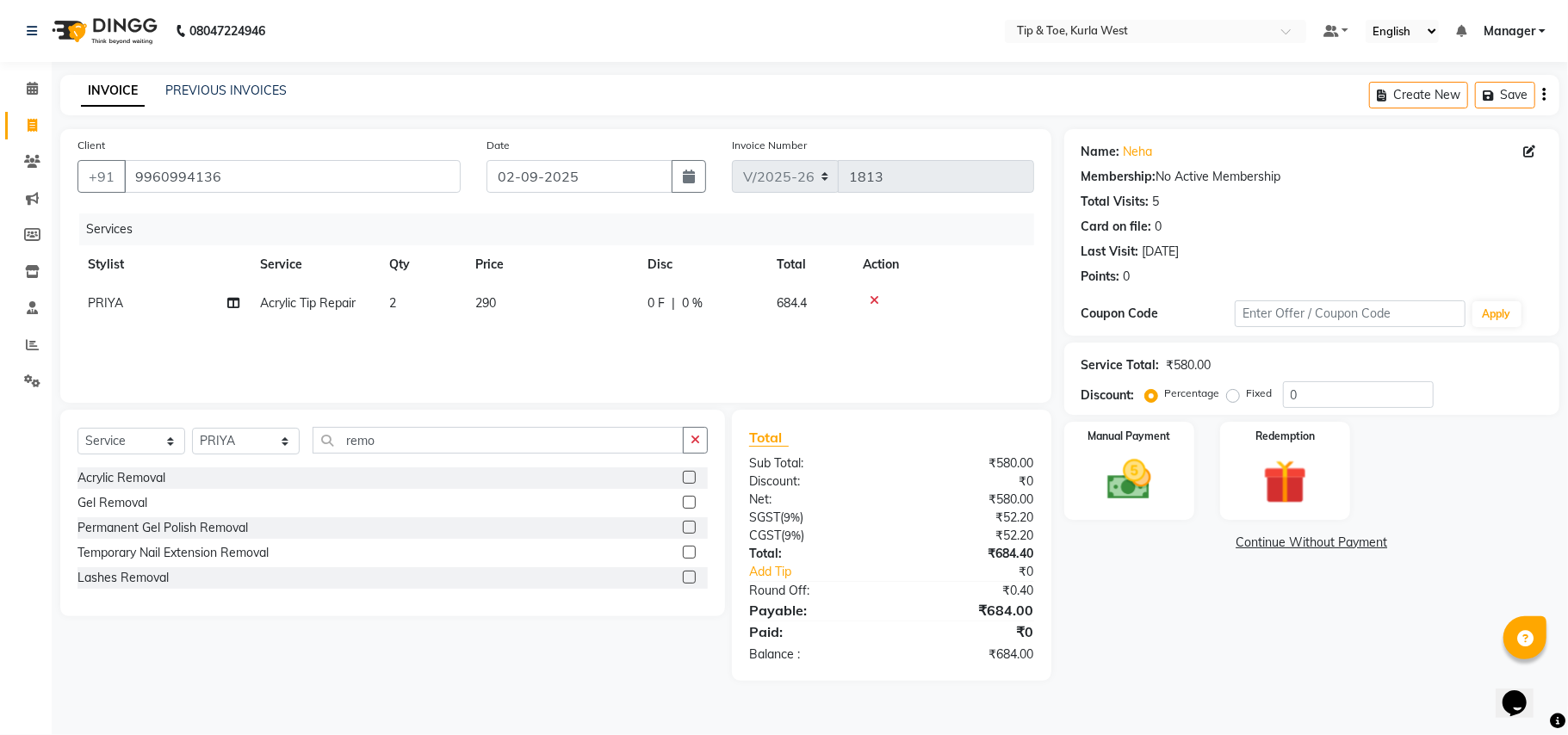
click at [690, 473] on label at bounding box center [690, 477] width 13 height 13
click at [690, 473] on input "checkbox" at bounding box center [689, 478] width 11 height 11
checkbox input "false"
click at [687, 531] on label at bounding box center [690, 527] width 13 height 13
click at [687, 531] on input "checkbox" at bounding box center [689, 528] width 11 height 11
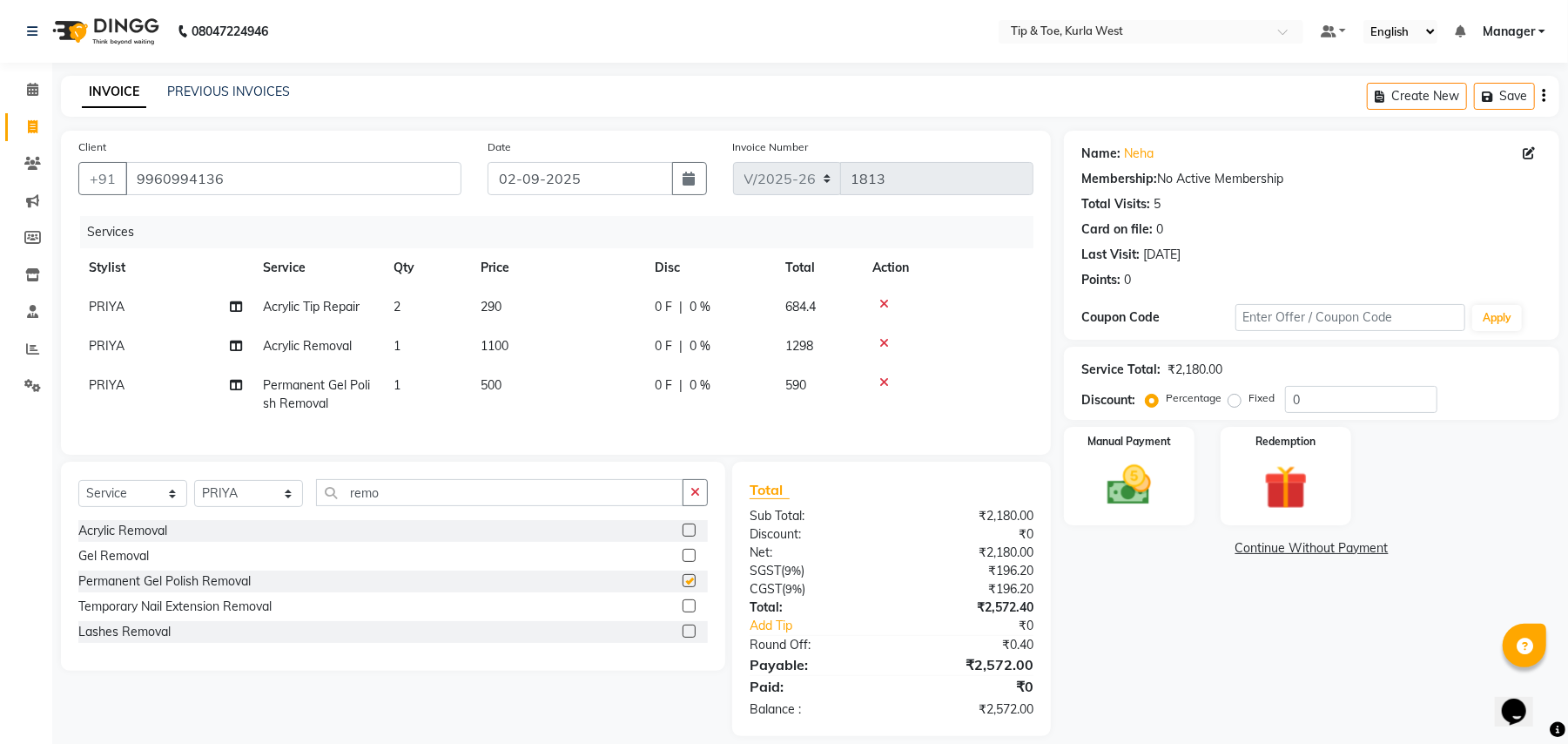
checkbox input "false"
click at [882, 339] on icon at bounding box center [884, 343] width 10 height 13
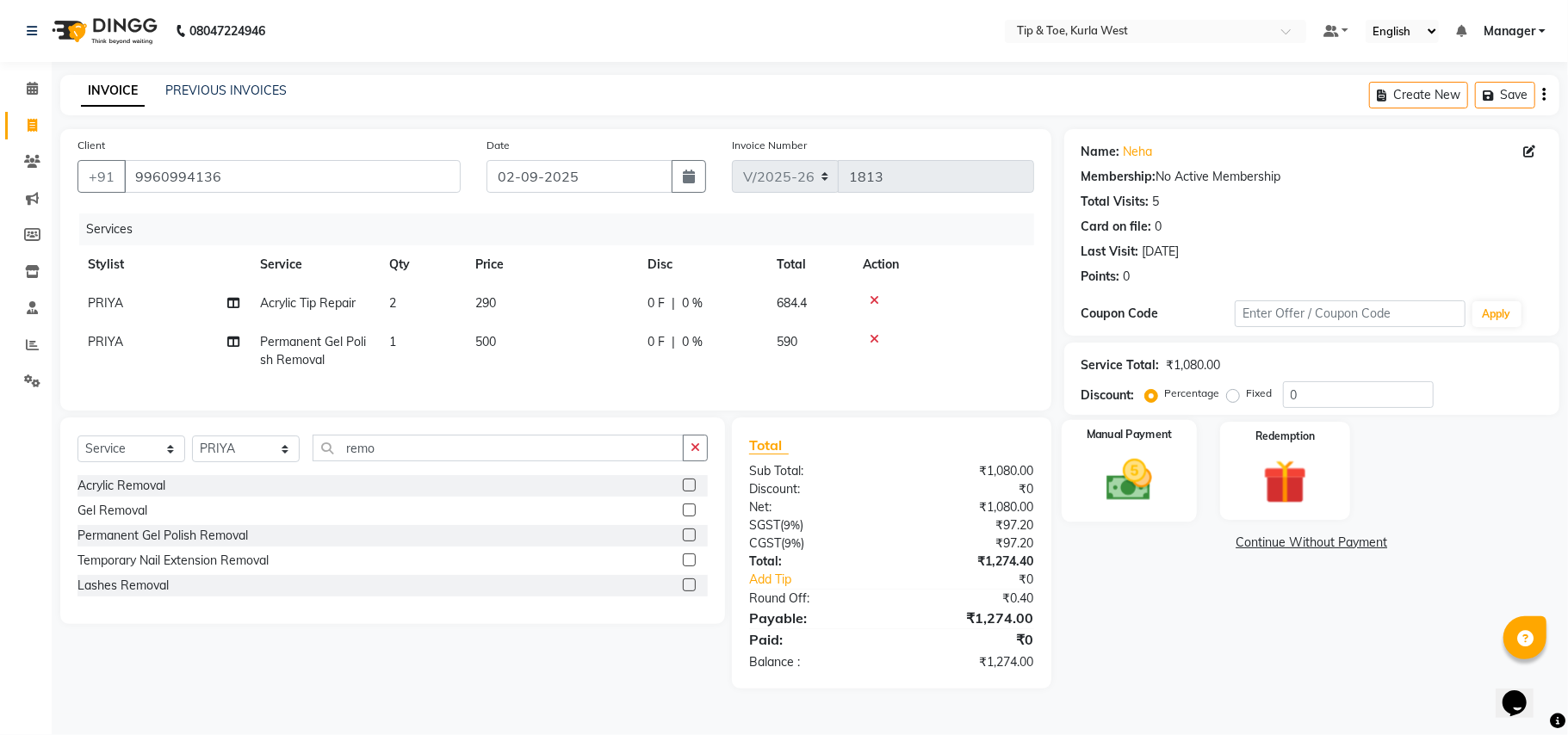
click at [1130, 437] on label "Manual Payment" at bounding box center [1129, 434] width 86 height 16
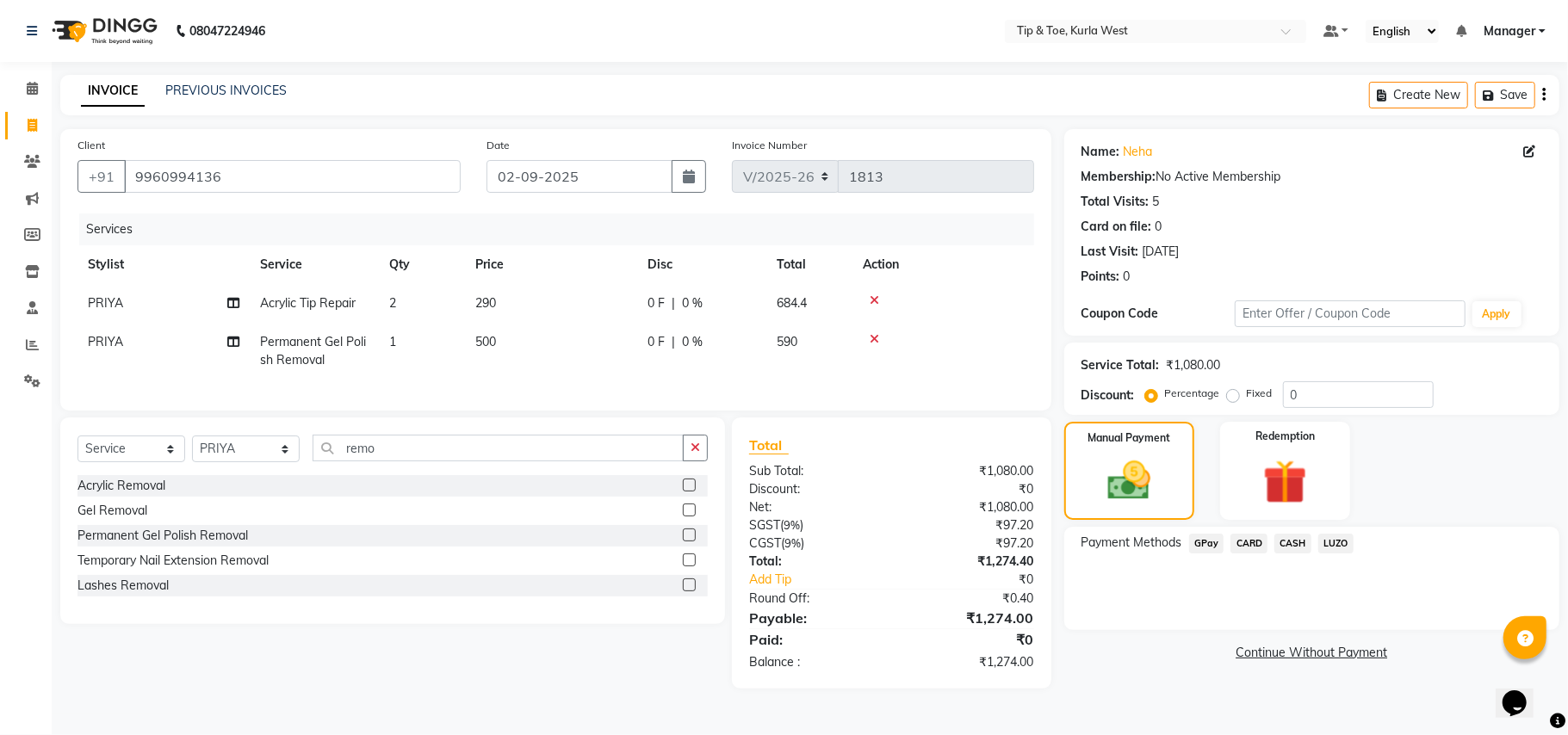
click at [1238, 546] on span "CARD" at bounding box center [1248, 543] width 37 height 20
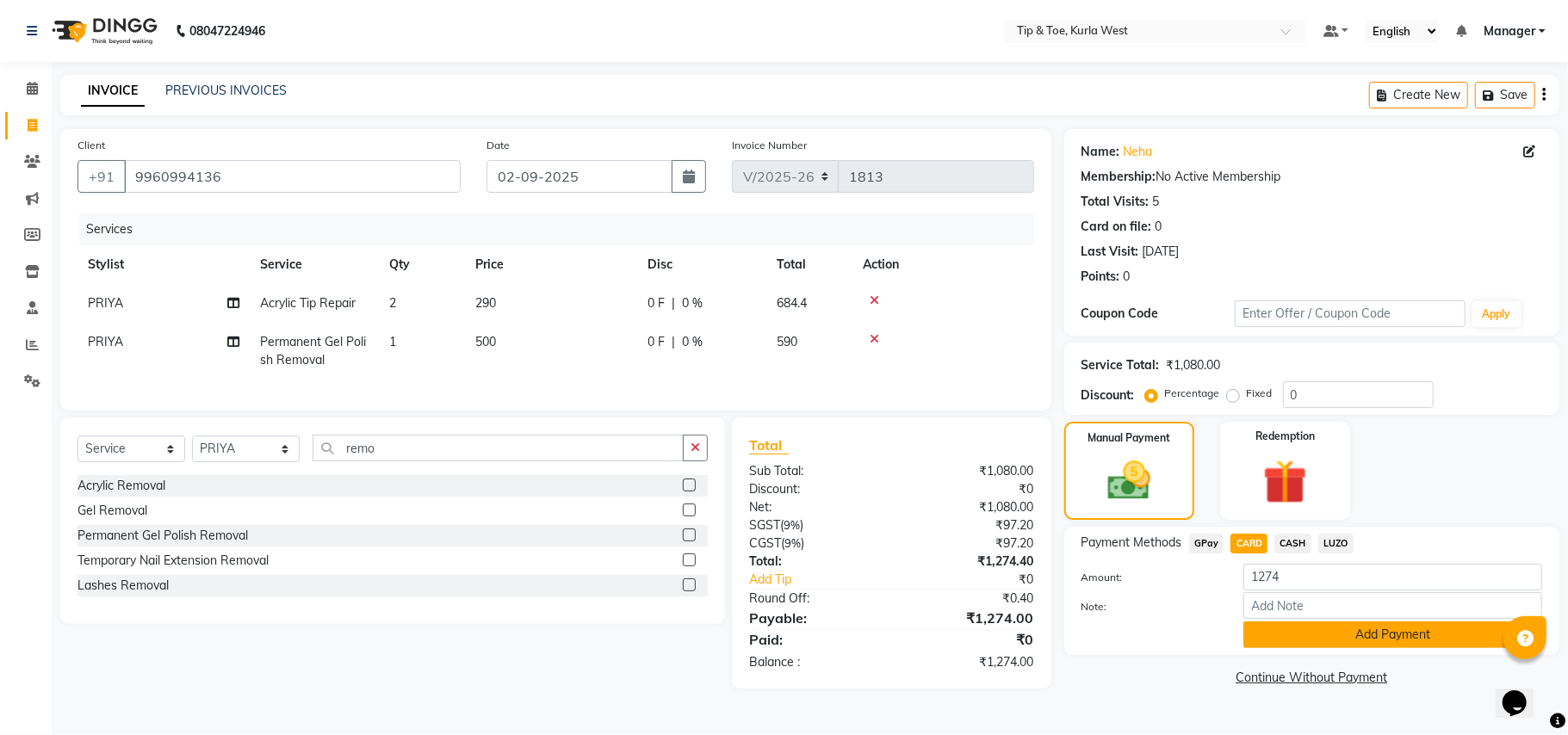
click at [1269, 641] on button "Add Payment" at bounding box center [1393, 635] width 299 height 27
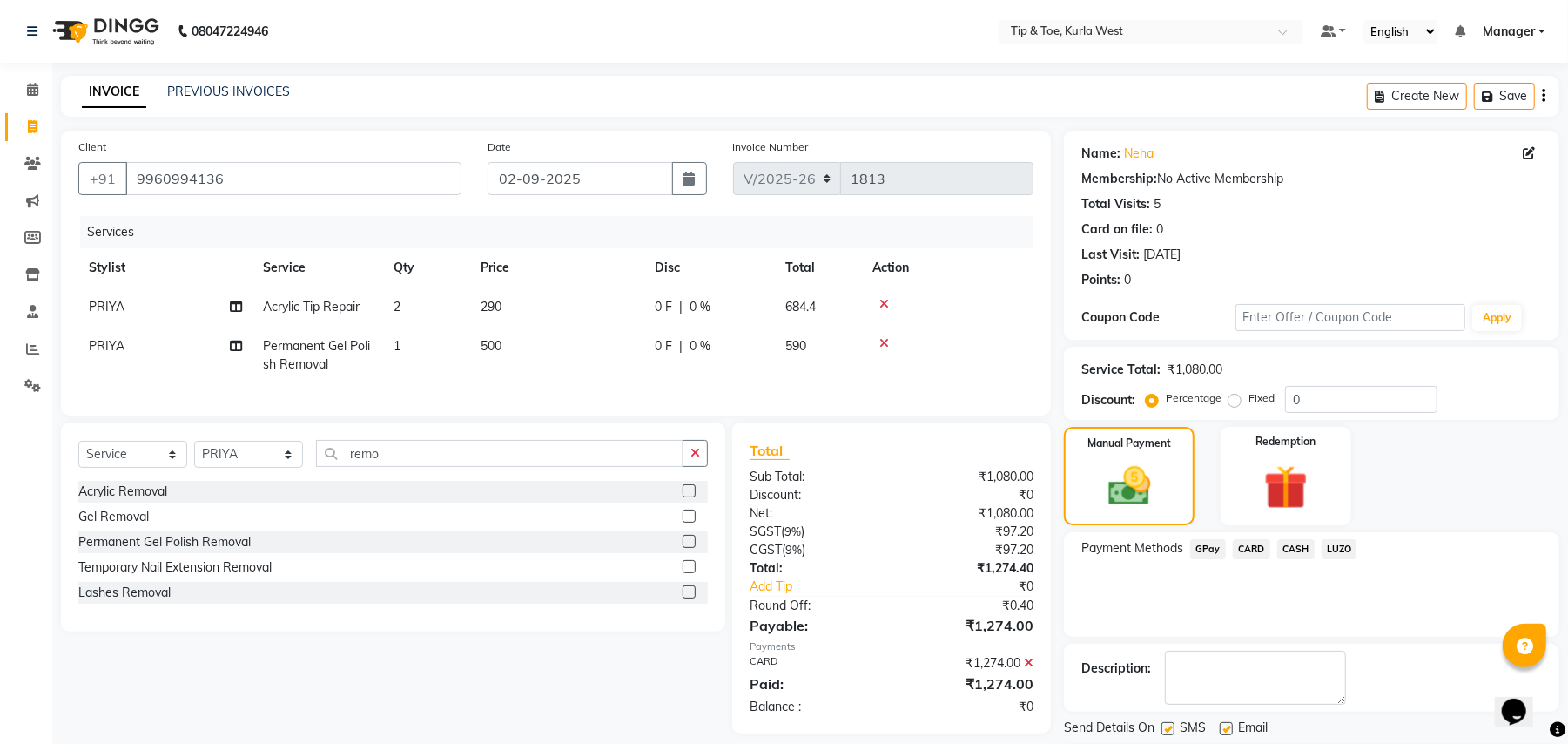
scroll to position [54, 0]
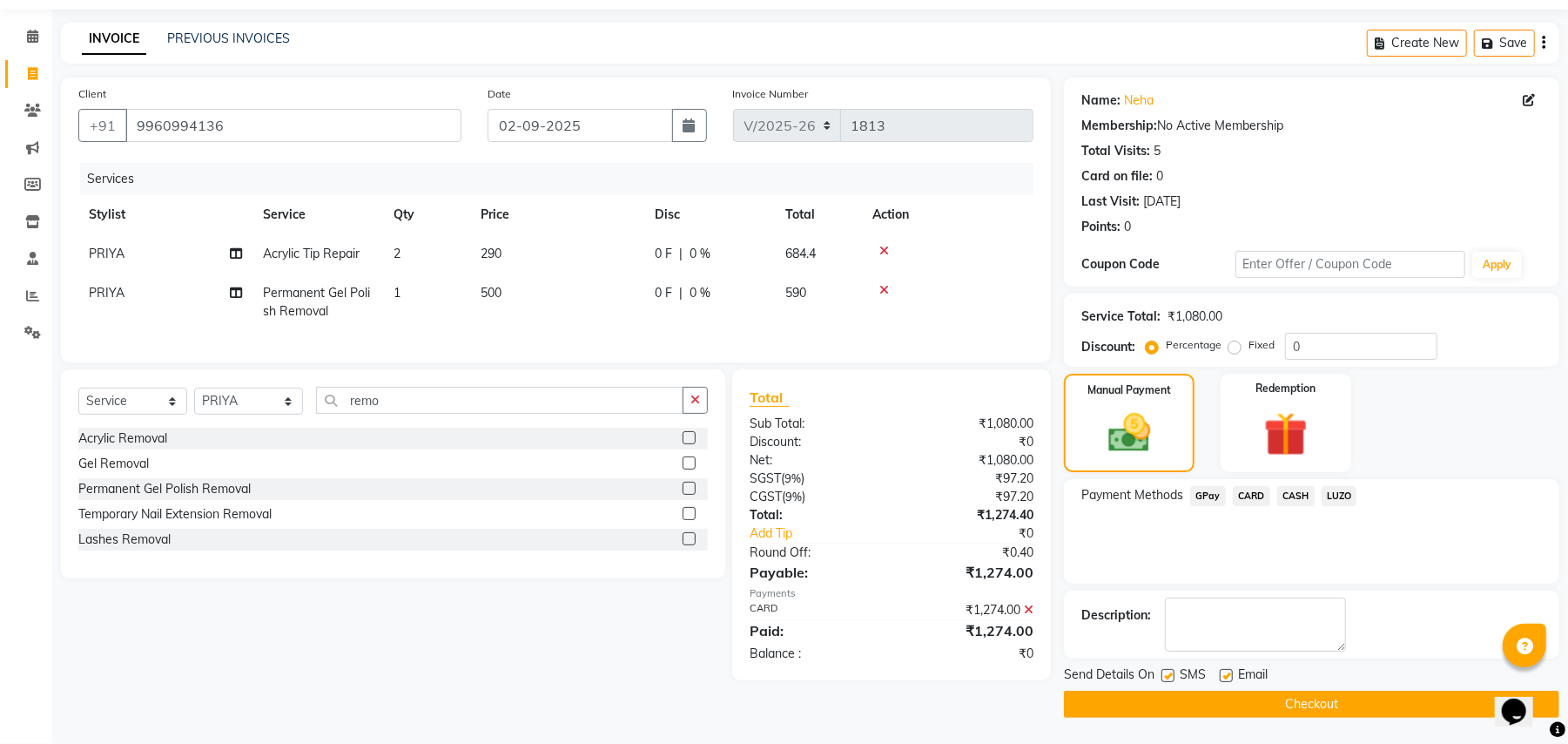
click at [1163, 675] on label at bounding box center [1168, 676] width 13 height 13
click at [1163, 675] on input "checkbox" at bounding box center [1167, 677] width 12 height 12
checkbox input "false"
click at [1174, 708] on button "Checkout" at bounding box center [1311, 704] width 495 height 27
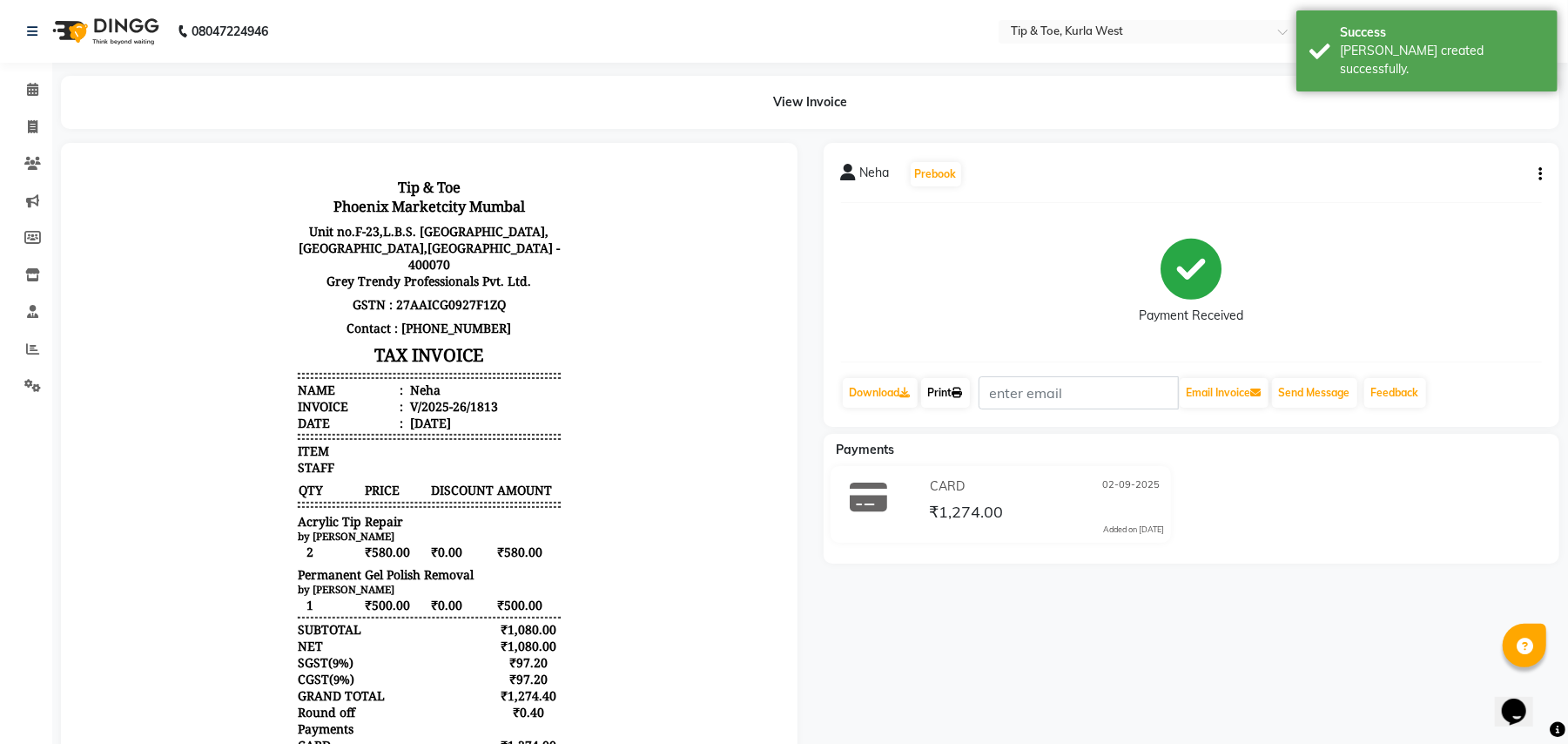
click at [938, 394] on link "Print" at bounding box center [945, 392] width 49 height 30
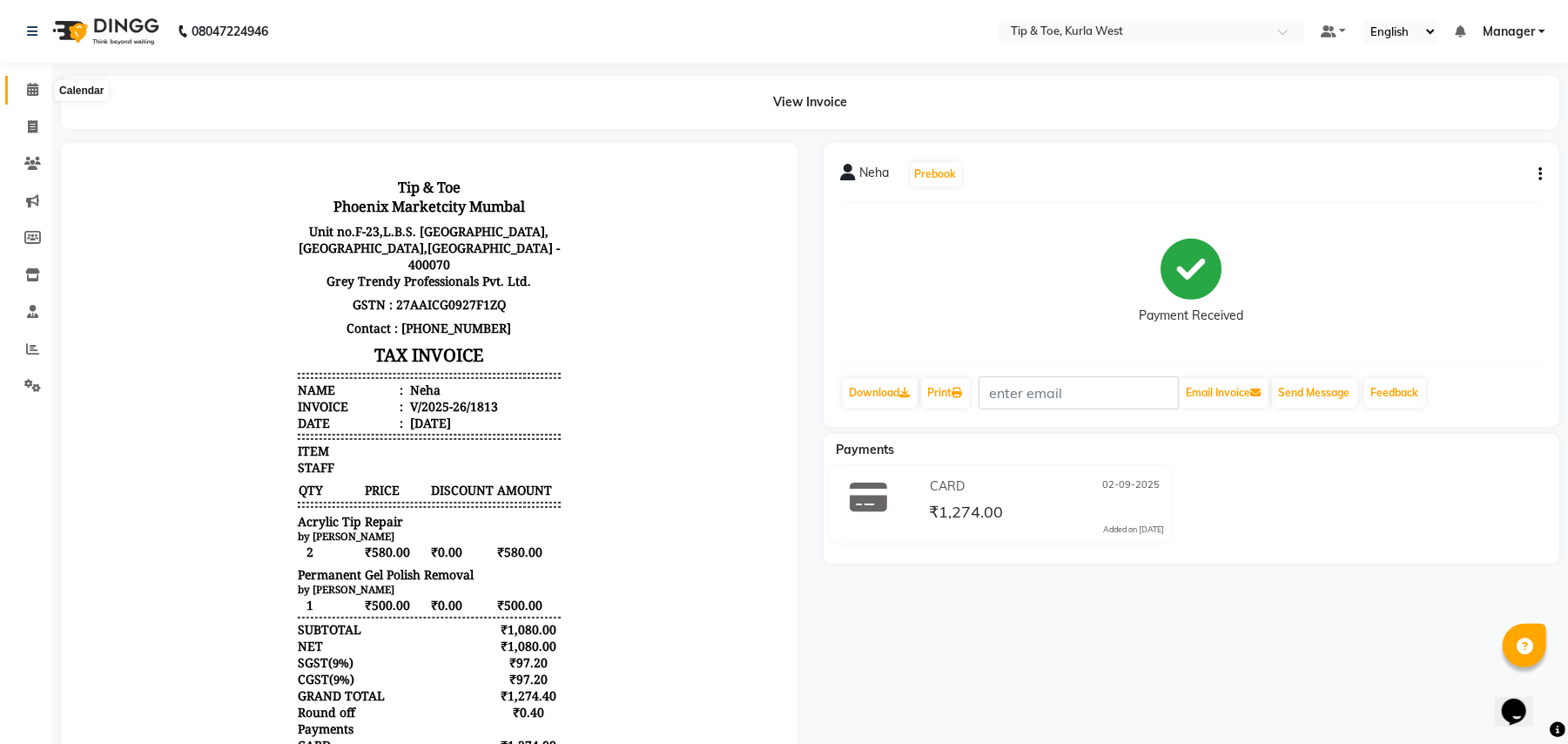
click at [29, 98] on span at bounding box center [33, 90] width 31 height 20
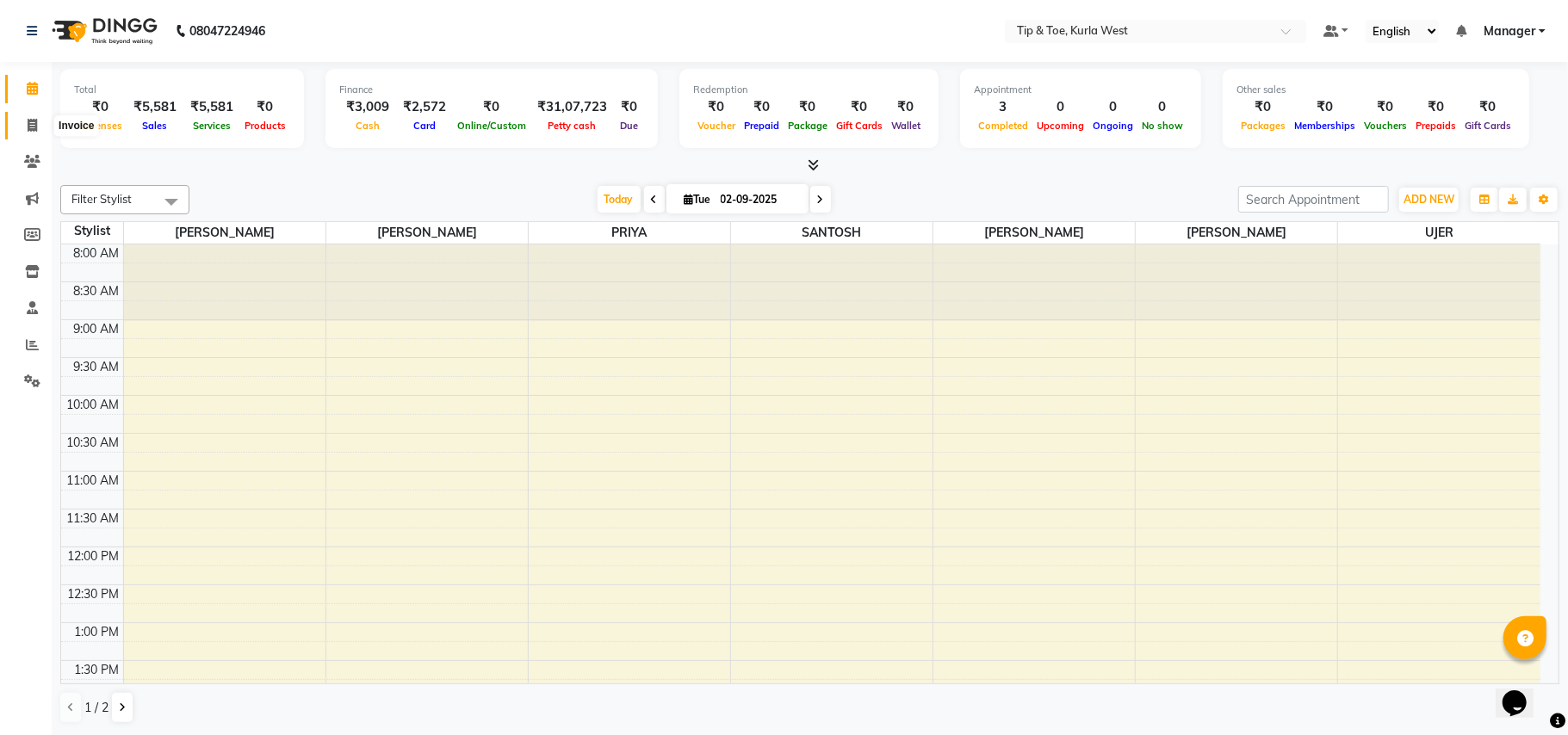
click at [38, 129] on span at bounding box center [32, 126] width 30 height 20
select select "5986"
select select "service"
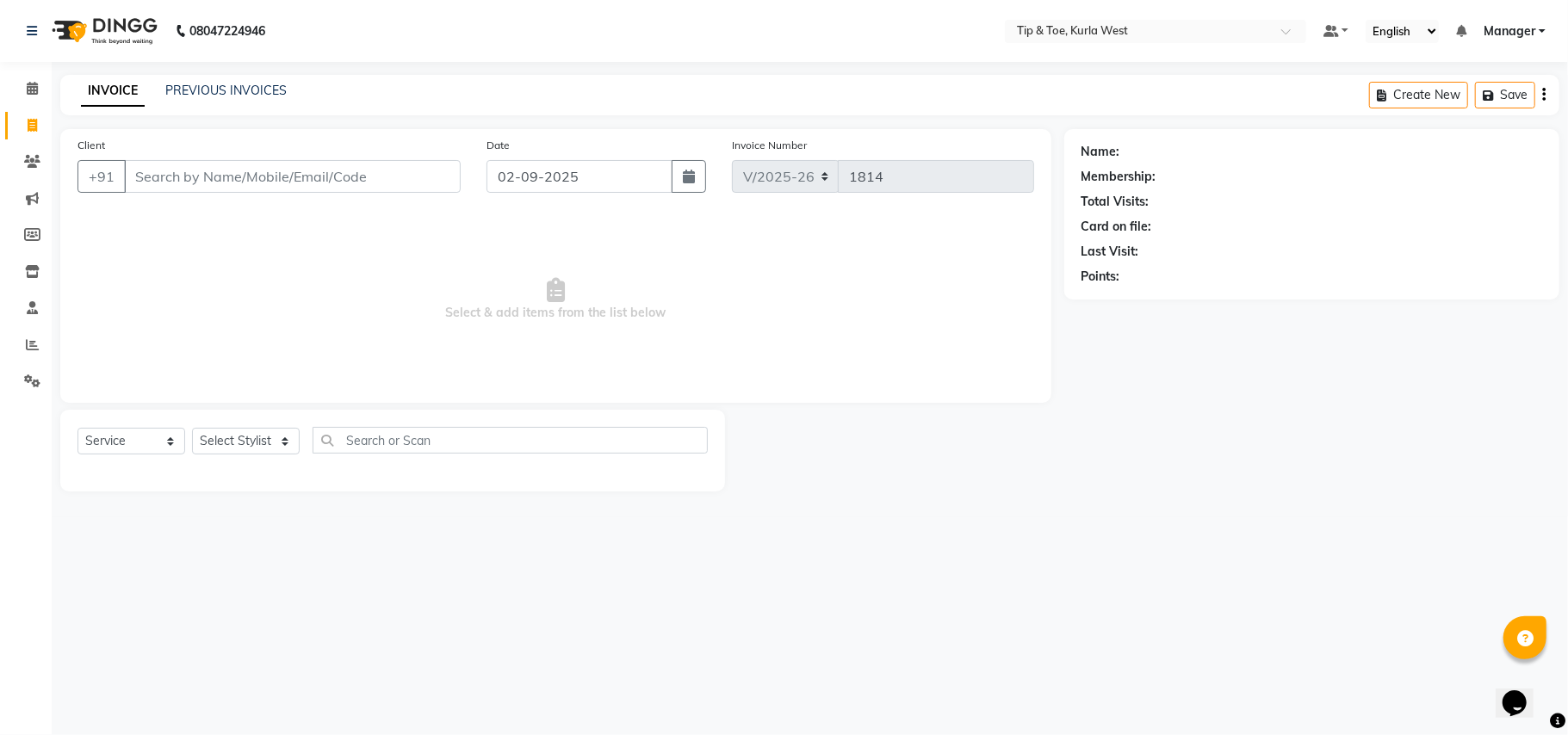
click at [155, 181] on input "Client" at bounding box center [291, 176] width 336 height 32
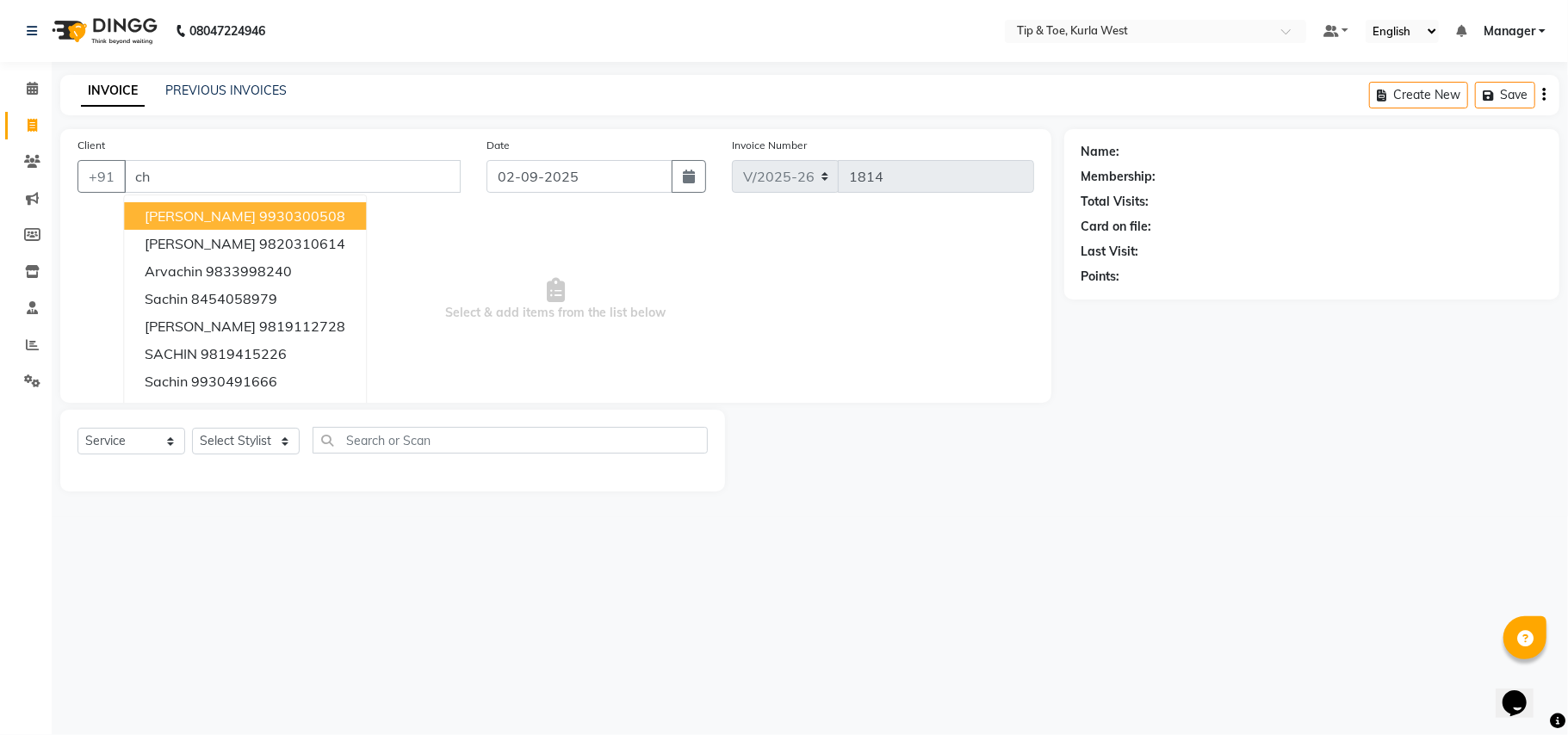
type input "c"
